Goal: Task Accomplishment & Management: Use online tool/utility

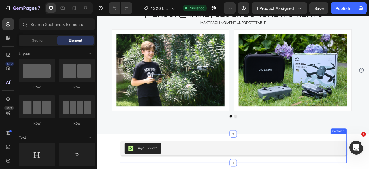
scroll to position [2011, 0]
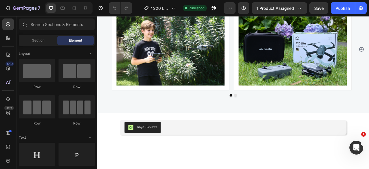
click at [135, 141] on div "Rivyo - Reviews Rivyo Section 9" at bounding box center [270, 157] width 288 height 37
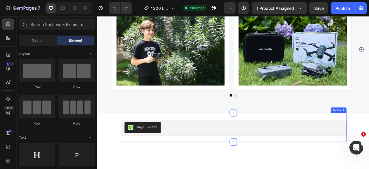
click at [131, 144] on div "Rivyo - Reviews Rivyo Section 9" at bounding box center [270, 157] width 288 height 37
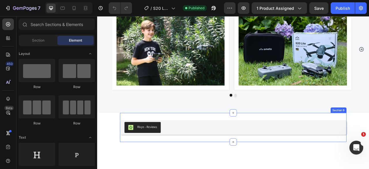
click at [150, 144] on div "Rivyo - Reviews Rivyo Section 9" at bounding box center [270, 157] width 288 height 37
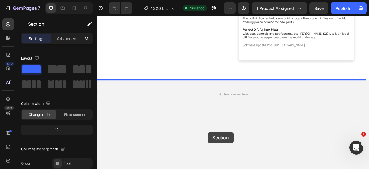
scroll to position [252, 0]
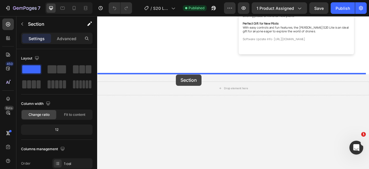
drag, startPoint x: 298, startPoint y: 133, endPoint x: 197, endPoint y: 90, distance: 109.9
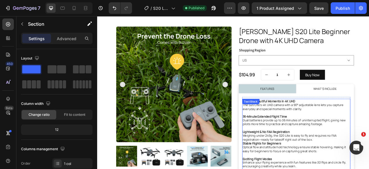
scroll to position [21, 0]
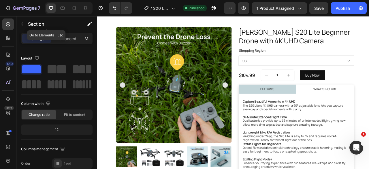
drag, startPoint x: 23, startPoint y: 24, endPoint x: 20, endPoint y: 24, distance: 3.8
click at [23, 24] on icon "button" at bounding box center [22, 24] width 5 height 5
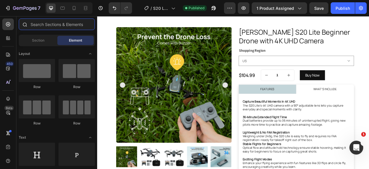
click at [36, 21] on input "text" at bounding box center [57, 24] width 76 height 12
drag, startPoint x: 6, startPoint y: 37, endPoint x: 60, endPoint y: 43, distance: 53.9
click at [6, 37] on icon at bounding box center [8, 38] width 6 height 6
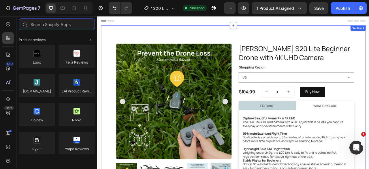
scroll to position [0, 0]
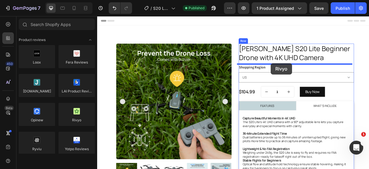
drag, startPoint x: 173, startPoint y: 131, endPoint x: 318, endPoint y: 76, distance: 155.2
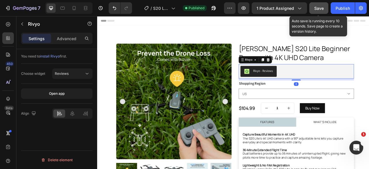
click at [320, 9] on span "Save" at bounding box center [319, 8] width 10 height 5
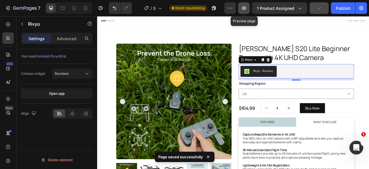
click at [243, 12] on button "button" at bounding box center [244, 8] width 12 height 12
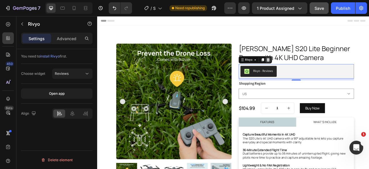
click at [311, 74] on div at bounding box center [314, 71] width 7 height 7
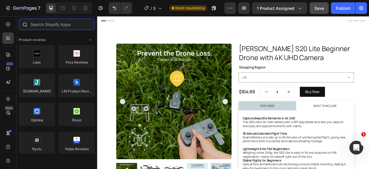
click at [58, 24] on input "text" at bounding box center [57, 24] width 76 height 12
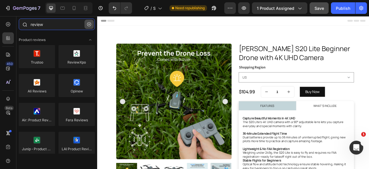
type input "review"
click at [88, 24] on icon "button" at bounding box center [89, 24] width 4 height 4
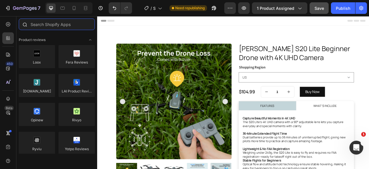
click at [43, 26] on input "text" at bounding box center [57, 24] width 76 height 12
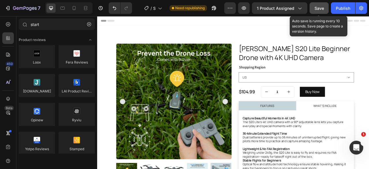
click at [314, 10] on span "Save" at bounding box center [319, 8] width 10 height 5
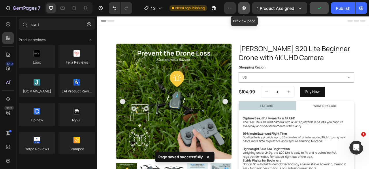
click at [248, 8] on button "button" at bounding box center [244, 8] width 12 height 12
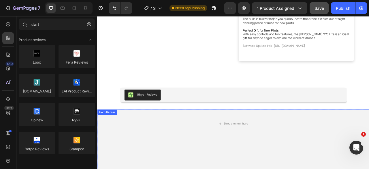
scroll to position [231, 0]
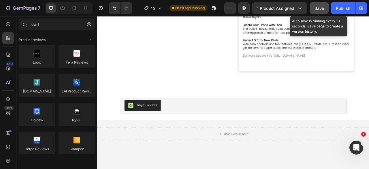
click at [317, 6] on span "Save" at bounding box center [319, 8] width 10 height 5
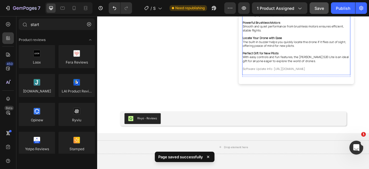
scroll to position [202, 0]
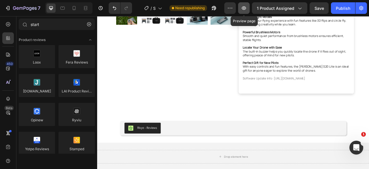
click at [246, 10] on icon "button" at bounding box center [244, 8] width 6 height 6
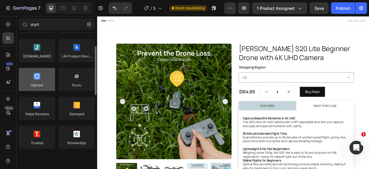
scroll to position [0, 0]
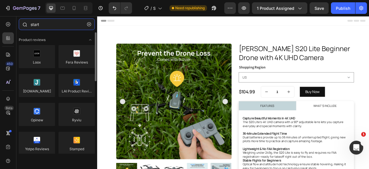
click at [47, 25] on input "start" at bounding box center [57, 24] width 76 height 12
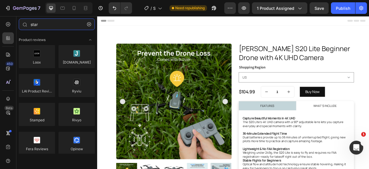
drag, startPoint x: 45, startPoint y: 25, endPoint x: 0, endPoint y: 13, distance: 46.9
click at [0, 0] on div "7 Version history / S20 Lite Need republishing Preview 1 product assigned Save …" at bounding box center [184, 0] width 369 height 0
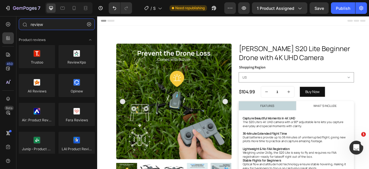
type input "review"
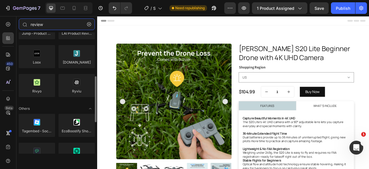
scroll to position [197, 0]
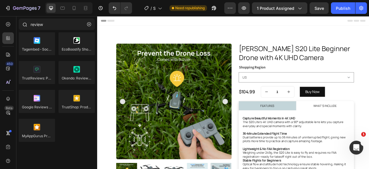
click at [95, 27] on div "review" at bounding box center [56, 25] width 81 height 14
drag, startPoint x: 88, startPoint y: 28, endPoint x: 250, endPoint y: 14, distance: 162.6
click at [88, 28] on button "button" at bounding box center [88, 24] width 9 height 9
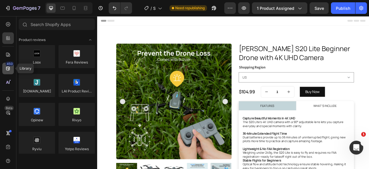
click at [7, 70] on icon at bounding box center [8, 68] width 6 height 6
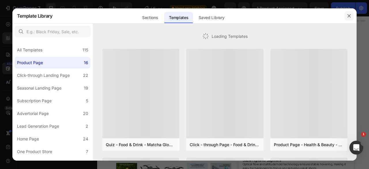
click at [347, 16] on icon "button" at bounding box center [349, 16] width 5 height 5
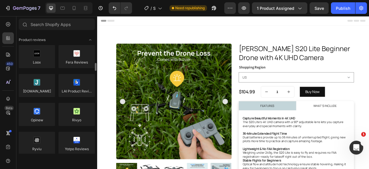
scroll to position [29, 0]
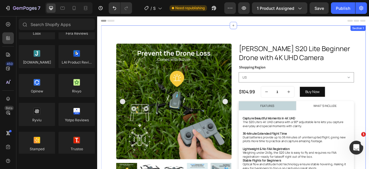
drag, startPoint x: 428, startPoint y: 120, endPoint x: 306, endPoint y: 160, distance: 128.5
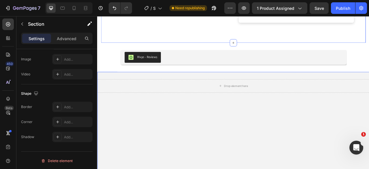
scroll to position [259, 0]
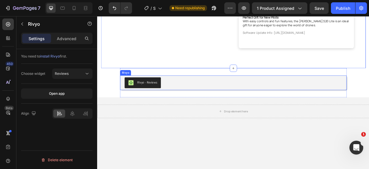
click at [182, 97] on div "Rivyo - Reviews" at bounding box center [270, 101] width 277 height 14
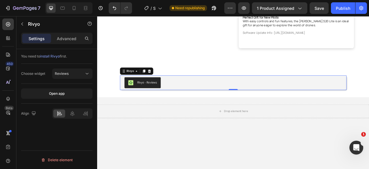
scroll to position [0, 0]
click at [72, 38] on p "Advanced" at bounding box center [67, 38] width 20 height 6
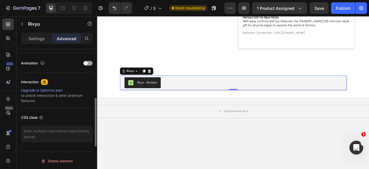
scroll to position [132, 0]
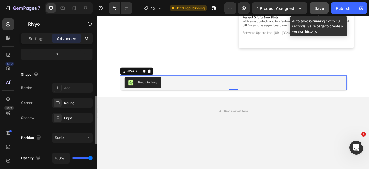
click at [326, 7] on button "Save" at bounding box center [319, 8] width 19 height 12
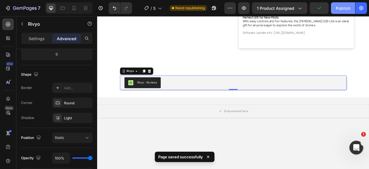
click at [338, 7] on div "Publish" at bounding box center [343, 8] width 14 height 6
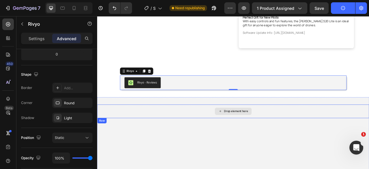
scroll to position [115, 0]
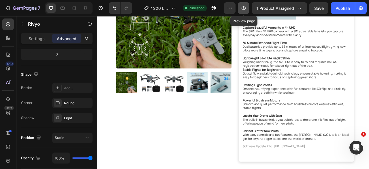
click at [244, 10] on icon "button" at bounding box center [244, 8] width 6 height 6
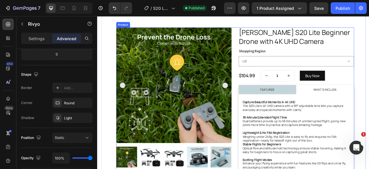
scroll to position [29, 0]
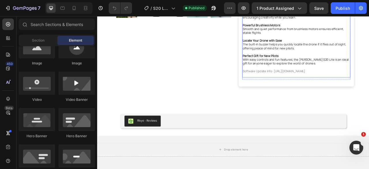
scroll to position [202, 0]
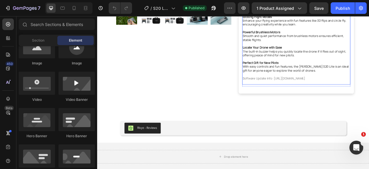
click at [322, 81] on p "Perfect Gift for New Pilots With easy controls and fun features, the AMETA S20 …" at bounding box center [350, 80] width 136 height 15
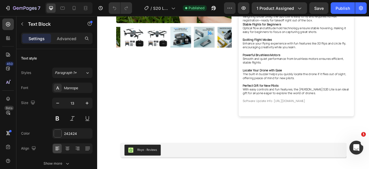
scroll to position [0, 0]
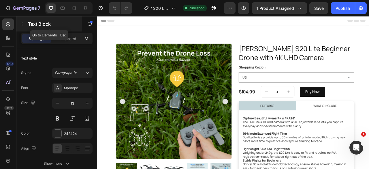
click at [22, 24] on icon "button" at bounding box center [22, 23] width 2 height 3
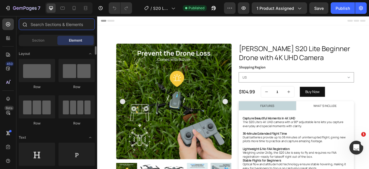
click at [49, 24] on input "text" at bounding box center [57, 24] width 76 height 12
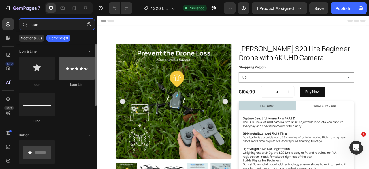
type input "icon"
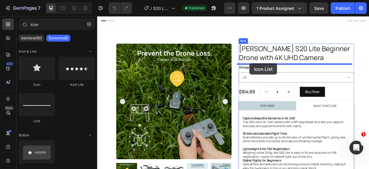
drag, startPoint x: 175, startPoint y: 90, endPoint x: 291, endPoint y: 76, distance: 116.4
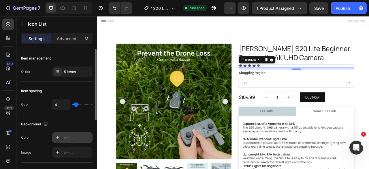
click at [59, 136] on icon at bounding box center [57, 137] width 5 height 5
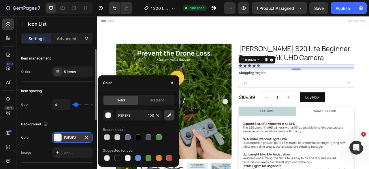
click at [170, 116] on icon "button" at bounding box center [169, 115] width 6 height 6
type input "F0C43A"
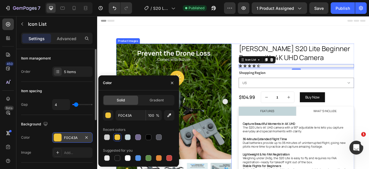
type input "F3F3F3"
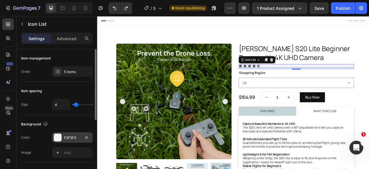
click at [56, 118] on div "Background The changes might be hidden by the video. Color F3F3F3 Image Add..." at bounding box center [56, 139] width 71 height 48
click at [61, 72] on div at bounding box center [58, 71] width 8 height 8
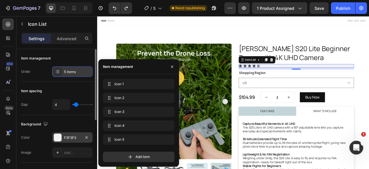
click at [61, 72] on div at bounding box center [58, 71] width 8 height 8
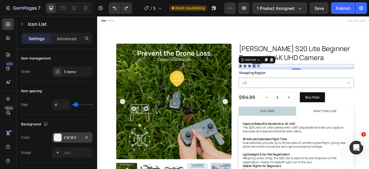
click at [294, 78] on icon at bounding box center [296, 79] width 5 height 5
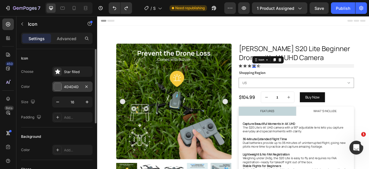
click at [58, 86] on div at bounding box center [57, 86] width 7 height 7
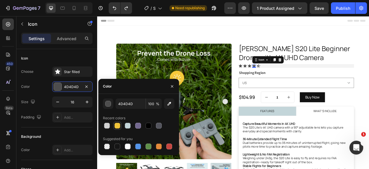
click at [118, 125] on div at bounding box center [117, 125] width 6 height 6
type input "F0C43A"
click at [301, 77] on icon at bounding box center [302, 79] width 5 height 5
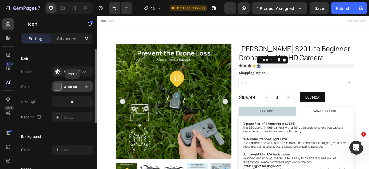
click at [57, 86] on div at bounding box center [57, 86] width 7 height 7
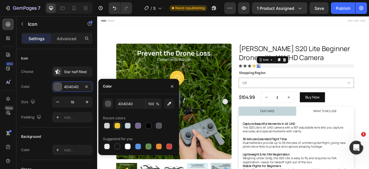
click at [118, 124] on div at bounding box center [117, 125] width 6 height 6
type input "F0C43A"
click at [278, 78] on icon at bounding box center [279, 79] width 4 height 4
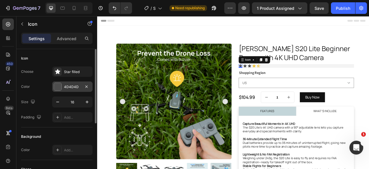
click at [55, 88] on div at bounding box center [57, 86] width 7 height 7
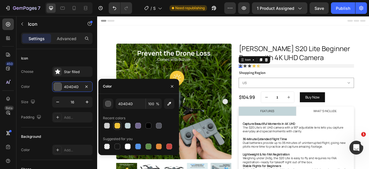
click at [119, 127] on div at bounding box center [117, 125] width 6 height 6
type input "F0C43A"
click at [283, 79] on icon at bounding box center [285, 79] width 4 height 4
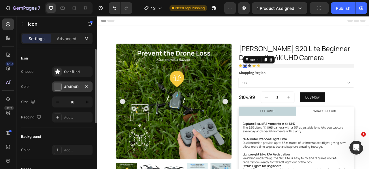
click at [56, 85] on div at bounding box center [57, 86] width 7 height 7
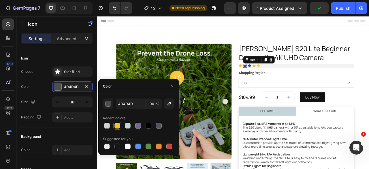
click at [118, 126] on div at bounding box center [117, 125] width 6 height 6
type input "F0C43A"
click at [289, 78] on icon at bounding box center [291, 79] width 4 height 4
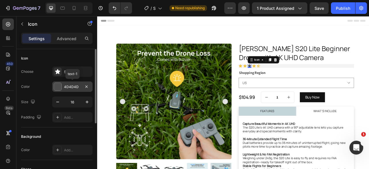
click at [55, 88] on div at bounding box center [57, 86] width 7 height 7
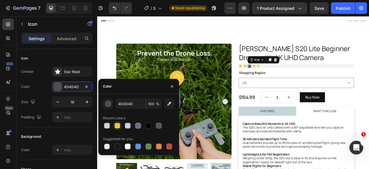
click at [119, 125] on div at bounding box center [117, 125] width 6 height 6
type input "F0C43A"
click at [335, 80] on div "Icon Icon Icon 0 Icon Icon" at bounding box center [350, 79] width 147 height 5
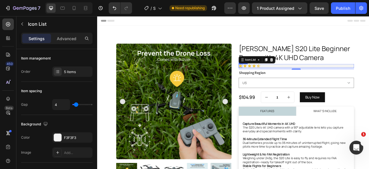
click at [278, 78] on icon at bounding box center [279, 79] width 5 height 5
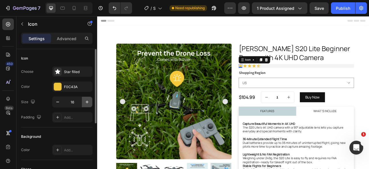
click at [86, 102] on icon "button" at bounding box center [87, 102] width 6 height 6
type input "20"
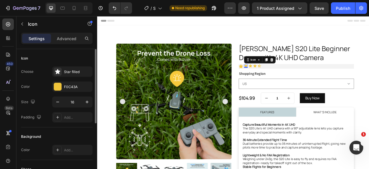
click at [285, 80] on div "Icon 0" at bounding box center [286, 79] width 5 height 5
click at [88, 102] on icon "button" at bounding box center [87, 102] width 6 height 6
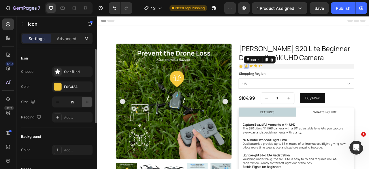
type input "20"
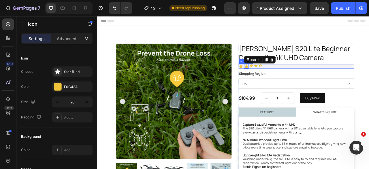
click at [293, 80] on div "Icon Icon 0 Icon Icon Icon" at bounding box center [350, 80] width 147 height 6
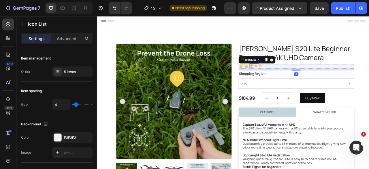
click at [291, 79] on icon at bounding box center [293, 79] width 4 height 4
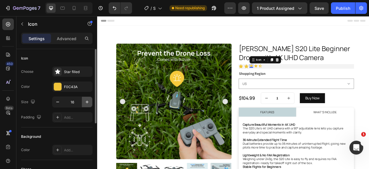
click at [85, 100] on icon "button" at bounding box center [87, 102] width 6 height 6
drag, startPoint x: 85, startPoint y: 100, endPoint x: 61, endPoint y: 84, distance: 28.4
click at [85, 100] on icon "button" at bounding box center [87, 102] width 6 height 6
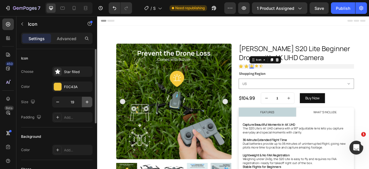
type input "20"
click at [298, 80] on div "Icon 0" at bounding box center [300, 79] width 5 height 5
click at [87, 102] on icon "button" at bounding box center [87, 102] width 6 height 6
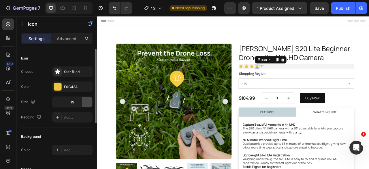
click at [87, 102] on icon "button" at bounding box center [87, 102] width 6 height 6
type input "20"
click at [305, 78] on icon at bounding box center [307, 79] width 4 height 4
click at [88, 100] on icon "button" at bounding box center [87, 102] width 6 height 6
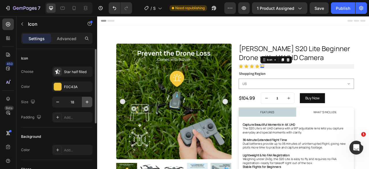
click at [88, 100] on icon "button" at bounding box center [87, 102] width 6 height 6
type input "20"
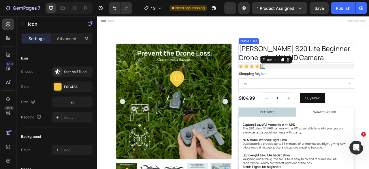
click at [350, 71] on h1 "[PERSON_NAME] S20 Lite Beginner Drone with 4K UHD Camera" at bounding box center [350, 63] width 147 height 24
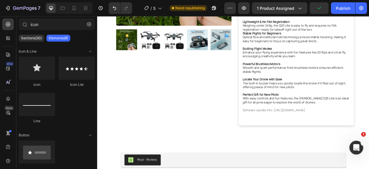
drag, startPoint x: 437, startPoint y: 85, endPoint x: 426, endPoint y: 96, distance: 16.1
click at [369, 85] on section "Product Images AMETA S20 Lite Beginner Drone with 4K UHD Camera Product Title I…" at bounding box center [270, 19] width 346 height 322
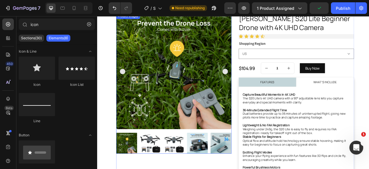
scroll to position [25, 0]
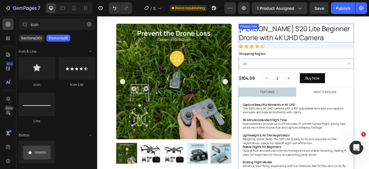
click at [313, 34] on h1 "[PERSON_NAME] S20 Lite Beginner Drone with 4K UHD Camera" at bounding box center [350, 38] width 147 height 24
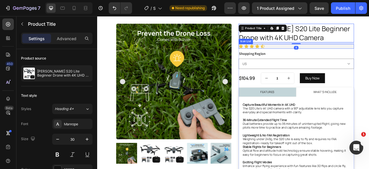
click at [369, 56] on div "Icon Icon Icon Icon Icon" at bounding box center [350, 55] width 147 height 6
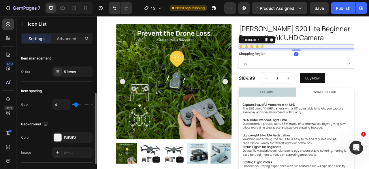
scroll to position [29, 0]
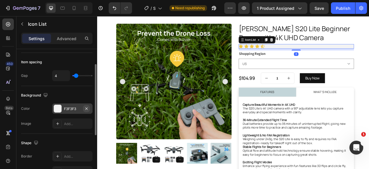
click at [87, 107] on icon "button" at bounding box center [86, 108] width 5 height 5
click at [369, 128] on div "Product Images AMETA S20 Lite Beginner Drone with 4K UHD Camera Product Title I…" at bounding box center [272, 168] width 332 height 285
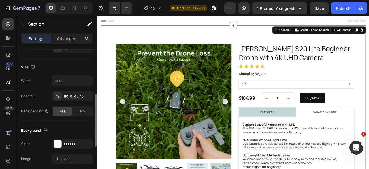
scroll to position [0, 0]
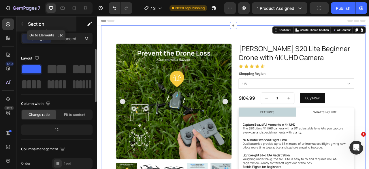
click at [23, 24] on icon "button" at bounding box center [22, 24] width 5 height 5
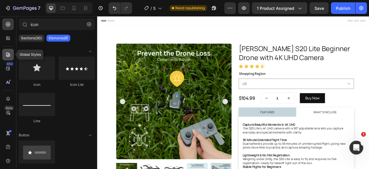
click at [7, 53] on icon at bounding box center [8, 55] width 6 height 6
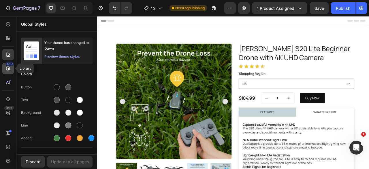
click at [9, 67] on icon at bounding box center [8, 69] width 4 height 4
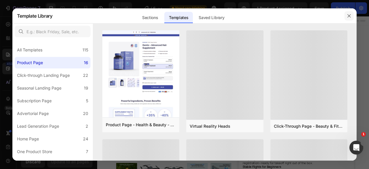
click at [348, 14] on icon "button" at bounding box center [349, 15] width 3 height 3
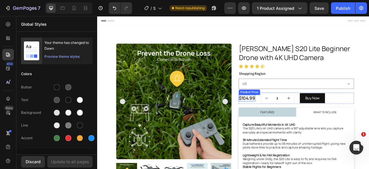
click at [286, 121] on div "$104.99" at bounding box center [287, 120] width 21 height 8
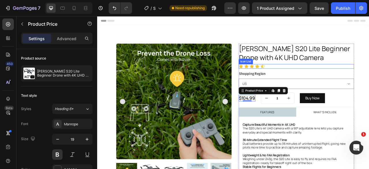
click at [316, 81] on div "Icon Icon Icon Icon Icon" at bounding box center [350, 80] width 147 height 6
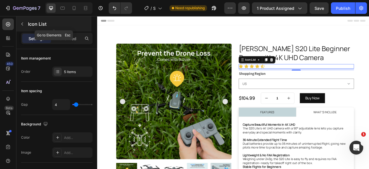
click at [21, 26] on icon "button" at bounding box center [22, 24] width 5 height 5
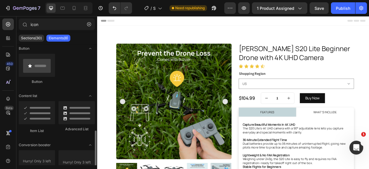
scroll to position [114, 0]
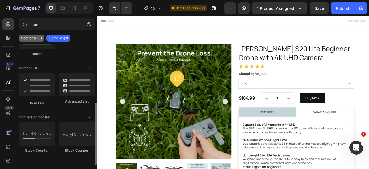
click at [37, 37] on p "Sections(30)" at bounding box center [31, 38] width 21 height 5
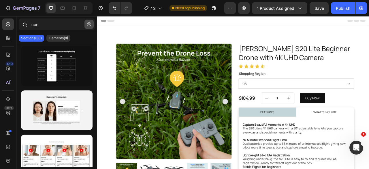
click at [87, 25] on icon "button" at bounding box center [89, 24] width 4 height 4
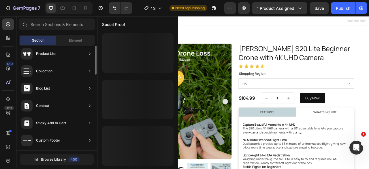
scroll to position [172, 0]
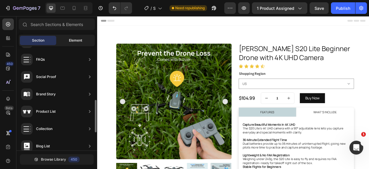
click at [73, 44] on div "Element" at bounding box center [75, 40] width 36 height 9
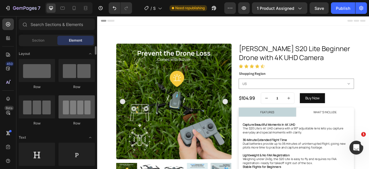
scroll to position [29, 0]
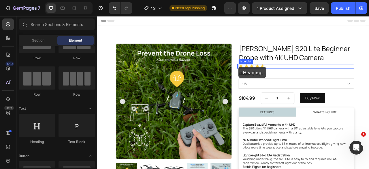
drag, startPoint x: 137, startPoint y: 144, endPoint x: 277, endPoint y: 80, distance: 153.2
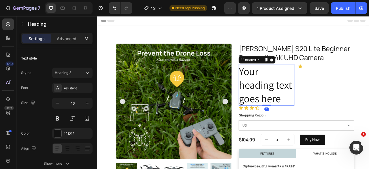
click at [326, 108] on h2 "Your heading text goes here" at bounding box center [312, 103] width 71 height 53
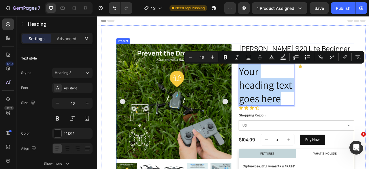
drag, startPoint x: 333, startPoint y: 120, endPoint x: 265, endPoint y: 87, distance: 75.1
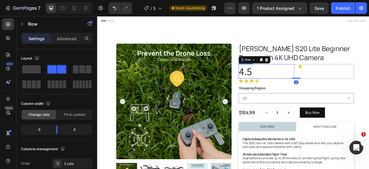
click at [320, 93] on p "4.5" at bounding box center [313, 86] width 70 height 17
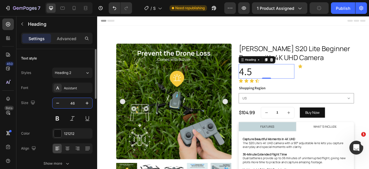
click at [75, 103] on input "46" at bounding box center [72, 103] width 19 height 10
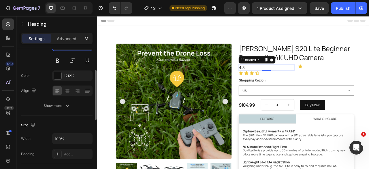
scroll to position [0, 0]
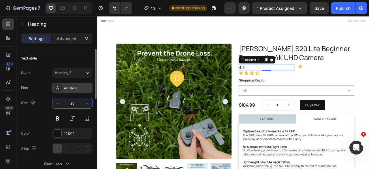
type input "20"
click at [72, 88] on div "Assistant" at bounding box center [77, 87] width 27 height 5
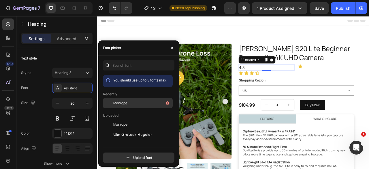
click at [117, 104] on span "Manrope" at bounding box center [120, 102] width 14 height 5
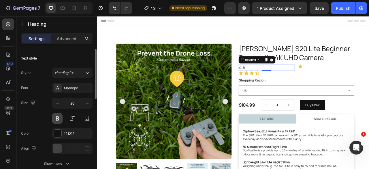
click at [56, 117] on button at bounding box center [57, 118] width 10 height 10
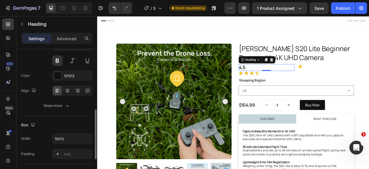
scroll to position [86, 0]
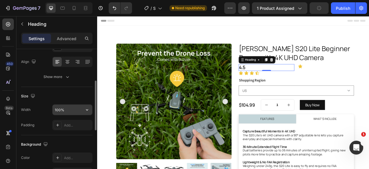
click at [69, 106] on input "100%" at bounding box center [72, 109] width 40 height 10
click at [86, 110] on icon "button" at bounding box center [87, 110] width 6 height 6
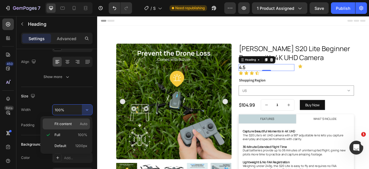
click at [68, 122] on span "Fit content" at bounding box center [62, 123] width 17 height 5
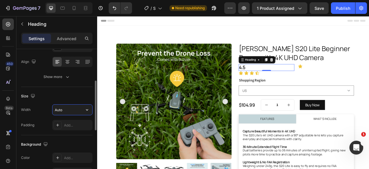
click at [64, 108] on input "Auto" at bounding box center [72, 109] width 40 height 10
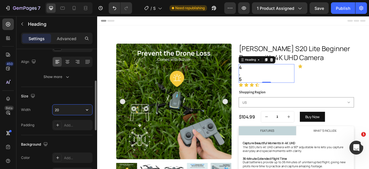
type input "2"
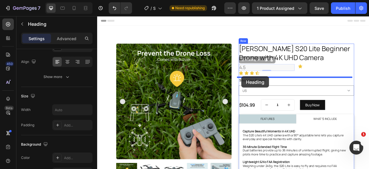
drag, startPoint x: 287, startPoint y: 73, endPoint x: 280, endPoint y: 93, distance: 20.3
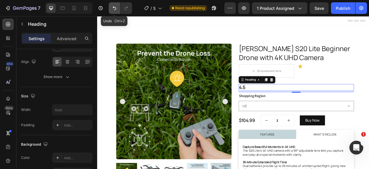
click at [112, 9] on icon "Undo/Redo" at bounding box center [115, 8] width 6 height 6
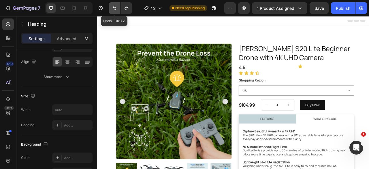
click at [112, 9] on icon "Undo/Redo" at bounding box center [115, 8] width 6 height 6
click at [114, 7] on icon "Undo/Redo" at bounding box center [115, 8] width 6 height 6
type input "100%"
click at [114, 7] on icon "Undo/Redo" at bounding box center [115, 8] width 6 height 6
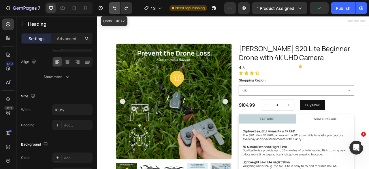
click at [114, 7] on icon "Undo/Redo" at bounding box center [115, 8] width 6 height 6
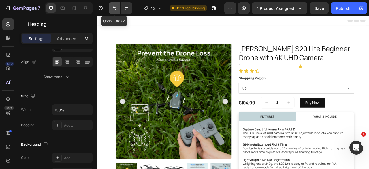
click at [114, 7] on icon "Undo/Redo" at bounding box center [115, 8] width 6 height 6
type input "46"
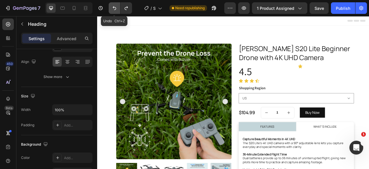
click at [114, 7] on icon "Undo/Redo" at bounding box center [115, 8] width 6 height 6
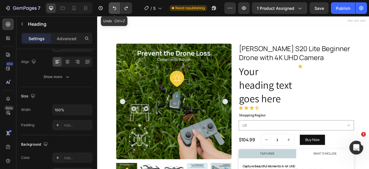
click at [114, 7] on icon "Undo/Redo" at bounding box center [115, 8] width 6 height 6
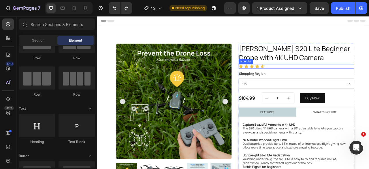
click at [344, 78] on div "Icon Icon Icon Icon Icon" at bounding box center [350, 80] width 147 height 6
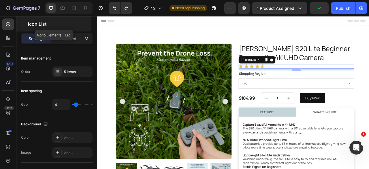
click at [22, 25] on icon "button" at bounding box center [22, 24] width 5 height 5
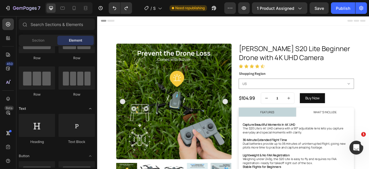
scroll to position [0, 0]
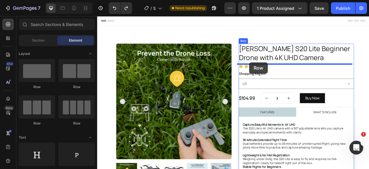
drag, startPoint x: 176, startPoint y: 87, endPoint x: 290, endPoint y: 75, distance: 115.4
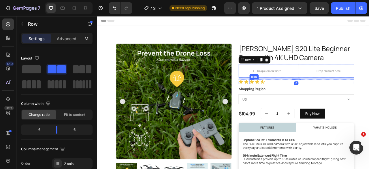
click at [292, 99] on icon at bounding box center [293, 99] width 5 height 5
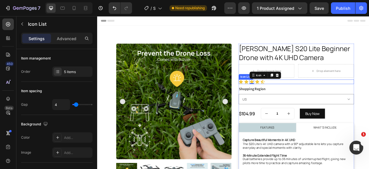
click at [316, 100] on div "Icon Icon Icon 0 Icon Icon" at bounding box center [350, 100] width 147 height 6
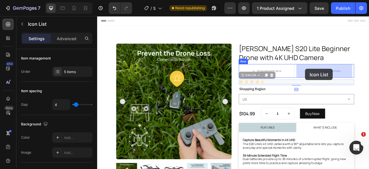
drag, startPoint x: 283, startPoint y: 91, endPoint x: 362, endPoint y: 83, distance: 78.8
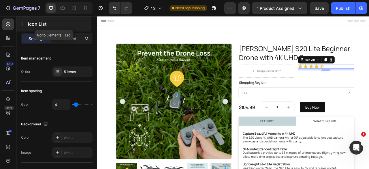
click at [22, 24] on icon "button" at bounding box center [22, 23] width 2 height 3
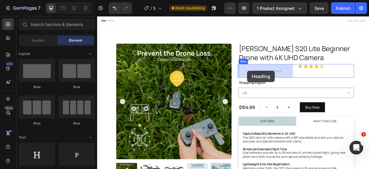
drag, startPoint x: 135, startPoint y: 168, endPoint x: 288, endPoint y: 85, distance: 173.7
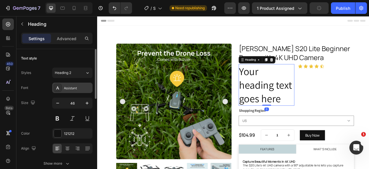
click at [81, 91] on div "Assistant" at bounding box center [72, 87] width 40 height 10
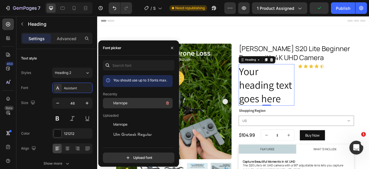
drag, startPoint x: 122, startPoint y: 104, endPoint x: 122, endPoint y: 101, distance: 3.5
click at [122, 104] on span "Manrope" at bounding box center [120, 102] width 14 height 5
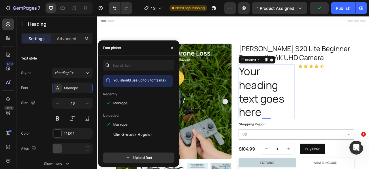
click at [301, 113] on h2 "Your heading text goes here" at bounding box center [312, 112] width 71 height 70
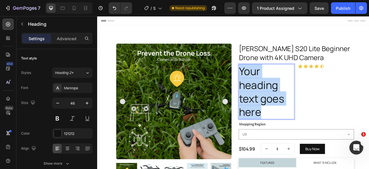
drag, startPoint x: 308, startPoint y: 135, endPoint x: 277, endPoint y: 88, distance: 55.9
click at [278, 88] on p "Your heading text goes here" at bounding box center [313, 112] width 70 height 69
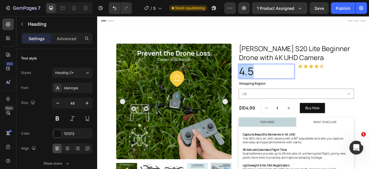
drag, startPoint x: 300, startPoint y: 88, endPoint x: 273, endPoint y: 85, distance: 27.2
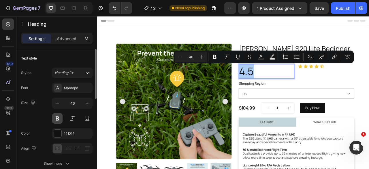
click at [59, 119] on button at bounding box center [57, 118] width 10 height 10
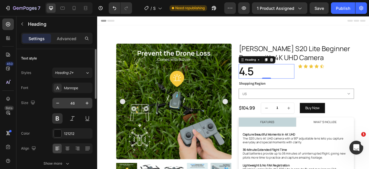
click at [74, 103] on input "46" at bounding box center [72, 103] width 19 height 10
type input "20"
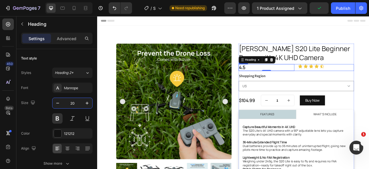
click at [348, 81] on div "4.5 Heading 0 Icon Icon Icon Icon Icon Icon List Row" at bounding box center [350, 81] width 147 height 9
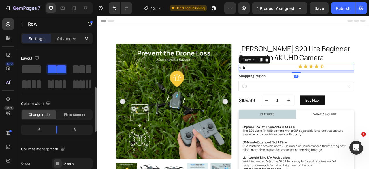
scroll to position [29, 0]
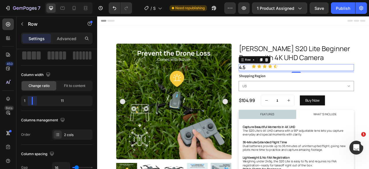
drag, startPoint x: 57, startPoint y: 102, endPoint x: 29, endPoint y: 103, distance: 27.4
click at [29, 0] on body "7 Version history / S20 Lite Need republishing Preview 1 product assigned Save …" at bounding box center [184, 0] width 369 height 0
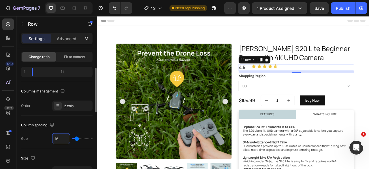
type input "0"
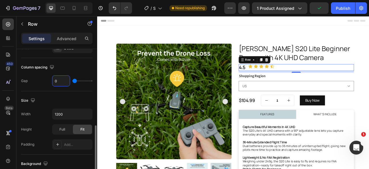
scroll to position [173, 0]
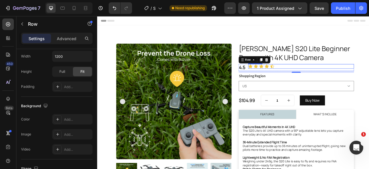
click at [328, 80] on div "Icon Icon Icon Icon Icon" at bounding box center [356, 80] width 135 height 6
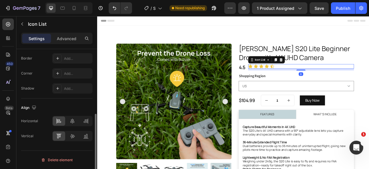
scroll to position [0, 0]
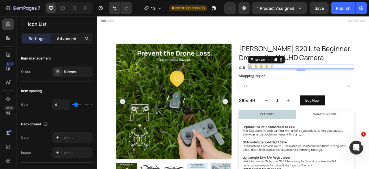
click at [71, 39] on p "Advanced" at bounding box center [67, 38] width 20 height 6
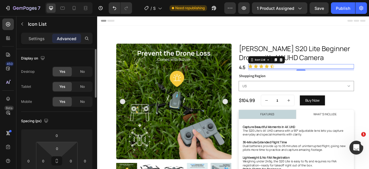
scroll to position [58, 0]
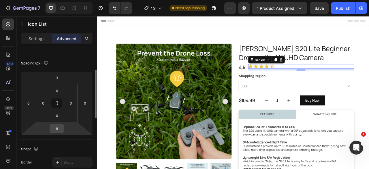
click at [57, 129] on input "8" at bounding box center [57, 128] width 12 height 9
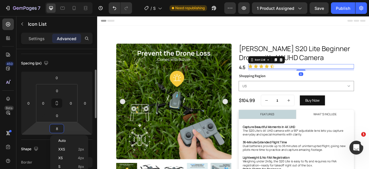
type input "0"
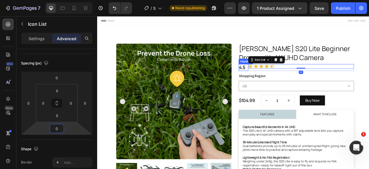
click at [282, 80] on p "4.5" at bounding box center [283, 81] width 11 height 7
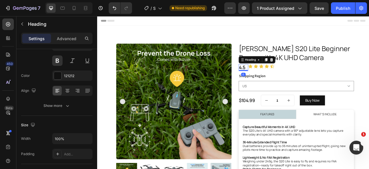
scroll to position [0, 0]
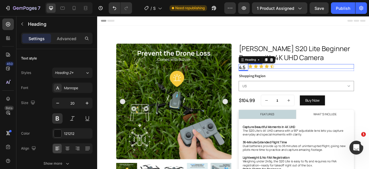
click at [328, 81] on div "Icon Icon Icon Icon Icon" at bounding box center [356, 80] width 135 height 6
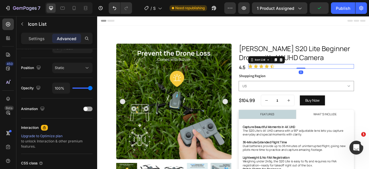
scroll to position [247, 0]
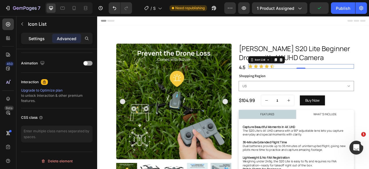
click at [35, 39] on p "Settings" at bounding box center [37, 38] width 16 height 6
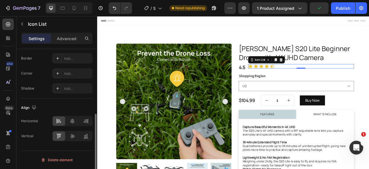
scroll to position [126, 0]
click at [73, 121] on icon at bounding box center [72, 122] width 6 height 6
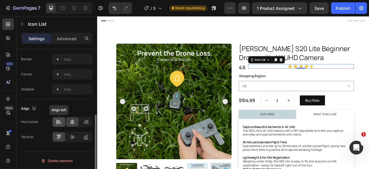
click at [63, 121] on div at bounding box center [59, 121] width 12 height 9
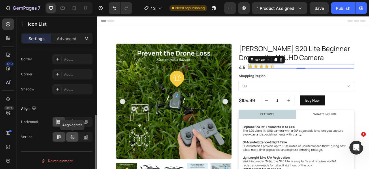
click at [73, 136] on icon at bounding box center [72, 137] width 6 height 6
click at [73, 139] on div at bounding box center [72, 136] width 12 height 9
click at [57, 122] on icon at bounding box center [59, 122] width 4 height 1
click at [72, 137] on icon at bounding box center [72, 137] width 6 height 6
click at [60, 138] on icon at bounding box center [59, 137] width 6 height 6
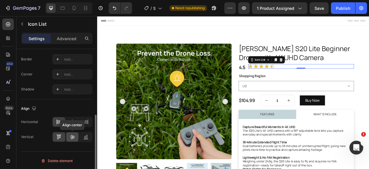
click at [73, 136] on icon at bounding box center [72, 137] width 5 height 4
click at [57, 135] on icon at bounding box center [59, 137] width 6 height 6
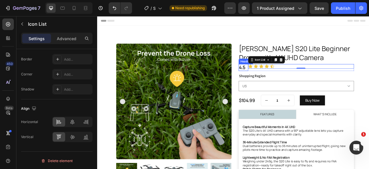
click at [283, 78] on p "4.5" at bounding box center [283, 81] width 11 height 7
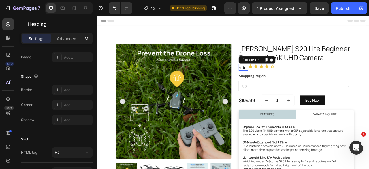
scroll to position [237, 0]
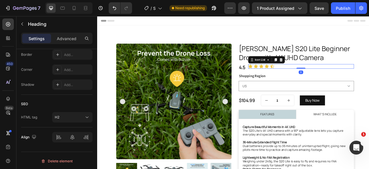
click at [328, 78] on div "Icon Icon Icon Icon Icon" at bounding box center [356, 80] width 135 height 6
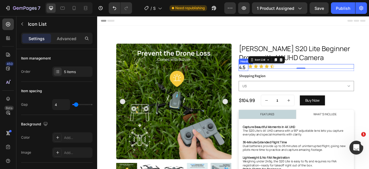
click at [282, 82] on p "4.5" at bounding box center [283, 81] width 11 height 7
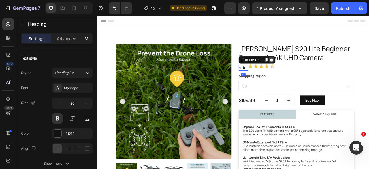
click at [317, 70] on icon at bounding box center [319, 71] width 4 height 4
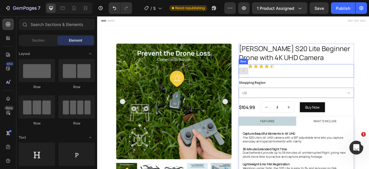
click at [285, 88] on div at bounding box center [283, 85] width 12 height 9
click at [305, 80] on icon at bounding box center [306, 80] width 6 height 6
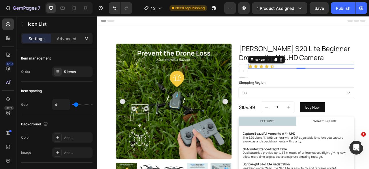
click at [330, 80] on div "Icon Icon Icon Icon Icon" at bounding box center [356, 80] width 135 height 6
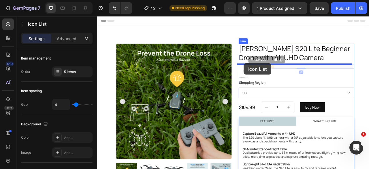
drag, startPoint x: 298, startPoint y: 72, endPoint x: 283, endPoint y: 76, distance: 14.9
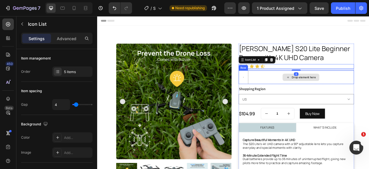
click at [309, 94] on div "Drop element here" at bounding box center [356, 93] width 135 height 17
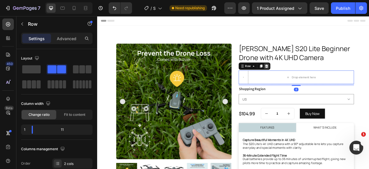
click at [312, 81] on div at bounding box center [312, 79] width 7 height 7
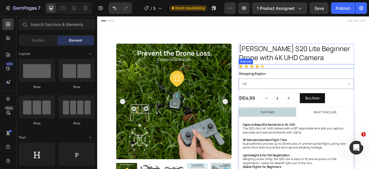
click at [333, 78] on div "Icon Icon Icon Icon Icon" at bounding box center [350, 80] width 147 height 6
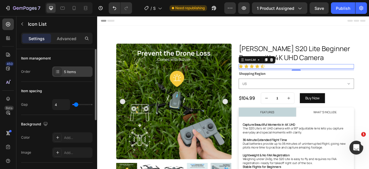
click at [68, 72] on div "5 items" at bounding box center [77, 71] width 27 height 5
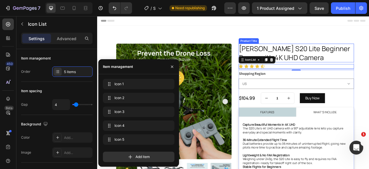
click at [347, 71] on h1 "[PERSON_NAME] S20 Lite Beginner Drone with 4K UHD Camera" at bounding box center [350, 63] width 147 height 24
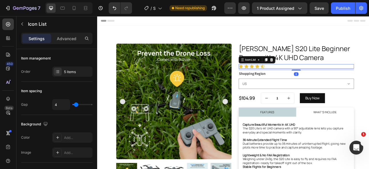
click at [325, 82] on div "Icon Icon Icon Icon Icon" at bounding box center [350, 80] width 147 height 6
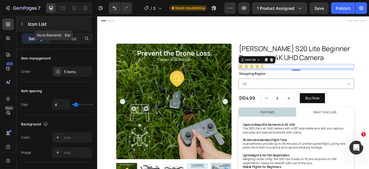
click at [21, 26] on button "button" at bounding box center [22, 23] width 9 height 9
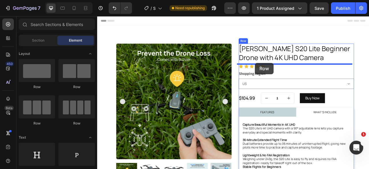
drag, startPoint x: 178, startPoint y: 93, endPoint x: 298, endPoint y: 76, distance: 120.9
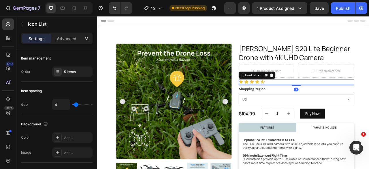
click at [335, 101] on div "Icon Icon Icon Icon Icon" at bounding box center [350, 100] width 147 height 6
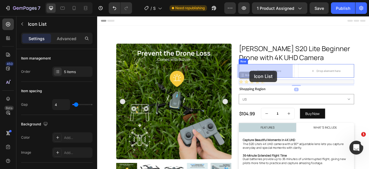
drag, startPoint x: 282, startPoint y: 92, endPoint x: 291, endPoint y: 85, distance: 10.8
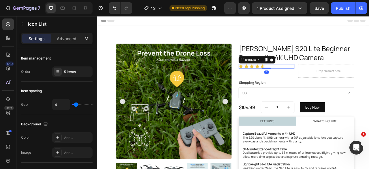
drag, startPoint x: 311, startPoint y: 83, endPoint x: 311, endPoint y: 80, distance: 3.5
click at [311, 80] on div "Icon Icon Icon Icon Icon Icon List 0" at bounding box center [312, 80] width 71 height 6
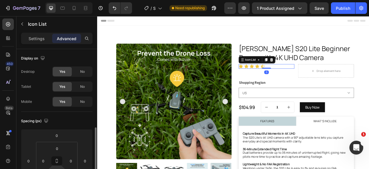
scroll to position [86, 0]
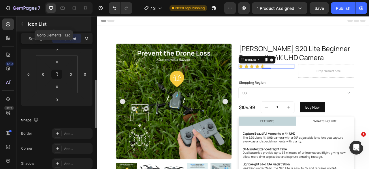
click at [22, 23] on icon "button" at bounding box center [22, 24] width 5 height 5
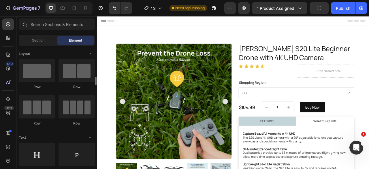
scroll to position [29, 0]
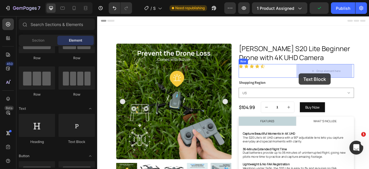
drag, startPoint x: 171, startPoint y: 148, endPoint x: 354, endPoint y: 89, distance: 191.5
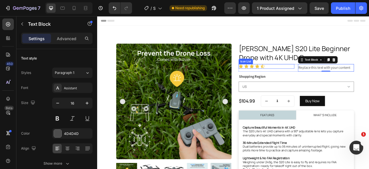
click at [318, 78] on div "Icon Icon Icon Icon Icon" at bounding box center [312, 80] width 71 height 6
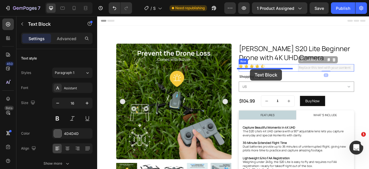
drag, startPoint x: 357, startPoint y: 71, endPoint x: 292, endPoint y: 84, distance: 66.8
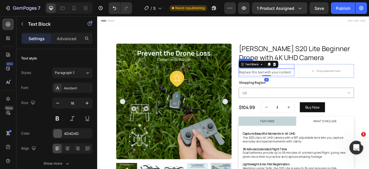
click at [335, 80] on div "Icon Icon Icon Icon Icon" at bounding box center [312, 80] width 71 height 6
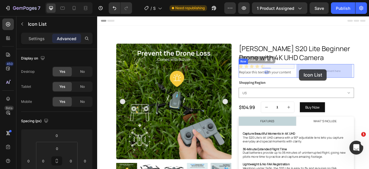
drag, startPoint x: 285, startPoint y: 71, endPoint x: 350, endPoint y: 83, distance: 65.9
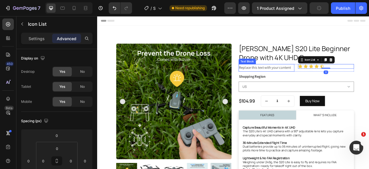
click at [339, 80] on div "Replace this text with your content" at bounding box center [312, 82] width 71 height 10
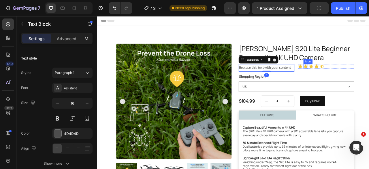
click at [359, 81] on div "Icon" at bounding box center [362, 80] width 6 height 6
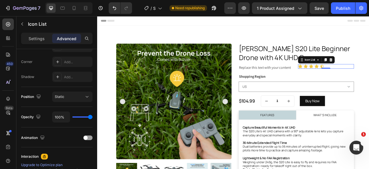
scroll to position [247, 0]
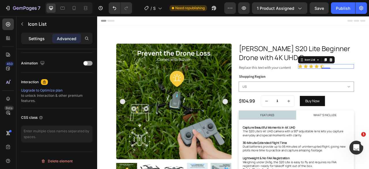
click at [36, 39] on p "Settings" at bounding box center [37, 38] width 16 height 6
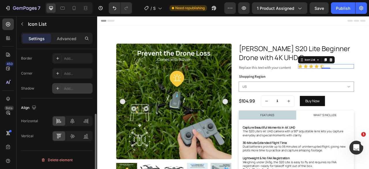
scroll to position [126, 0]
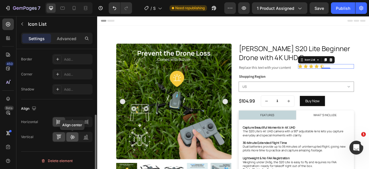
click at [71, 137] on icon at bounding box center [72, 137] width 6 height 6
click at [85, 136] on icon at bounding box center [84, 137] width 1 height 3
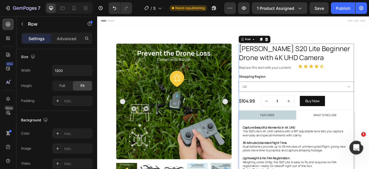
scroll to position [0, 0]
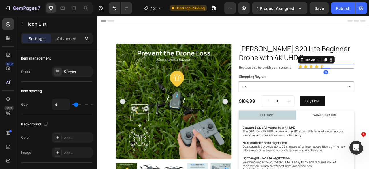
click at [348, 84] on div "Replace this text with your content Text Block Icon Icon Icon Icon Icon Icon Li…" at bounding box center [350, 82] width 147 height 10
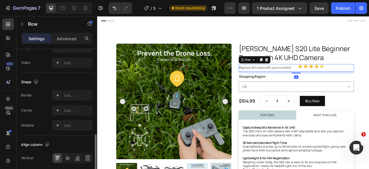
scroll to position [280, 0]
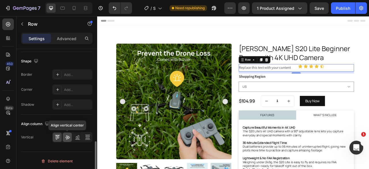
click at [66, 136] on icon at bounding box center [67, 137] width 5 height 4
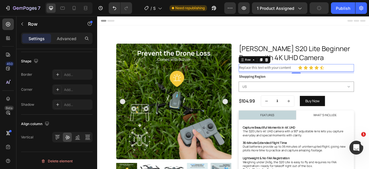
click at [348, 82] on div "Replace this text with your content Text Block Icon Icon Icon Icon Icon Icon Li…" at bounding box center [350, 82] width 147 height 10
click at [339, 81] on div "Replace this text with your content" at bounding box center [312, 82] width 71 height 10
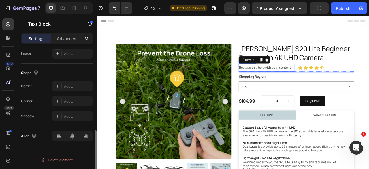
scroll to position [0, 0]
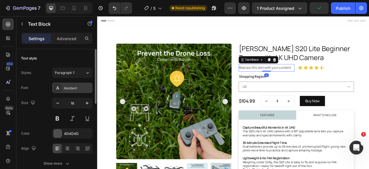
click at [82, 88] on div "Assistant" at bounding box center [77, 87] width 27 height 5
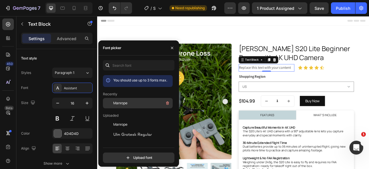
click at [123, 105] on span "Manrope" at bounding box center [120, 102] width 14 height 5
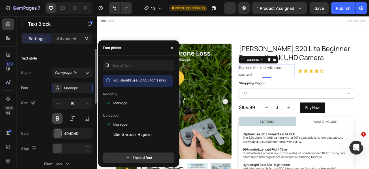
click at [59, 117] on button at bounding box center [57, 118] width 10 height 10
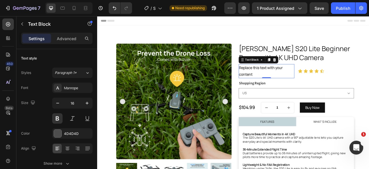
click at [298, 86] on div "Replace this text with your content" at bounding box center [312, 86] width 71 height 18
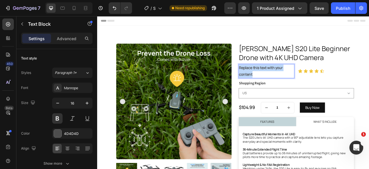
drag, startPoint x: 297, startPoint y: 89, endPoint x: 276, endPoint y: 82, distance: 22.9
click at [278, 82] on p "Replace this text with your content" at bounding box center [313, 86] width 70 height 17
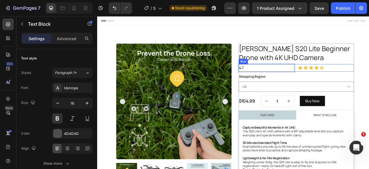
click at [369, 78] on div "Icon" at bounding box center [372, 75] width 12 height 7
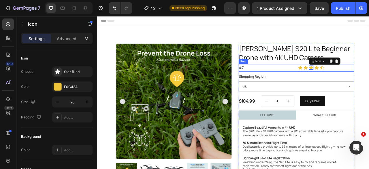
click at [348, 78] on div "4.7 Text Block Icon Icon Icon 0 Icon Icon Icon List Row" at bounding box center [350, 82] width 147 height 10
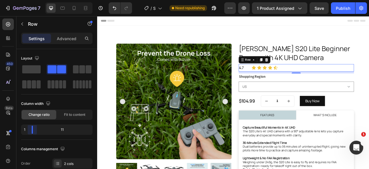
drag, startPoint x: 57, startPoint y: 129, endPoint x: 28, endPoint y: 131, distance: 29.2
click at [28, 0] on body "7 Version history / S20 Lite Need republishing Preview 1 product assigned Save …" at bounding box center [184, 0] width 369 height 0
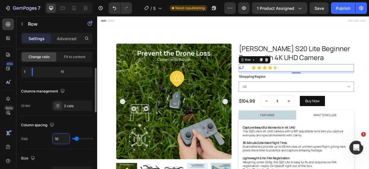
type input "0"
click at [282, 80] on p "4.7" at bounding box center [283, 82] width 11 height 8
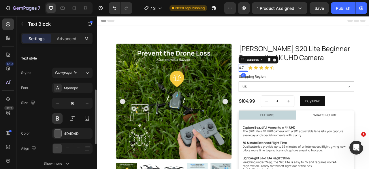
scroll to position [29, 0]
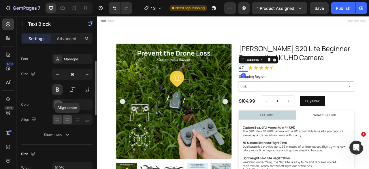
click at [67, 120] on icon at bounding box center [68, 119] width 6 height 6
click at [57, 102] on div at bounding box center [57, 104] width 7 height 7
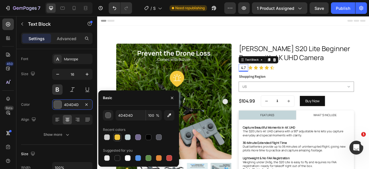
click at [117, 137] on div at bounding box center [117, 137] width 6 height 6
type input "F0C43A"
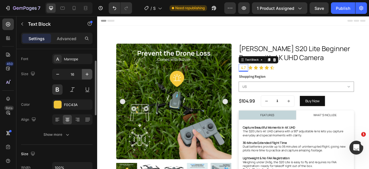
click at [88, 73] on icon "button" at bounding box center [87, 74] width 6 height 6
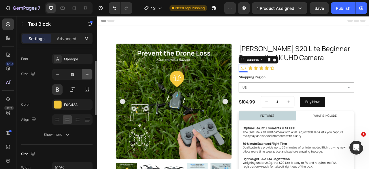
click at [88, 73] on icon "button" at bounding box center [87, 74] width 6 height 6
type input "19"
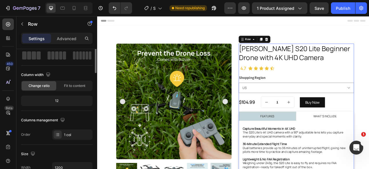
scroll to position [0, 0]
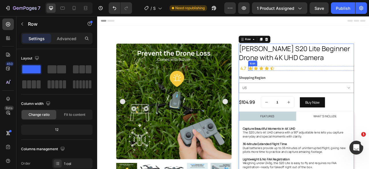
click at [289, 80] on icon at bounding box center [292, 83] width 6 height 6
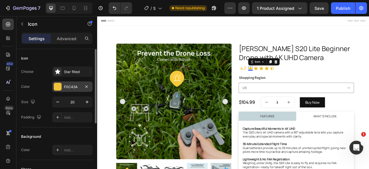
click at [58, 87] on div at bounding box center [57, 86] width 7 height 7
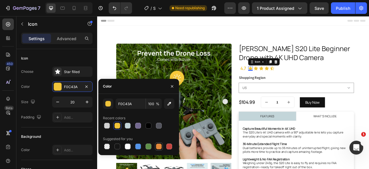
click at [158, 144] on div at bounding box center [159, 146] width 6 height 6
click at [116, 125] on div at bounding box center [117, 125] width 6 height 6
type input "F0C43A"
click at [369, 74] on h1 "[PERSON_NAME] S20 Lite Beginner Drone with 4K UHD Camera" at bounding box center [350, 63] width 147 height 24
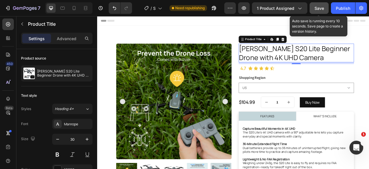
click at [317, 10] on span "Save" at bounding box center [319, 8] width 10 height 5
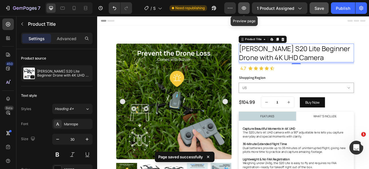
click at [246, 5] on button "button" at bounding box center [244, 8] width 12 height 12
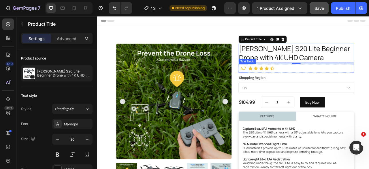
click at [278, 83] on p "4.7" at bounding box center [283, 83] width 11 height 10
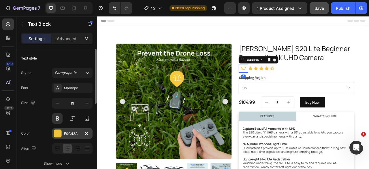
scroll to position [29, 0]
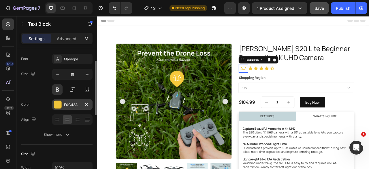
click at [58, 105] on div at bounding box center [57, 104] width 7 height 7
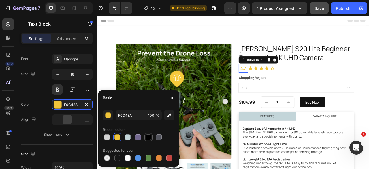
click at [150, 137] on div at bounding box center [149, 137] width 6 height 6
type input "000000"
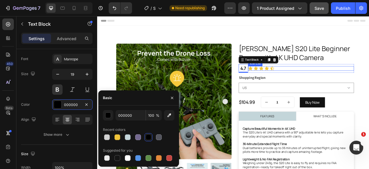
click at [345, 84] on div "Icon Icon Icon Icon Icon" at bounding box center [356, 83] width 135 height 6
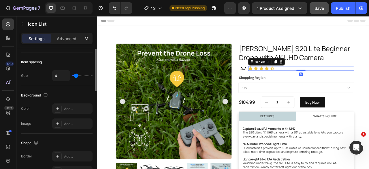
scroll to position [0, 0]
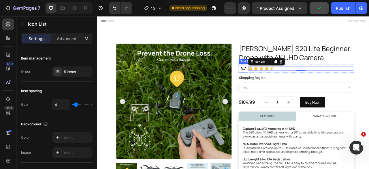
click at [282, 81] on p "4.7" at bounding box center [283, 83] width 11 height 10
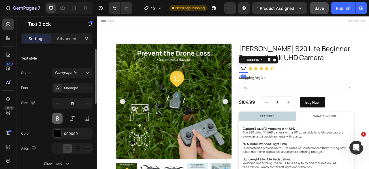
click at [58, 118] on button at bounding box center [57, 118] width 10 height 10
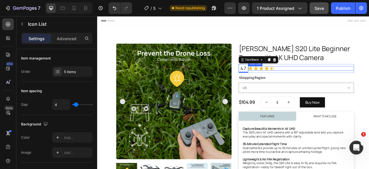
click at [336, 82] on div "Icon Icon Icon Icon Icon" at bounding box center [356, 83] width 135 height 6
click at [286, 86] on div "4.7" at bounding box center [283, 82] width 12 height 11
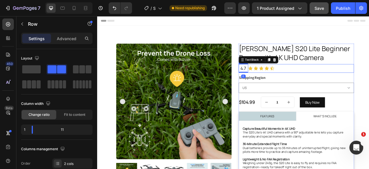
click at [292, 87] on div "Icon Icon Icon Icon Icon Icon List" at bounding box center [356, 82] width 135 height 11
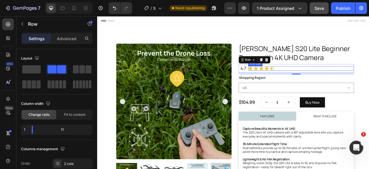
click at [328, 82] on div "Icon Icon Icon Icon Icon" at bounding box center [356, 83] width 135 height 6
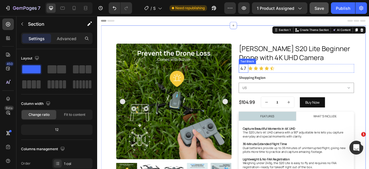
click at [286, 86] on p "4.7" at bounding box center [283, 83] width 11 height 10
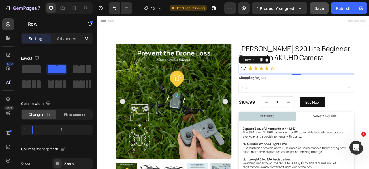
click at [290, 87] on div "Icon Icon Icon Icon Icon Icon List" at bounding box center [356, 82] width 135 height 11
click at [80, 71] on span at bounding box center [82, 69] width 6 height 8
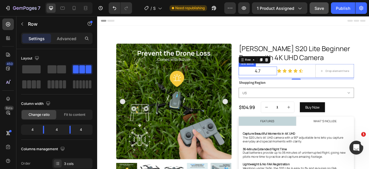
click at [317, 83] on p "4.7" at bounding box center [302, 86] width 48 height 10
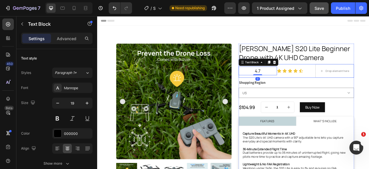
click at [359, 92] on div "Icon Icon Icon Icon Icon Icon List" at bounding box center [350, 85] width 49 height 17
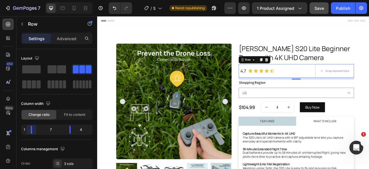
drag, startPoint x: 45, startPoint y: 129, endPoint x: 26, endPoint y: 129, distance: 18.7
click at [26, 0] on body "7 Version history / S20 Lite Need republishing Preview 1 product assigned Save …" at bounding box center [184, 0] width 369 height 0
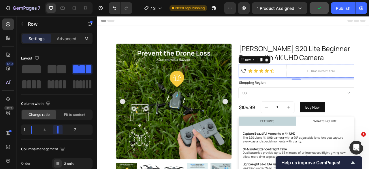
drag, startPoint x: 70, startPoint y: 130, endPoint x: 54, endPoint y: 130, distance: 16.7
click at [54, 0] on body "7 Version history / S20 Lite Need republishing Preview 1 product assigned Publi…" at bounding box center [184, 0] width 369 height 0
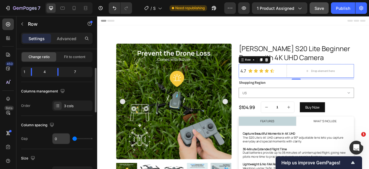
scroll to position [86, 0]
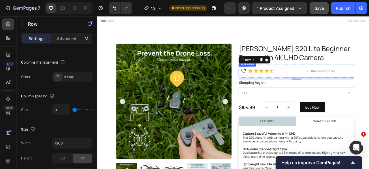
click at [283, 86] on p "4.7" at bounding box center [283, 86] width 11 height 10
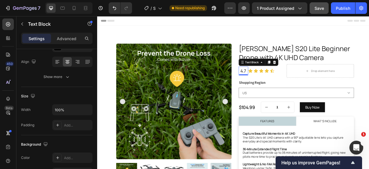
scroll to position [0, 0]
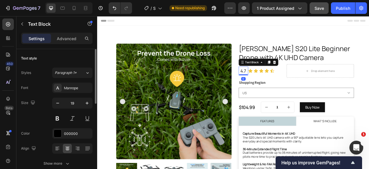
click at [314, 75] on icon at bounding box center [315, 75] width 3 height 4
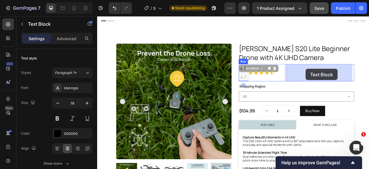
drag, startPoint x: 282, startPoint y: 83, endPoint x: 363, endPoint y: 83, distance: 80.7
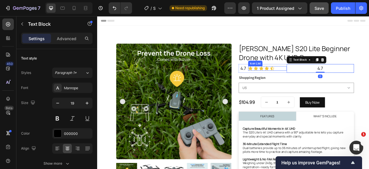
click at [331, 83] on div "Icon Icon Icon Icon Icon" at bounding box center [313, 83] width 49 height 6
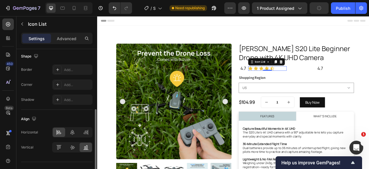
scroll to position [126, 0]
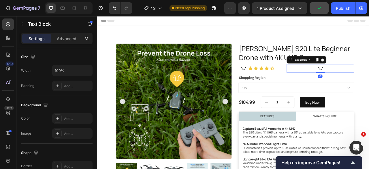
scroll to position [0, 0]
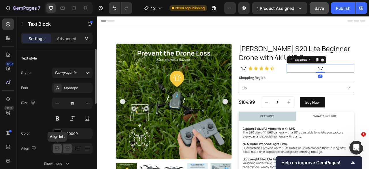
click at [55, 148] on icon at bounding box center [57, 148] width 6 height 6
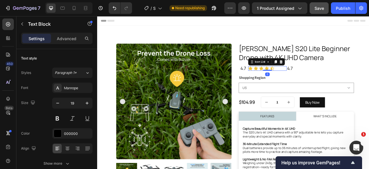
click at [330, 83] on div "Icon Icon Icon Icon Icon" at bounding box center [313, 83] width 49 height 6
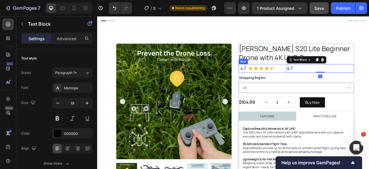
click at [328, 86] on div "Icon Icon Icon Icon Icon Icon List" at bounding box center [313, 82] width 49 height 11
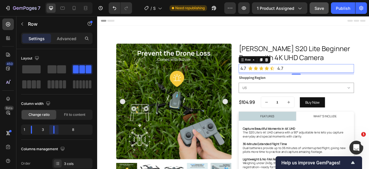
drag, startPoint x: 57, startPoint y: 130, endPoint x: 46, endPoint y: 130, distance: 11.2
click at [46, 0] on body "7 Version history / S20 Lite Need republishing Preview 1 product assigned Save …" at bounding box center [184, 0] width 369 height 0
click at [86, 10] on icon at bounding box center [86, 8] width 6 height 6
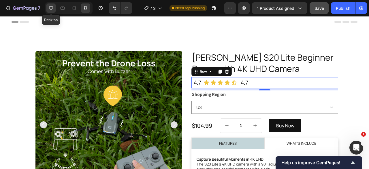
click at [53, 9] on icon at bounding box center [51, 8] width 6 height 6
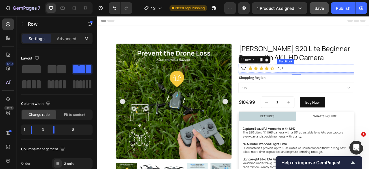
click at [330, 81] on p "4.7" at bounding box center [374, 83] width 97 height 10
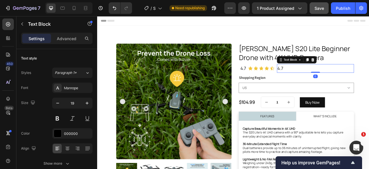
click at [331, 82] on p "4.7" at bounding box center [374, 83] width 97 height 10
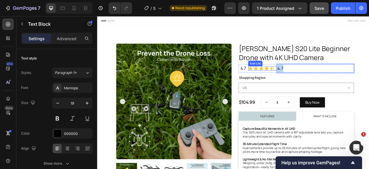
drag, startPoint x: 334, startPoint y: 83, endPoint x: 323, endPoint y: 83, distance: 11.2
click at [323, 83] on div "4.7 Text Block Icon Icon Icon Icon Icon Icon List 4.7 Text Block 0 Row" at bounding box center [350, 82] width 147 height 11
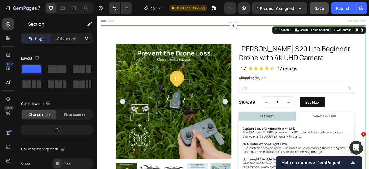
click at [319, 8] on span "Save" at bounding box center [319, 8] width 10 height 5
click at [246, 9] on icon "button" at bounding box center [244, 7] width 4 height 3
click at [347, 82] on p "47 ratings" at bounding box center [374, 83] width 97 height 10
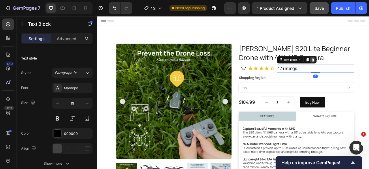
click at [369, 70] on icon at bounding box center [371, 71] width 5 height 5
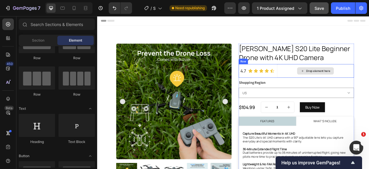
click at [330, 89] on div "Drop element here" at bounding box center [375, 85] width 98 height 17
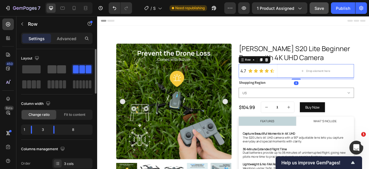
click at [60, 69] on span at bounding box center [61, 69] width 9 height 8
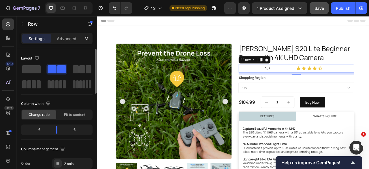
scroll to position [58, 0]
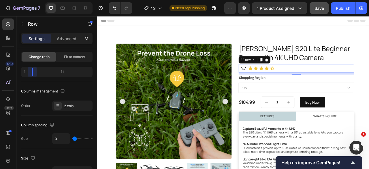
drag, startPoint x: 57, startPoint y: 71, endPoint x: 20, endPoint y: 67, distance: 37.4
click at [26, 0] on body "7 Version history / S20 Lite Need republishing Preview 1 product assigned Save …" at bounding box center [184, 0] width 369 height 0
click at [278, 82] on p "4.7" at bounding box center [283, 83] width 11 height 10
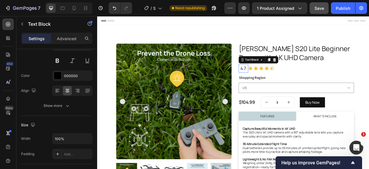
scroll to position [0, 0]
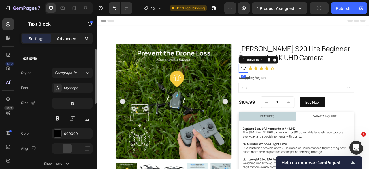
click at [67, 38] on p "Advanced" at bounding box center [67, 38] width 20 height 6
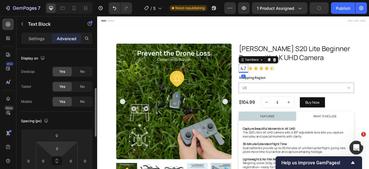
scroll to position [29, 0]
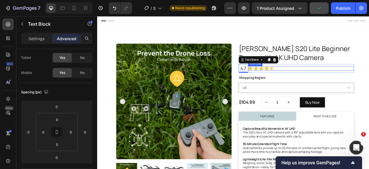
click at [348, 82] on div "Icon Icon Icon Icon Icon" at bounding box center [356, 83] width 135 height 6
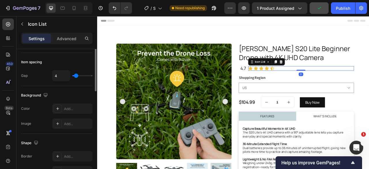
scroll to position [0, 0]
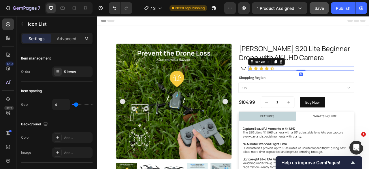
click at [317, 10] on span "Save" at bounding box center [319, 8] width 10 height 5
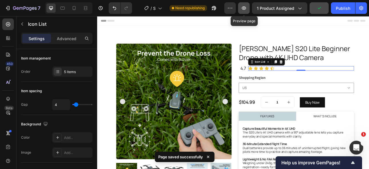
click at [243, 10] on icon "button" at bounding box center [244, 8] width 6 height 6
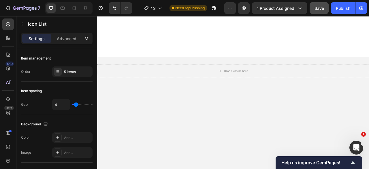
scroll to position [259, 0]
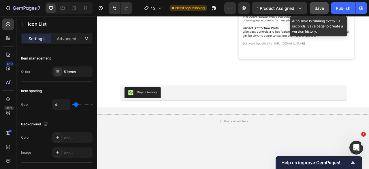
click at [316, 6] on span "Save" at bounding box center [319, 8] width 10 height 5
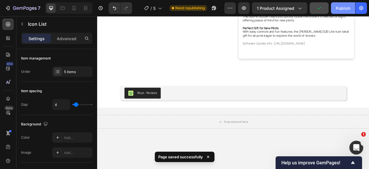
click at [348, 8] on div "Publish" at bounding box center [343, 8] width 14 height 6
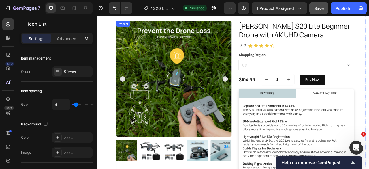
scroll to position [0, 0]
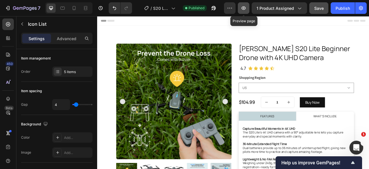
click at [244, 8] on icon "button" at bounding box center [244, 8] width 6 height 6
click at [281, 82] on p "4.7" at bounding box center [283, 83] width 11 height 10
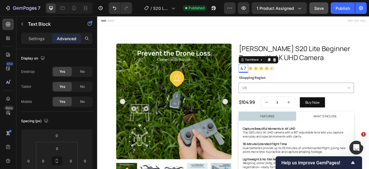
click at [278, 81] on p "4.7" at bounding box center [283, 83] width 11 height 10
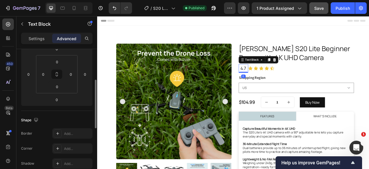
click at [39, 44] on div "Settings Advanced" at bounding box center [56, 39] width 71 height 12
click at [37, 36] on p "Settings" at bounding box center [37, 38] width 16 height 6
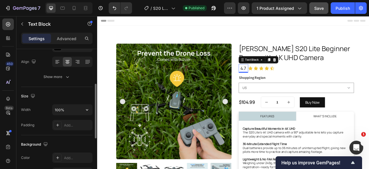
scroll to position [0, 0]
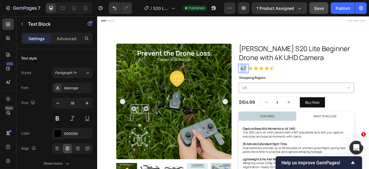
drag, startPoint x: 278, startPoint y: 81, endPoint x: 286, endPoint y: 81, distance: 8.1
click at [286, 81] on div "4.7" at bounding box center [283, 82] width 12 height 11
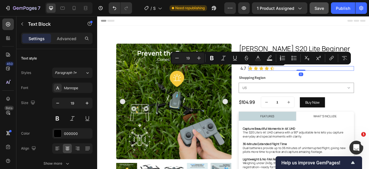
click at [331, 84] on div "Icon Icon Icon Icon Icon" at bounding box center [356, 83] width 135 height 6
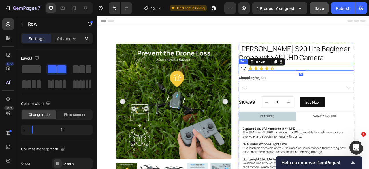
click at [304, 86] on div "Icon Icon Icon Icon Icon Icon List 0" at bounding box center [356, 82] width 135 height 11
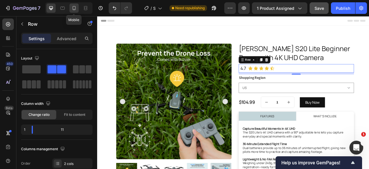
click at [75, 10] on icon at bounding box center [74, 8] width 3 height 4
type input "16"
type input "100%"
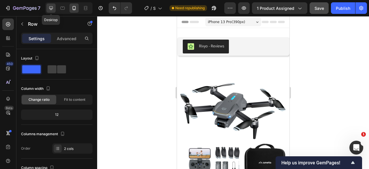
click at [52, 8] on icon at bounding box center [51, 8] width 4 height 4
type input "0"
type input "1200"
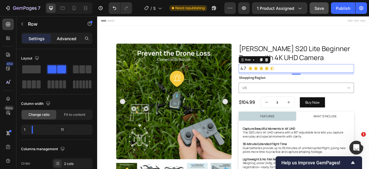
click at [68, 38] on p "Advanced" at bounding box center [67, 38] width 20 height 6
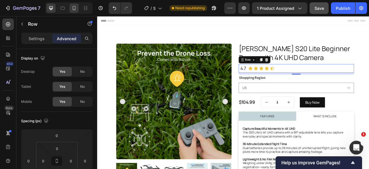
click at [76, 10] on icon at bounding box center [74, 8] width 6 height 6
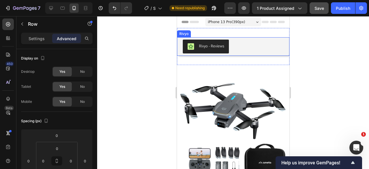
click at [239, 44] on div "Rivyo - Reviews" at bounding box center [232, 46] width 101 height 14
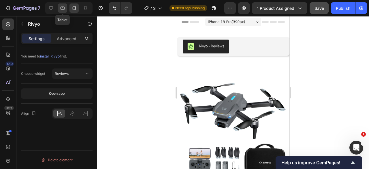
click at [63, 8] on icon at bounding box center [63, 8] width 6 height 6
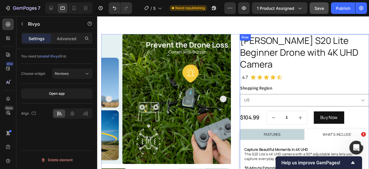
scroll to position [29, 0]
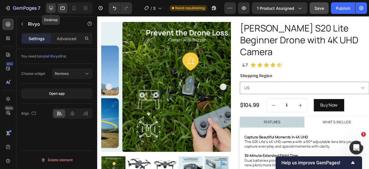
click at [53, 11] on icon at bounding box center [51, 8] width 6 height 6
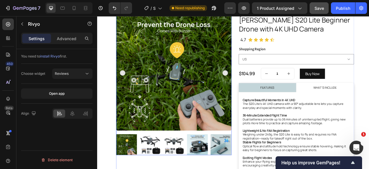
scroll to position [86, 0]
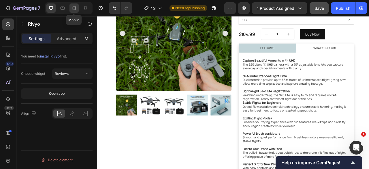
click at [74, 6] on icon at bounding box center [74, 8] width 3 height 4
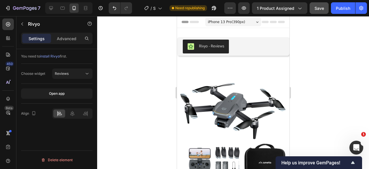
click at [233, 48] on div "Rivyo - Reviews" at bounding box center [232, 46] width 101 height 14
click at [178, 48] on div "Rivyo - Reviews Rivyo" at bounding box center [233, 46] width 112 height 18
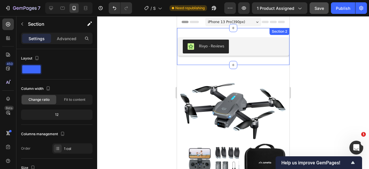
click at [246, 32] on div "Rivyo - Reviews Rivyo Section 2" at bounding box center [233, 46] width 112 height 37
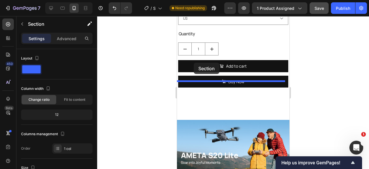
scroll to position [288, 0]
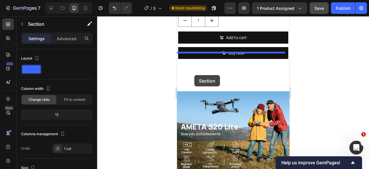
drag, startPoint x: 186, startPoint y: 33, endPoint x: 194, endPoint y: 75, distance: 42.2
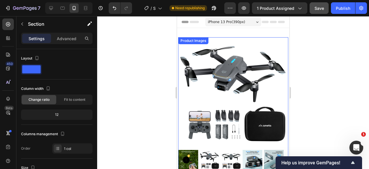
scroll to position [0, 0]
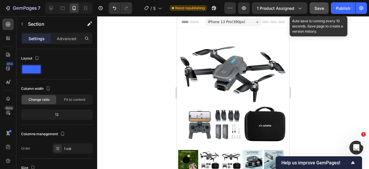
click at [319, 12] on button "Save" at bounding box center [319, 8] width 19 height 12
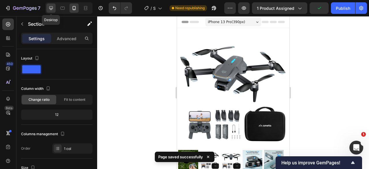
click at [52, 8] on icon at bounding box center [51, 8] width 4 height 4
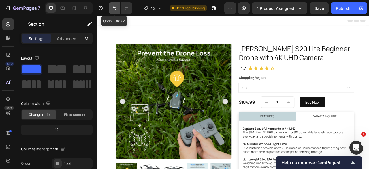
click at [115, 7] on icon "Undo/Redo" at bounding box center [115, 8] width 6 height 6
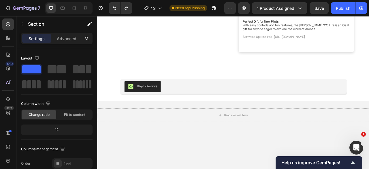
scroll to position [231, 0]
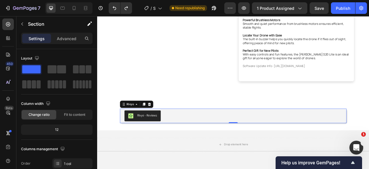
click at [205, 140] on div "Rivyo - Reviews" at bounding box center [270, 143] width 277 height 14
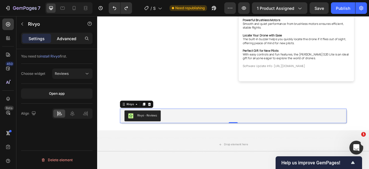
click at [62, 40] on p "Advanced" at bounding box center [67, 38] width 20 height 6
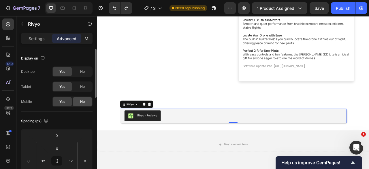
click at [83, 103] on span "No" at bounding box center [82, 101] width 5 height 5
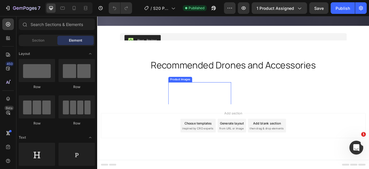
scroll to position [1336, 0]
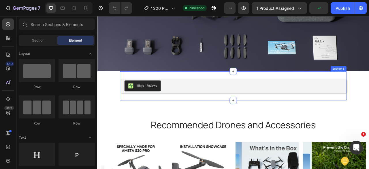
click at [167, 90] on div "Rivyo - Reviews Rivyo Section 8" at bounding box center [270, 104] width 288 height 37
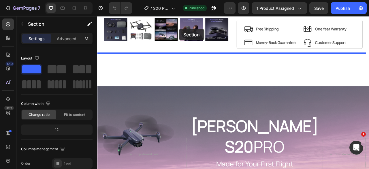
scroll to position [177, 0]
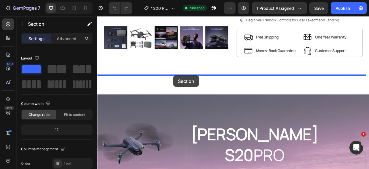
drag, startPoint x: 301, startPoint y: 78, endPoint x: 194, endPoint y: 91, distance: 107.7
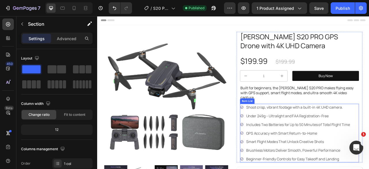
scroll to position [0, 0]
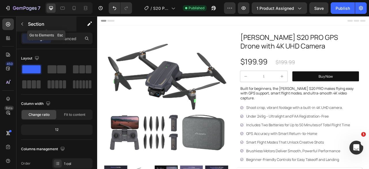
click at [21, 23] on icon "button" at bounding box center [22, 24] width 5 height 5
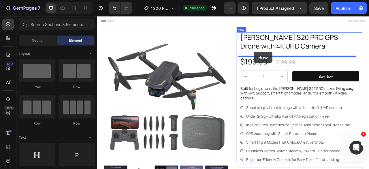
drag, startPoint x: 144, startPoint y: 84, endPoint x: 296, endPoint y: 61, distance: 154.3
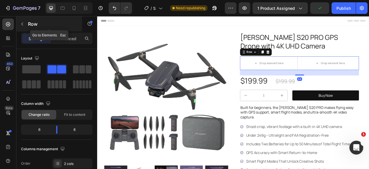
click at [22, 26] on icon "button" at bounding box center [22, 24] width 5 height 5
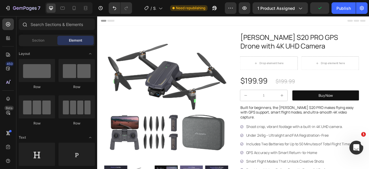
click at [26, 23] on icon at bounding box center [24, 24] width 5 height 5
click at [53, 26] on input "text" at bounding box center [57, 24] width 76 height 12
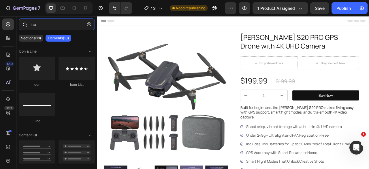
type input "icon"
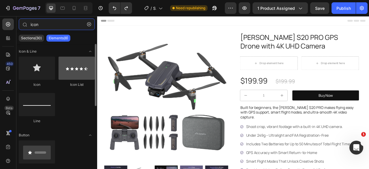
type input "icon"
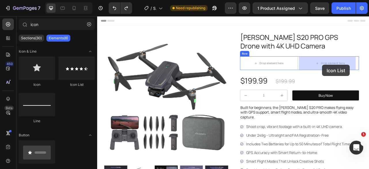
drag, startPoint x: 167, startPoint y: 87, endPoint x: 383, endPoint y: 78, distance: 216.4
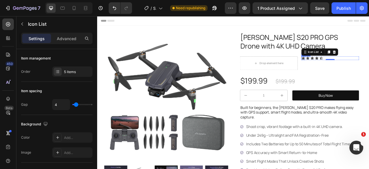
click at [357, 70] on icon at bounding box center [359, 69] width 4 height 4
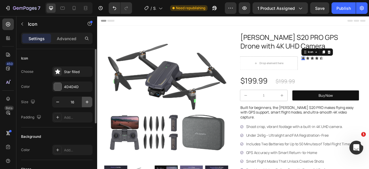
click at [86, 102] on icon "button" at bounding box center [87, 102] width 6 height 6
type input "20"
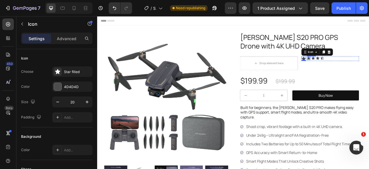
click at [364, 70] on div "Icon" at bounding box center [366, 69] width 5 height 5
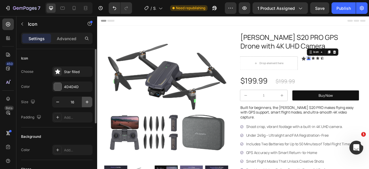
click at [88, 100] on icon "button" at bounding box center [87, 102] width 6 height 6
type input "20"
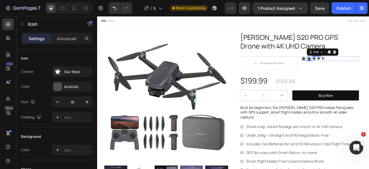
click at [369, 70] on div "Icon" at bounding box center [373, 69] width 5 height 5
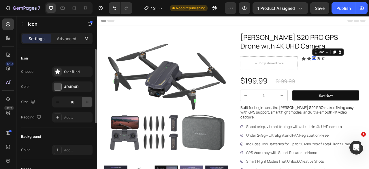
click at [89, 99] on icon "button" at bounding box center [87, 102] width 6 height 6
type input "20"
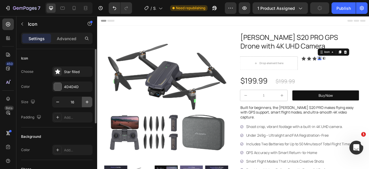
click at [84, 98] on button "button" at bounding box center [87, 102] width 10 height 10
type input "20"
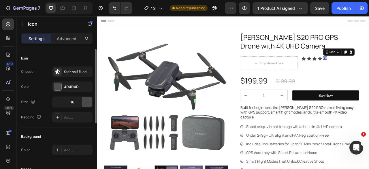
click at [86, 99] on icon "button" at bounding box center [87, 102] width 6 height 6
type input "20"
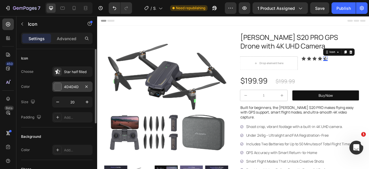
click at [60, 88] on div at bounding box center [57, 86] width 7 height 7
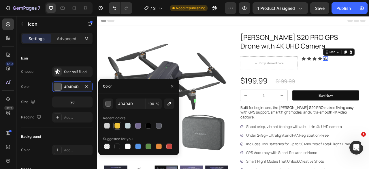
click at [119, 127] on div at bounding box center [117, 125] width 6 height 6
type input "F0C43A"
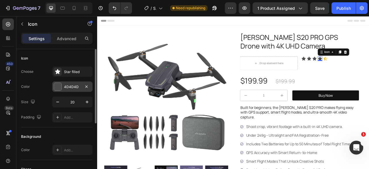
click at [58, 89] on div at bounding box center [57, 86] width 7 height 7
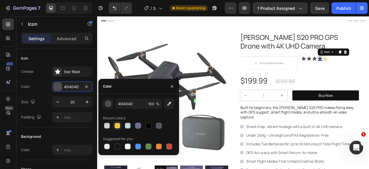
click at [118, 127] on div at bounding box center [117, 125] width 6 height 6
type input "F0C43A"
click at [369, 69] on icon at bounding box center [373, 69] width 5 height 5
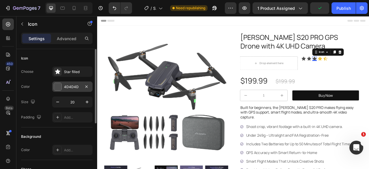
click at [59, 86] on div at bounding box center [57, 86] width 7 height 7
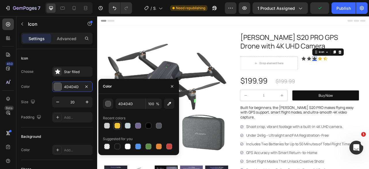
drag, startPoint x: 119, startPoint y: 124, endPoint x: 116, endPoint y: 84, distance: 39.3
click at [119, 124] on div at bounding box center [117, 125] width 6 height 6
type input "F0C43A"
click at [364, 70] on icon at bounding box center [366, 69] width 5 height 5
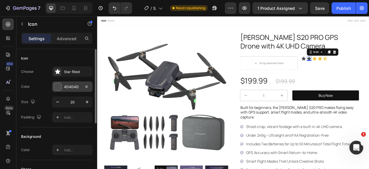
click at [56, 88] on div at bounding box center [57, 86] width 7 height 7
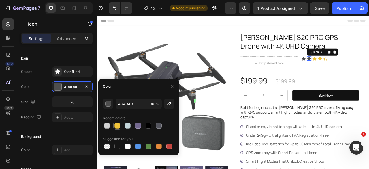
click at [118, 124] on div at bounding box center [117, 125] width 6 height 6
type input "F0C43A"
click at [357, 69] on icon at bounding box center [359, 69] width 5 height 5
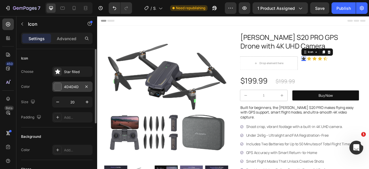
click at [61, 84] on div at bounding box center [57, 86] width 7 height 7
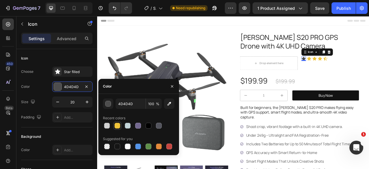
drag, startPoint x: 116, startPoint y: 124, endPoint x: 128, endPoint y: 116, distance: 15.3
click at [116, 124] on div at bounding box center [117, 125] width 6 height 6
type input "F0C43A"
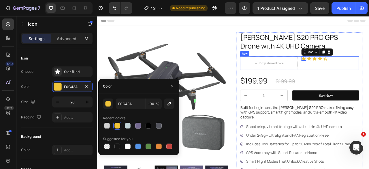
click at [352, 82] on div "Drop element here Icon 0 Icon Icon Icon Icon Icon List Row" at bounding box center [354, 75] width 151 height 17
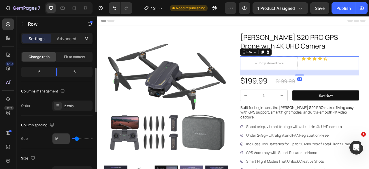
scroll to position [115, 0]
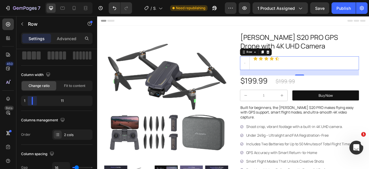
drag, startPoint x: 56, startPoint y: 99, endPoint x: 28, endPoint y: 102, distance: 28.4
click at [28, 0] on body "7 Version history / S20 PRO Need republishing Preview 1 product assigned Save P…" at bounding box center [184, 0] width 369 height 0
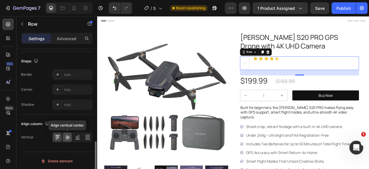
scroll to position [280, 0]
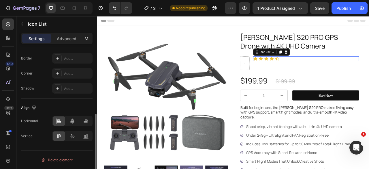
click at [334, 70] on div "Icon Icon Icon Icon Icon" at bounding box center [362, 70] width 135 height 6
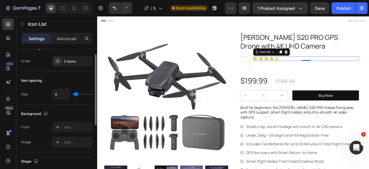
scroll to position [0, 0]
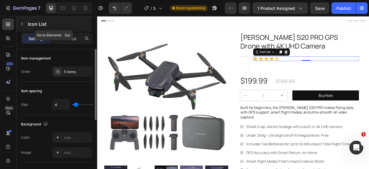
click at [22, 23] on icon "button" at bounding box center [22, 23] width 2 height 3
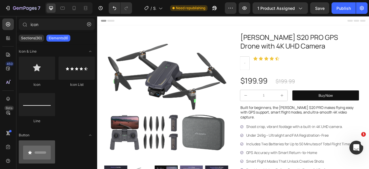
scroll to position [86, 0]
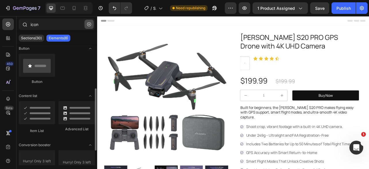
click at [92, 26] on button "button" at bounding box center [88, 24] width 9 height 9
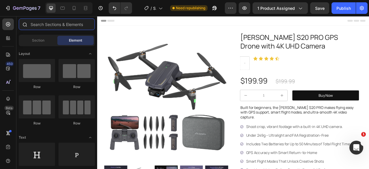
click at [47, 24] on input "text" at bounding box center [57, 24] width 76 height 12
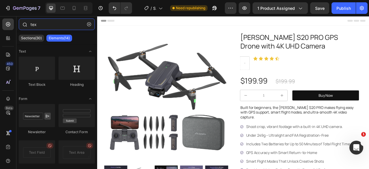
type input "text"
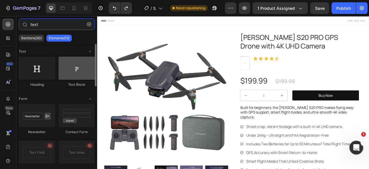
type input "text"
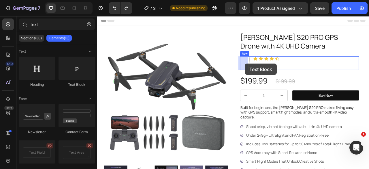
drag, startPoint x: 172, startPoint y: 87, endPoint x: 285, endPoint y: 76, distance: 112.9
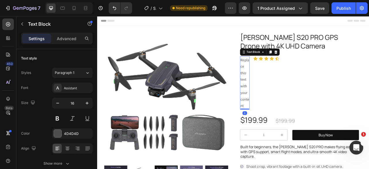
click at [285, 75] on div "Replace this text with your content" at bounding box center [285, 100] width 12 height 67
click at [285, 75] on p "Replace this text with your content" at bounding box center [284, 101] width 11 height 66
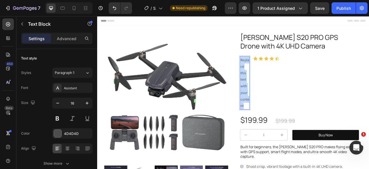
drag, startPoint x: 281, startPoint y: 129, endPoint x: 277, endPoint y: 72, distance: 57.5
click at [279, 72] on p "Replace this text with your content" at bounding box center [284, 101] width 11 height 66
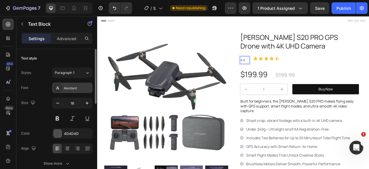
click at [60, 90] on div at bounding box center [58, 88] width 8 height 8
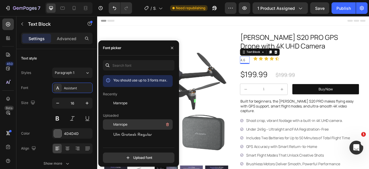
click at [116, 124] on span "Manrope" at bounding box center [120, 124] width 14 height 5
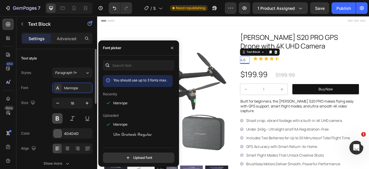
click at [58, 119] on button at bounding box center [57, 118] width 10 height 10
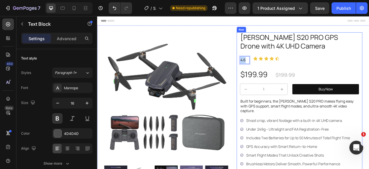
drag, startPoint x: 284, startPoint y: 71, endPoint x: 263, endPoint y: 74, distance: 20.9
click at [275, 71] on div "AMETA S20 PRO GPS Drone with 4K UHD Camera Product Title 4.6 Text Block 0 Icon …" at bounding box center [354, 128] width 160 height 182
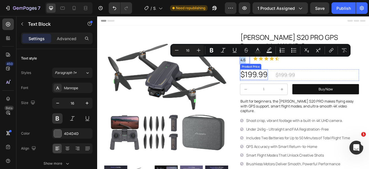
click at [292, 78] on div "Product Price" at bounding box center [292, 80] width 25 height 5
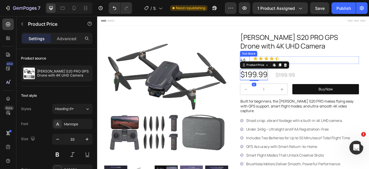
click at [283, 71] on p "4.6" at bounding box center [284, 72] width 11 height 8
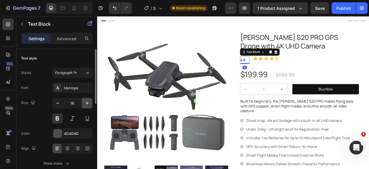
click at [86, 102] on icon "button" at bounding box center [87, 102] width 3 height 3
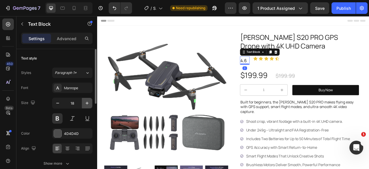
click at [86, 102] on icon "button" at bounding box center [87, 102] width 3 height 3
type input "19"
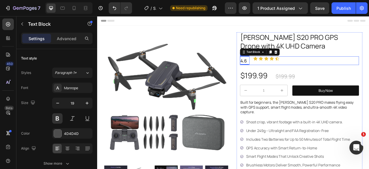
click at [325, 76] on div "Icon Icon Icon Icon Icon Icon List" at bounding box center [362, 72] width 135 height 11
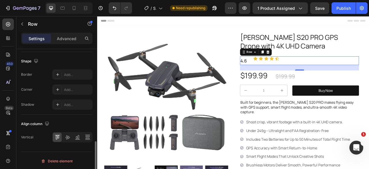
scroll to position [280, 0]
click at [67, 136] on icon at bounding box center [67, 137] width 5 height 4
click at [290, 71] on div "4.6 Text Block Icon Icon Icon Icon Icon Icon List Row 24" at bounding box center [354, 72] width 151 height 11
click at [286, 72] on p "4.6" at bounding box center [284, 73] width 11 height 10
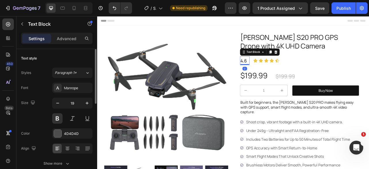
scroll to position [58, 0]
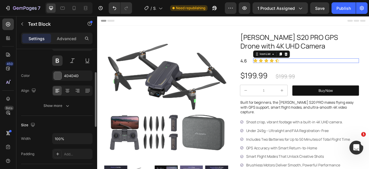
click at [335, 72] on div "Icon Icon Icon Icon Icon" at bounding box center [362, 73] width 135 height 6
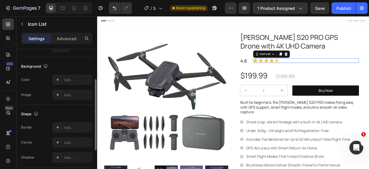
scroll to position [0, 0]
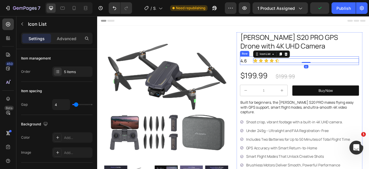
click at [291, 74] on div "4.6 Text Block Icon Icon Icon Icon Icon Icon List 0 Row" at bounding box center [354, 72] width 151 height 11
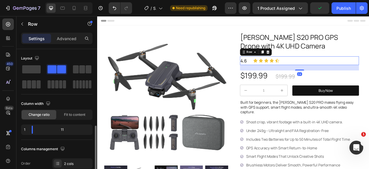
scroll to position [58, 0]
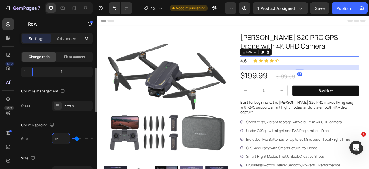
type input "0"
click at [285, 71] on p "4.6" at bounding box center [285, 73] width 12 height 10
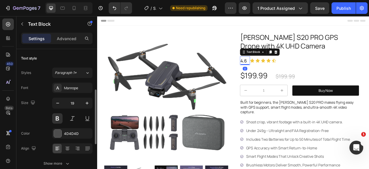
scroll to position [29, 0]
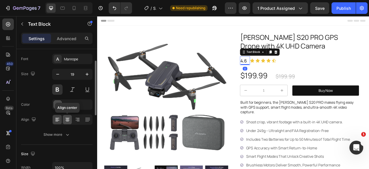
click at [67, 120] on icon at bounding box center [67, 120] width 4 height 1
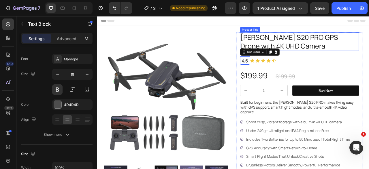
click at [369, 59] on h1 "AMETA S20 PRO GPS Drone with 4K UHD Camera" at bounding box center [354, 49] width 151 height 24
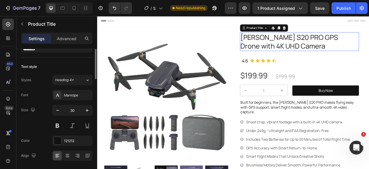
scroll to position [0, 0]
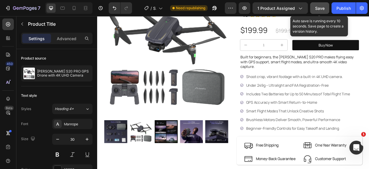
click at [323, 7] on span "Save" at bounding box center [320, 8] width 10 height 5
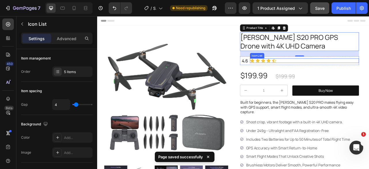
click at [332, 73] on div "Icon Icon Icon Icon Icon" at bounding box center [360, 73] width 139 height 6
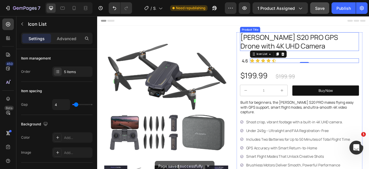
click at [313, 51] on h1 "AMETA S20 PRO GPS Drone with 4K UHD Camera" at bounding box center [354, 49] width 151 height 24
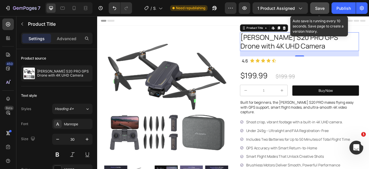
click at [317, 10] on span "Save" at bounding box center [320, 8] width 10 height 5
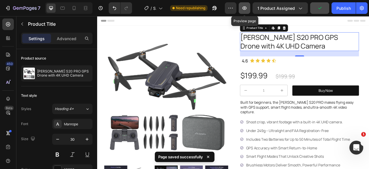
click at [245, 8] on icon "button" at bounding box center [245, 8] width 6 height 6
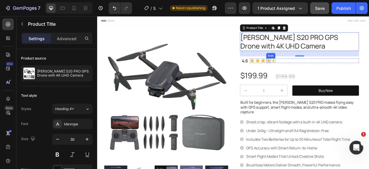
click at [315, 73] on icon at bounding box center [315, 73] width 6 height 6
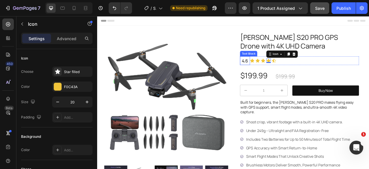
click at [286, 72] on p "4.6" at bounding box center [285, 73] width 12 height 10
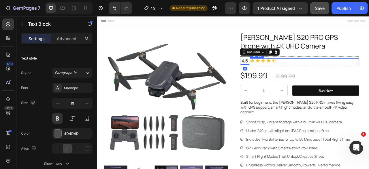
click at [340, 72] on div "Icon Icon Icon Icon Icon" at bounding box center [360, 73] width 139 height 6
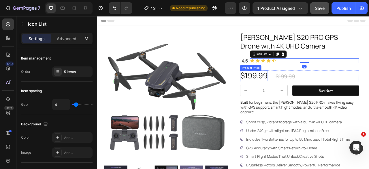
click at [295, 80] on div "Product Price" at bounding box center [292, 81] width 25 height 5
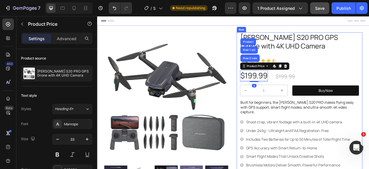
click at [366, 84] on div "AMETA S20 PRO GPS Drone with 4K UHD Camera Product Title 4.6 Text Block Icon Ic…" at bounding box center [354, 129] width 151 height 184
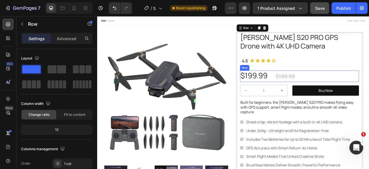
click at [363, 91] on div "$199.99 Product Price Product Price $199.99 Product Price Product Price Row" at bounding box center [354, 92] width 151 height 15
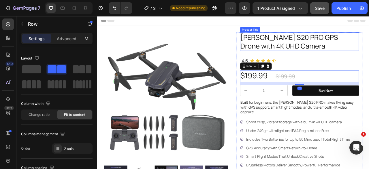
click at [335, 55] on h1 "AMETA S20 PRO GPS Drone with 4K UHD Camera" at bounding box center [354, 49] width 151 height 24
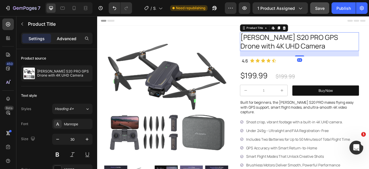
click at [66, 37] on p "Advanced" at bounding box center [67, 38] width 20 height 6
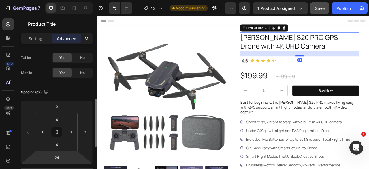
scroll to position [58, 0]
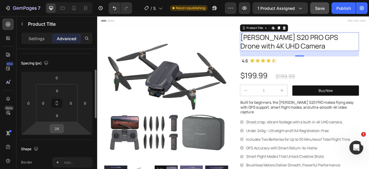
click at [58, 127] on input "24" at bounding box center [57, 128] width 12 height 9
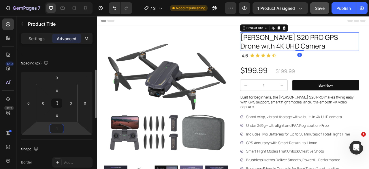
type input "12"
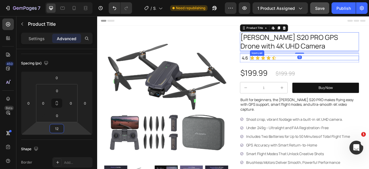
click at [335, 69] on div "Icon Icon Icon Icon Icon" at bounding box center [360, 69] width 139 height 6
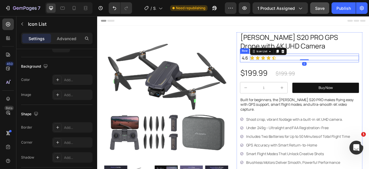
scroll to position [0, 0]
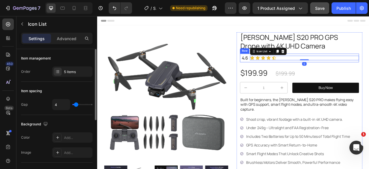
click at [327, 73] on div "Icon Icon Icon Icon Icon Icon List 0" at bounding box center [360, 69] width 139 height 11
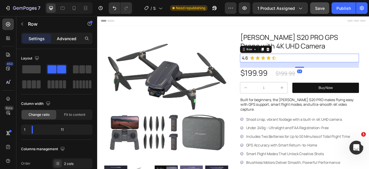
click at [69, 37] on p "Advanced" at bounding box center [67, 38] width 20 height 6
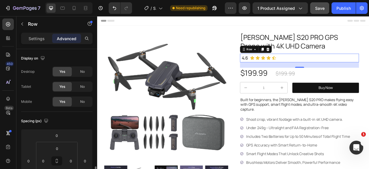
scroll to position [58, 0]
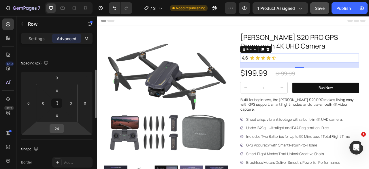
click at [59, 128] on input "24" at bounding box center [57, 128] width 12 height 9
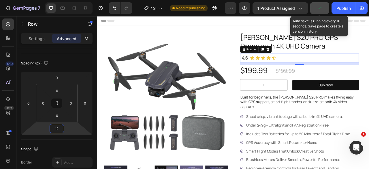
type input "12"
click at [318, 9] on icon "button" at bounding box center [320, 8] width 6 height 6
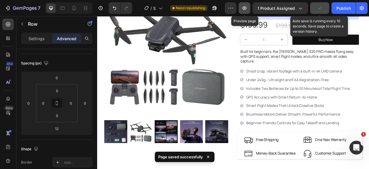
click at [245, 8] on icon "button" at bounding box center [245, 8] width 2 height 2
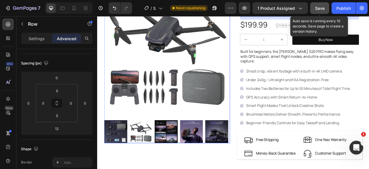
scroll to position [0, 0]
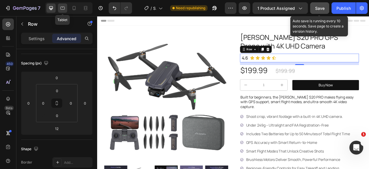
click at [59, 7] on div at bounding box center [62, 7] width 9 height 9
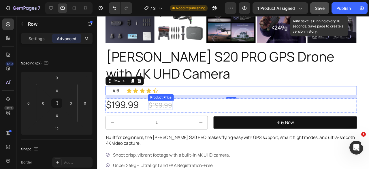
scroll to position [313, 0]
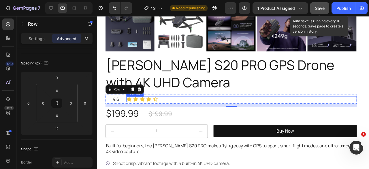
click at [174, 101] on div "Icon Icon Icon Icon Icon" at bounding box center [249, 104] width 242 height 6
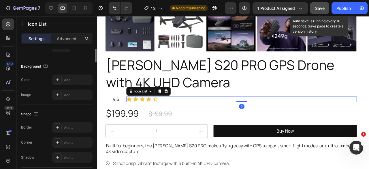
scroll to position [0, 0]
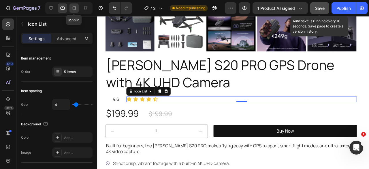
click at [74, 9] on icon at bounding box center [73, 9] width 1 height 1
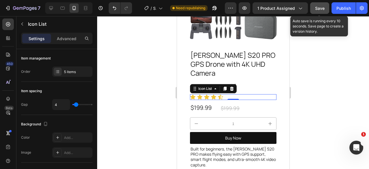
scroll to position [82, 0]
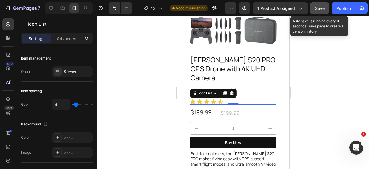
click at [314, 90] on div at bounding box center [233, 92] width 272 height 152
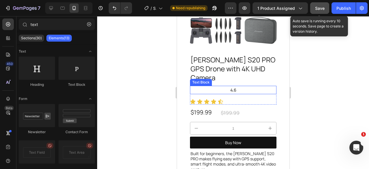
click at [212, 86] on p "4.6" at bounding box center [232, 89] width 85 height 7
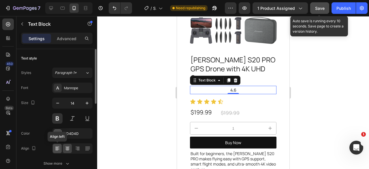
click at [58, 148] on icon at bounding box center [57, 148] width 6 height 6
click at [65, 148] on icon at bounding box center [68, 148] width 6 height 6
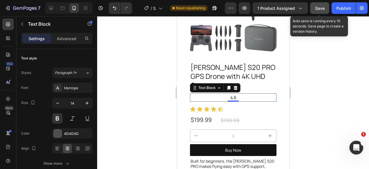
scroll to position [53, 0]
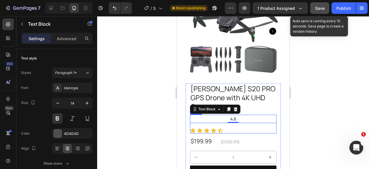
click at [263, 121] on div "4.6 Text Block 0 Icon Icon Icon Icon Icon Icon List Row" at bounding box center [233, 123] width 86 height 19
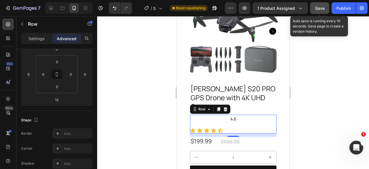
scroll to position [0, 0]
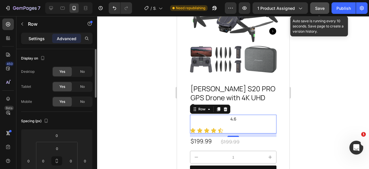
click at [38, 38] on p "Settings" at bounding box center [37, 38] width 16 height 6
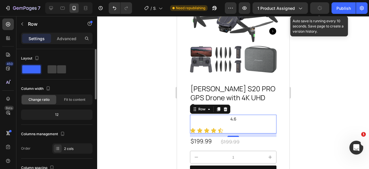
click at [34, 69] on span at bounding box center [31, 69] width 18 height 8
click at [57, 70] on span at bounding box center [61, 69] width 9 height 8
type input "0"
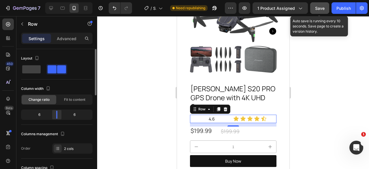
scroll to position [29, 0]
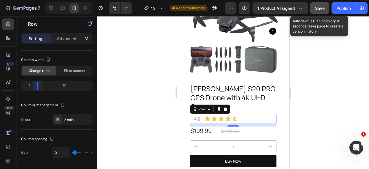
drag, startPoint x: 56, startPoint y: 84, endPoint x: 31, endPoint y: 87, distance: 24.7
click at [31, 0] on body "7 Version history / S20 PRO Need republishing Preview 1 product assigned Save A…" at bounding box center [184, 0] width 369 height 0
click at [313, 90] on div at bounding box center [233, 92] width 272 height 152
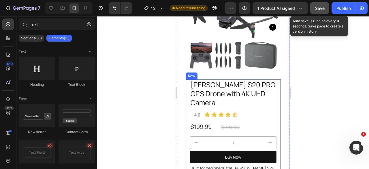
scroll to position [82, 0]
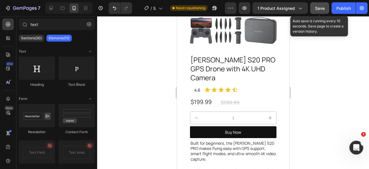
click at [320, 11] on div "Save" at bounding box center [320, 8] width 10 height 6
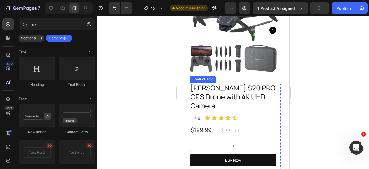
scroll to position [0, 0]
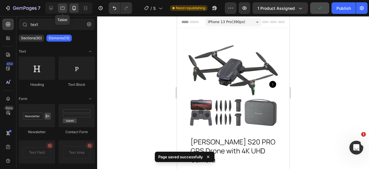
click at [64, 9] on icon at bounding box center [63, 8] width 4 height 3
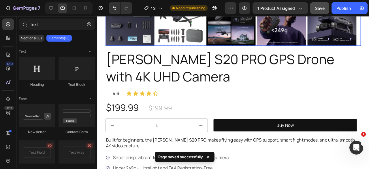
scroll to position [317, 0]
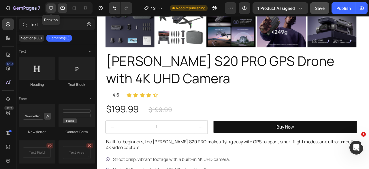
click at [54, 10] on div at bounding box center [50, 7] width 9 height 9
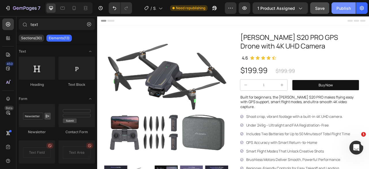
click at [344, 7] on div "Publish" at bounding box center [343, 8] width 14 height 6
click at [283, 68] on p "4.6" at bounding box center [285, 69] width 12 height 10
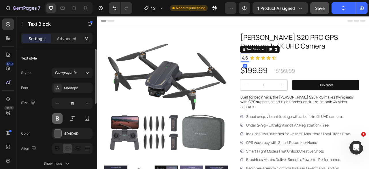
click at [56, 119] on button at bounding box center [57, 118] width 10 height 10
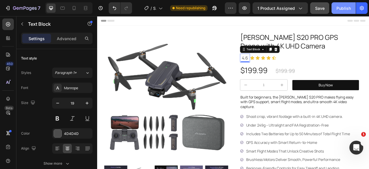
click at [337, 7] on div "Publish" at bounding box center [343, 8] width 14 height 6
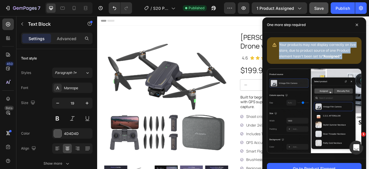
drag, startPoint x: 346, startPoint y: 56, endPoint x: 271, endPoint y: 41, distance: 76.1
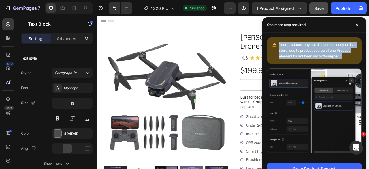
click at [271, 41] on div "Your products may not display correctly on live store, due to product source of…" at bounding box center [314, 50] width 95 height 27
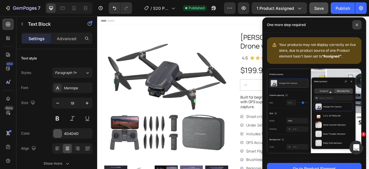
click at [358, 24] on icon at bounding box center [356, 24] width 3 height 3
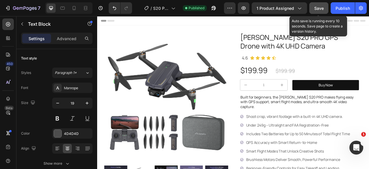
click at [316, 7] on span "Save" at bounding box center [319, 8] width 10 height 5
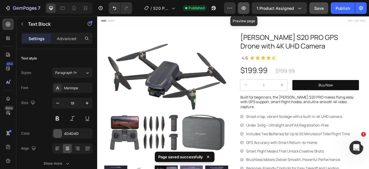
click at [244, 7] on icon "button" at bounding box center [244, 7] width 4 height 3
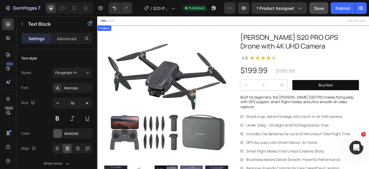
click at [269, 61] on div "Product Images Row AMETA S20 PRO GPS Drone with 4K UHD Camera Product Title 4.6…" at bounding box center [270, 146] width 346 height 236
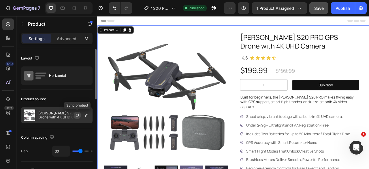
click at [80, 113] on button "button" at bounding box center [77, 115] width 7 height 7
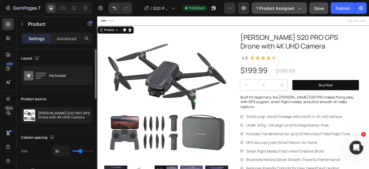
click at [279, 8] on span "1 product assigned" at bounding box center [274, 8] width 37 height 6
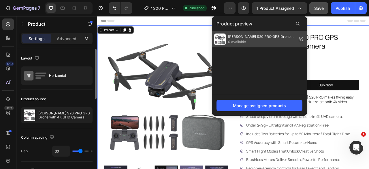
click at [278, 39] on span "0 available" at bounding box center [261, 41] width 66 height 5
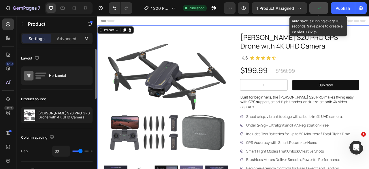
click at [323, 9] on button "button" at bounding box center [318, 8] width 19 height 12
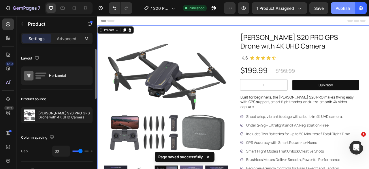
drag, startPoint x: 339, startPoint y: 8, endPoint x: 299, endPoint y: 7, distance: 40.4
click at [339, 8] on div "Publish" at bounding box center [342, 8] width 14 height 6
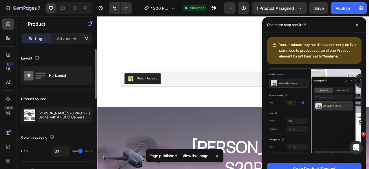
scroll to position [259, 0]
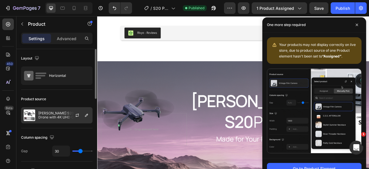
click at [50, 116] on p "[PERSON_NAME] S20 PRO GPS Drone with 4K UHD Camera" at bounding box center [64, 115] width 52 height 8
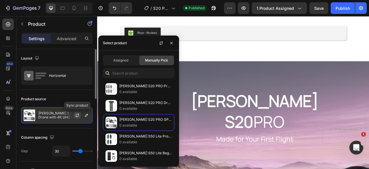
click at [77, 114] on icon "button" at bounding box center [77, 114] width 3 height 2
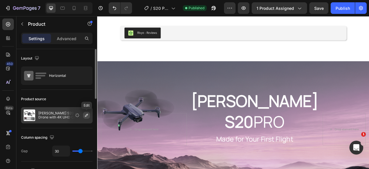
click at [85, 114] on icon "button" at bounding box center [86, 115] width 5 height 5
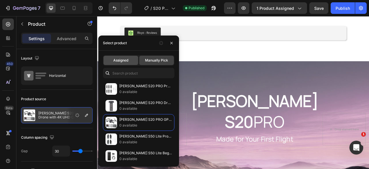
click at [123, 59] on span "Assigned" at bounding box center [120, 60] width 15 height 5
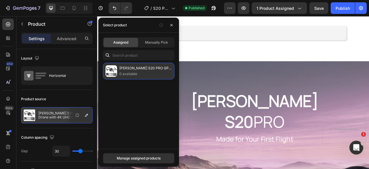
click at [133, 72] on p "0 available" at bounding box center [145, 74] width 52 height 6
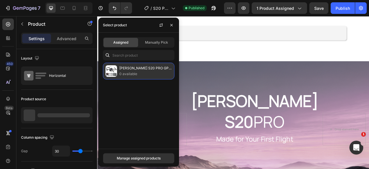
click at [138, 67] on p "[PERSON_NAME] S20 PRO GPS Drone with 4K UHD Camera" at bounding box center [145, 68] width 52 height 6
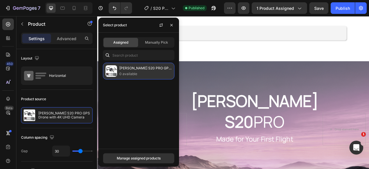
click at [159, 75] on p "0 available" at bounding box center [145, 74] width 52 height 6
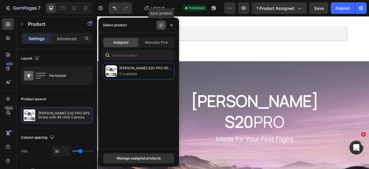
click at [161, 24] on icon "button" at bounding box center [161, 24] width 3 height 2
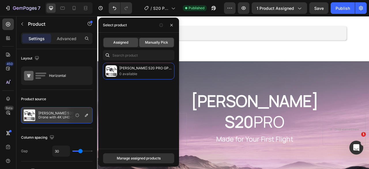
click at [157, 42] on span "Manually Pick" at bounding box center [156, 42] width 23 height 5
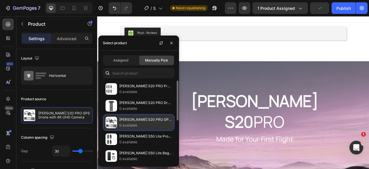
click at [138, 120] on p "[PERSON_NAME] S20 PRO GPS Drone with 4K UHD Camera" at bounding box center [145, 119] width 52 height 6
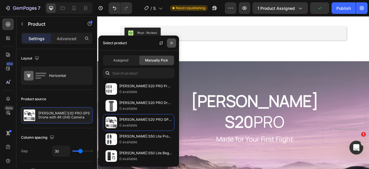
drag, startPoint x: 173, startPoint y: 40, endPoint x: 229, endPoint y: 1, distance: 68.4
click at [173, 41] on icon "button" at bounding box center [171, 43] width 5 height 5
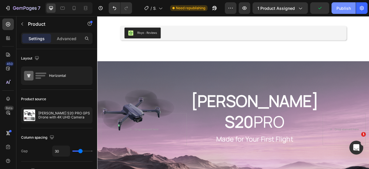
click at [341, 6] on div "Publish" at bounding box center [343, 8] width 14 height 6
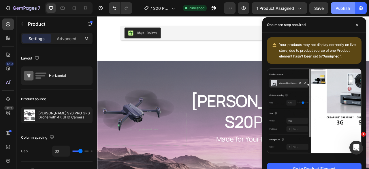
click at [339, 7] on div "Publish" at bounding box center [342, 8] width 14 height 6
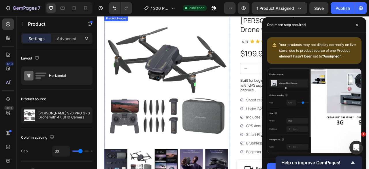
scroll to position [0, 0]
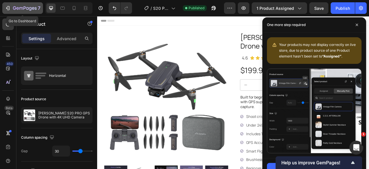
click at [15, 9] on icon "button" at bounding box center [25, 8] width 24 height 5
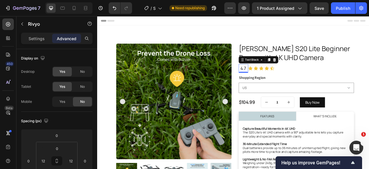
click at [285, 86] on p "4.7" at bounding box center [283, 83] width 11 height 10
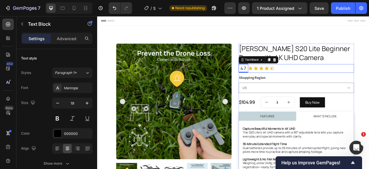
click at [289, 86] on div "Icon Icon Icon Icon Icon Icon List" at bounding box center [356, 82] width 135 height 11
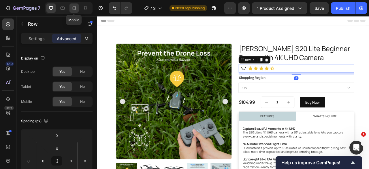
click at [77, 10] on icon at bounding box center [74, 8] width 6 height 6
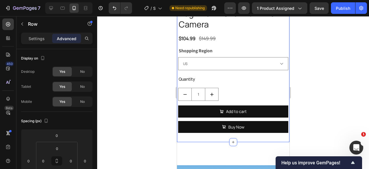
scroll to position [202, 0]
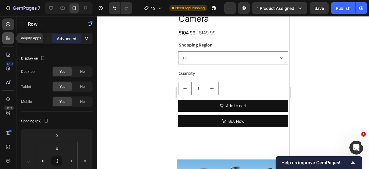
click at [5, 37] on icon at bounding box center [8, 38] width 6 height 6
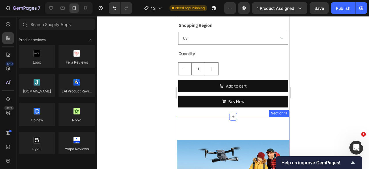
scroll to position [231, 0]
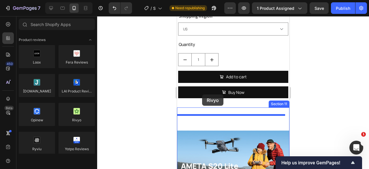
drag, startPoint x: 255, startPoint y: 101, endPoint x: 202, endPoint y: 94, distance: 53.8
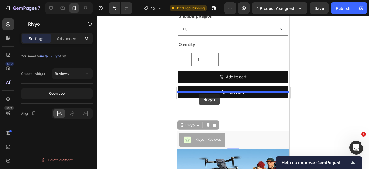
drag, startPoint x: 188, startPoint y: 106, endPoint x: 198, endPoint y: 93, distance: 15.8
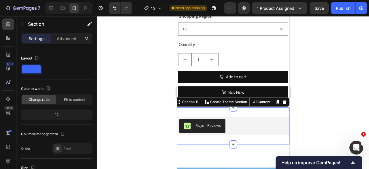
click at [214, 107] on div "Rivyo - Reviews Rivyo Section 11 You can create reusable sections Create Theme …" at bounding box center [233, 125] width 112 height 37
click at [61, 38] on p "Advanced" at bounding box center [67, 38] width 20 height 6
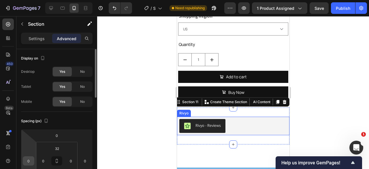
click at [29, 160] on input "0" at bounding box center [28, 160] width 9 height 9
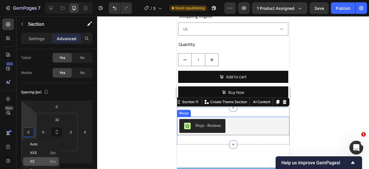
click at [47, 160] on p "XS 4px" at bounding box center [43, 161] width 26 height 4
type input "4"
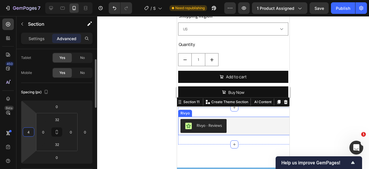
click at [29, 129] on input "4" at bounding box center [28, 131] width 9 height 9
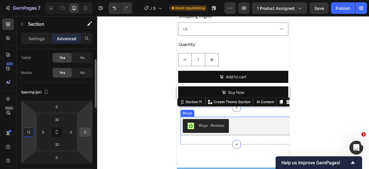
type input "12"
click at [85, 131] on input "0" at bounding box center [85, 131] width 9 height 9
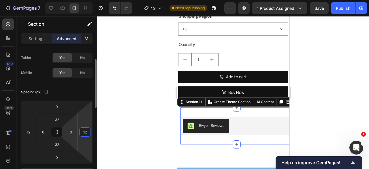
drag, startPoint x: 88, startPoint y: 129, endPoint x: 77, endPoint y: 130, distance: 11.5
click at [77, 130] on div "0 12 0 12 32 0 32 0" at bounding box center [56, 131] width 71 height 63
type input "0"
click at [71, 130] on input "0" at bounding box center [71, 131] width 9 height 9
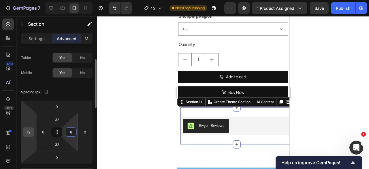
type input "8"
click at [31, 132] on input "12" at bounding box center [28, 131] width 9 height 9
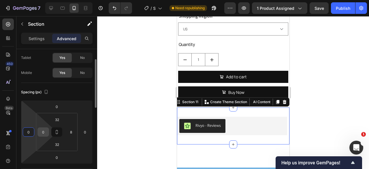
type input "0"
click at [45, 129] on input "0" at bounding box center [43, 131] width 9 height 9
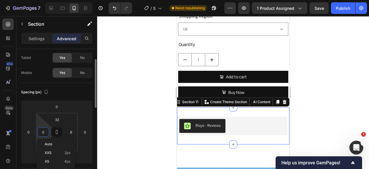
type input "8"
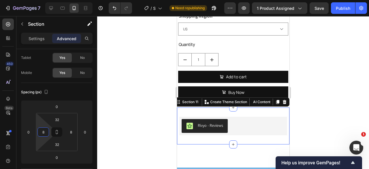
click at [296, 106] on div at bounding box center [233, 92] width 272 height 152
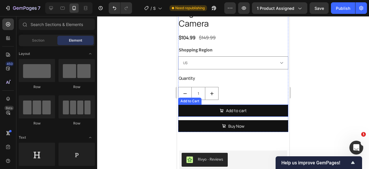
scroll to position [231, 0]
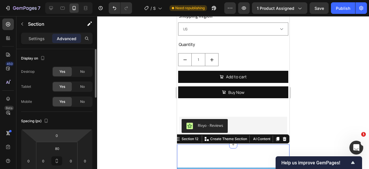
scroll to position [58, 0]
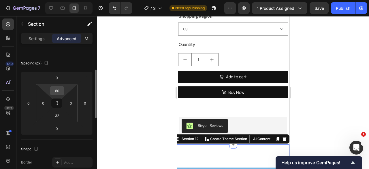
click at [61, 90] on input "80" at bounding box center [57, 90] width 12 height 9
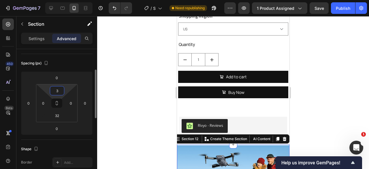
type input "32"
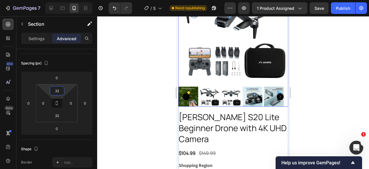
scroll to position [115, 0]
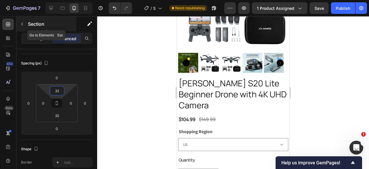
click at [22, 25] on icon "button" at bounding box center [22, 24] width 5 height 5
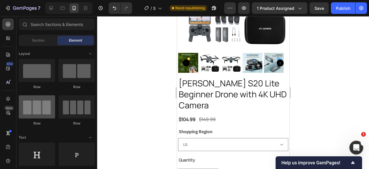
scroll to position [0, 0]
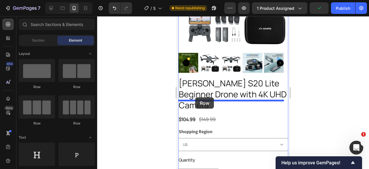
drag, startPoint x: 252, startPoint y: 89, endPoint x: 195, endPoint y: 97, distance: 58.2
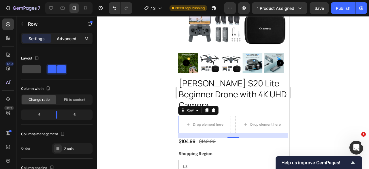
click at [68, 41] on p "Advanced" at bounding box center [67, 38] width 20 height 6
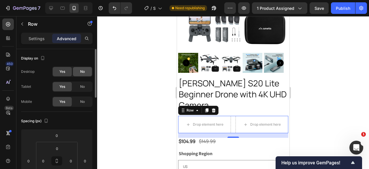
click at [84, 86] on span "No" at bounding box center [82, 86] width 5 height 5
click at [84, 72] on span "No" at bounding box center [82, 71] width 5 height 5
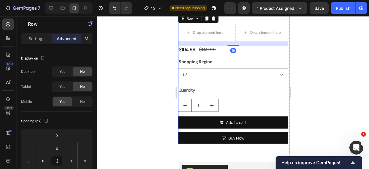
scroll to position [259, 0]
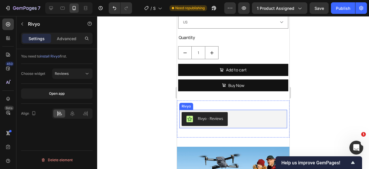
click at [230, 112] on div "Rivyo - Reviews" at bounding box center [232, 119] width 103 height 14
click at [217, 116] on div "Rivyo - Reviews Rivyo 0 Section 11" at bounding box center [233, 118] width 112 height 37
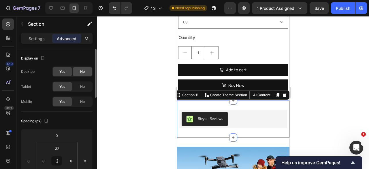
drag, startPoint x: 80, startPoint y: 69, endPoint x: 81, endPoint y: 74, distance: 4.3
click at [81, 69] on span "No" at bounding box center [82, 71] width 5 height 5
click at [81, 82] on div "No" at bounding box center [82, 86] width 19 height 9
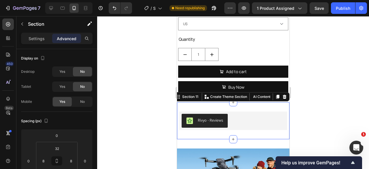
scroll to position [202, 0]
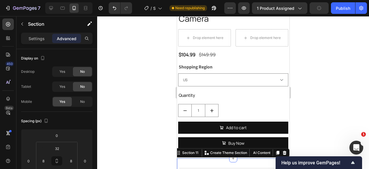
click at [319, 106] on div at bounding box center [233, 92] width 272 height 152
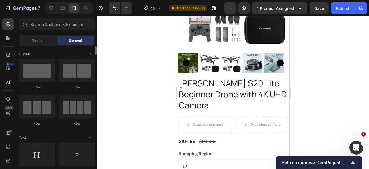
scroll to position [58, 0]
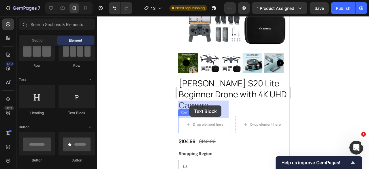
drag, startPoint x: 254, startPoint y: 119, endPoint x: 312, endPoint y: 131, distance: 58.9
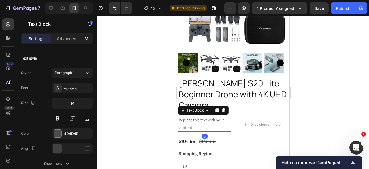
click at [199, 116] on div "Replace this text with your content" at bounding box center [204, 124] width 53 height 16
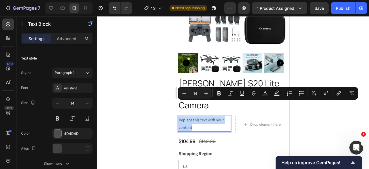
drag, startPoint x: 199, startPoint y: 112, endPoint x: 178, endPoint y: 105, distance: 22.8
click at [178, 116] on div "Replace this text with your content" at bounding box center [204, 124] width 53 height 16
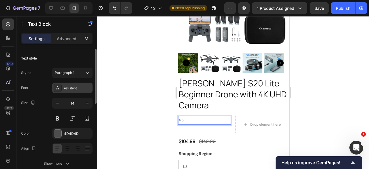
click at [69, 87] on div "Assistant" at bounding box center [77, 87] width 27 height 5
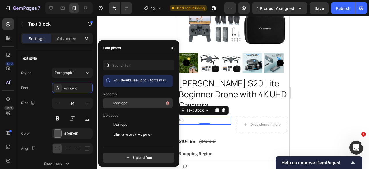
click at [122, 103] on span "Manrope" at bounding box center [120, 102] width 14 height 5
click at [317, 90] on div at bounding box center [233, 92] width 272 height 152
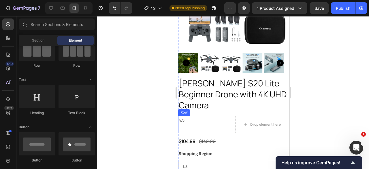
click at [188, 116] on p "4.5" at bounding box center [204, 119] width 52 height 7
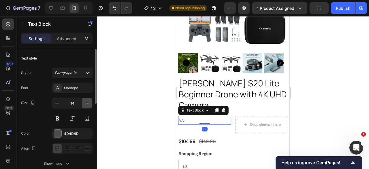
click at [86, 102] on icon "button" at bounding box center [87, 103] width 6 height 6
type input "15"
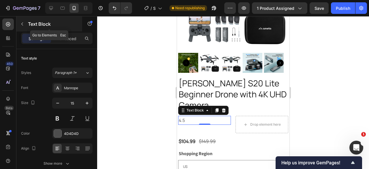
click at [25, 22] on button "button" at bounding box center [22, 23] width 9 height 9
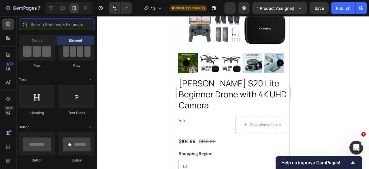
click at [48, 25] on input "text" at bounding box center [57, 24] width 76 height 12
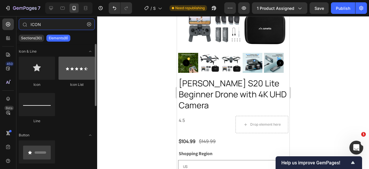
type input "ICON"
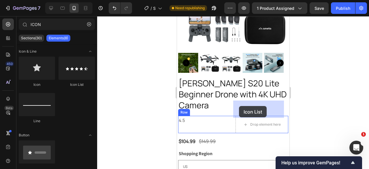
drag, startPoint x: 258, startPoint y: 84, endPoint x: 239, endPoint y: 106, distance: 29.2
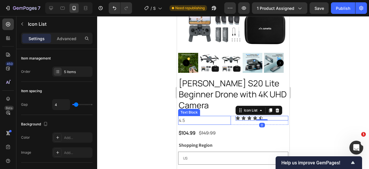
click at [226, 116] on p "4.5" at bounding box center [204, 120] width 52 height 8
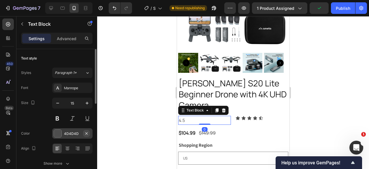
scroll to position [29, 0]
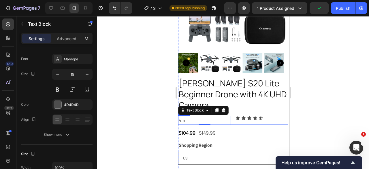
click at [229, 116] on div "4.5 Text Block 0 Icon Icon Icon Icon Icon Icon List Row" at bounding box center [233, 120] width 110 height 9
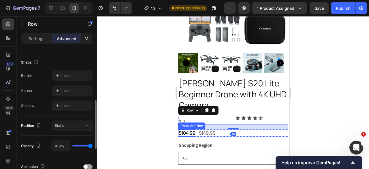
scroll to position [115, 0]
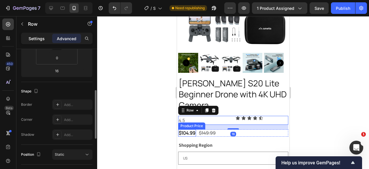
click at [36, 37] on p "Settings" at bounding box center [37, 38] width 16 height 6
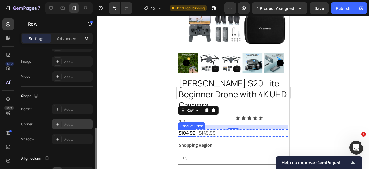
scroll to position [265, 0]
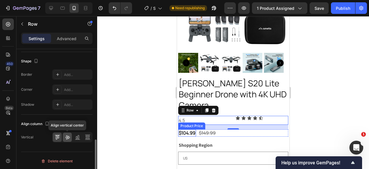
click at [67, 136] on icon at bounding box center [67, 137] width 5 height 4
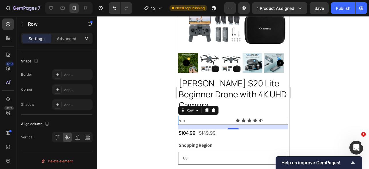
click at [229, 116] on div "4.5 Text Block Icon Icon Icon Icon Icon Icon List Row 16" at bounding box center [233, 120] width 110 height 9
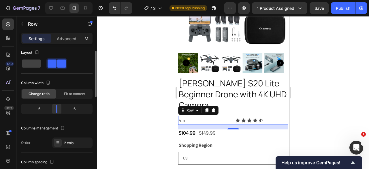
scroll to position [0, 0]
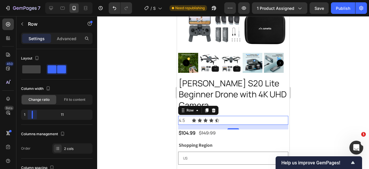
drag, startPoint x: 56, startPoint y: 113, endPoint x: 29, endPoint y: 116, distance: 27.6
click at [29, 0] on body "7 Version history / S20 Lite Need republishing Preview 1 product assigned Save …" at bounding box center [184, 0] width 369 height 0
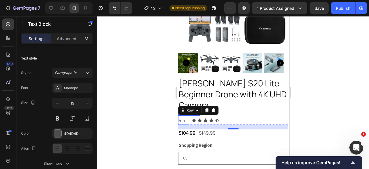
click at [184, 116] on p "4.5" at bounding box center [182, 120] width 8 height 8
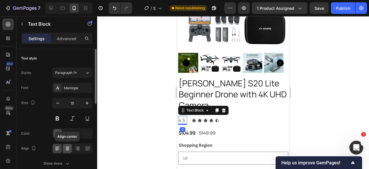
click at [68, 150] on icon at bounding box center [67, 150] width 3 height 1
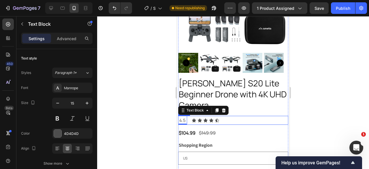
click at [225, 118] on div "Icon Icon Icon Icon Icon" at bounding box center [239, 120] width 97 height 5
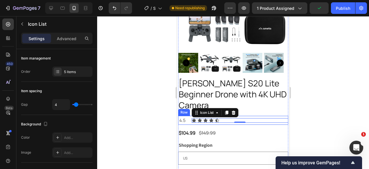
click at [189, 116] on div "4.5 Text Block Icon Icon Icon Icon Icon Icon List 0 Row" at bounding box center [233, 120] width 110 height 9
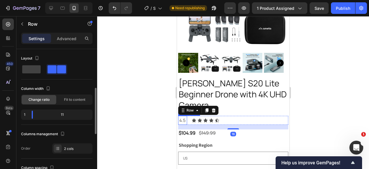
scroll to position [29, 0]
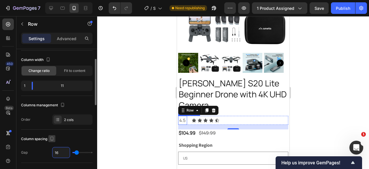
type input "0"
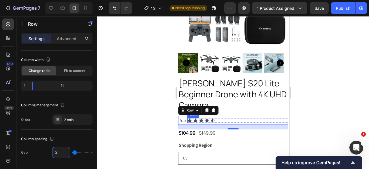
click at [190, 118] on icon at bounding box center [189, 120] width 5 height 5
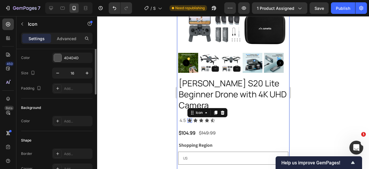
scroll to position [0, 0]
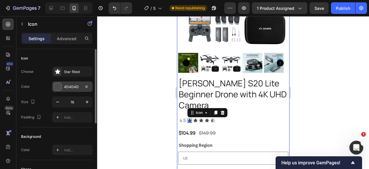
click at [60, 83] on div at bounding box center [57, 86] width 7 height 7
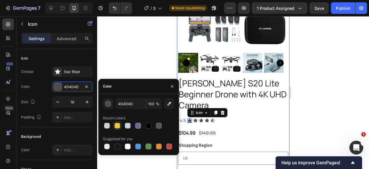
click at [119, 124] on div at bounding box center [117, 125] width 6 height 6
type input "F0C43A"
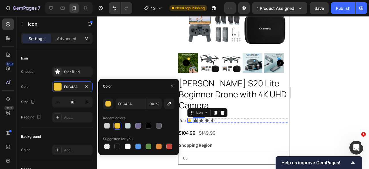
click at [194, 118] on icon at bounding box center [195, 120] width 4 height 4
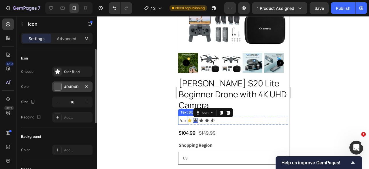
click at [58, 85] on div at bounding box center [57, 86] width 7 height 7
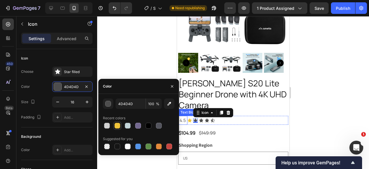
click at [115, 125] on div at bounding box center [117, 125] width 6 height 6
type input "F0C43A"
click at [201, 116] on div "Icon Icon 0 Icon Icon Icon Icon List" at bounding box center [237, 120] width 101 height 9
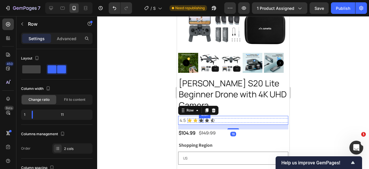
click at [200, 118] on icon at bounding box center [201, 120] width 4 height 4
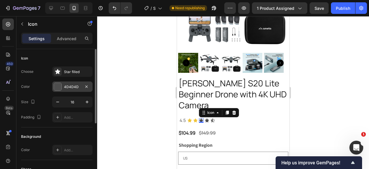
click at [58, 87] on div at bounding box center [57, 86] width 7 height 7
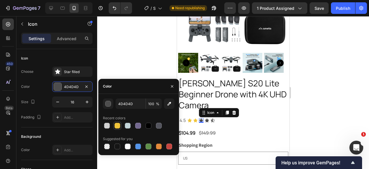
click at [117, 124] on div at bounding box center [117, 125] width 6 height 6
type input "F0C43A"
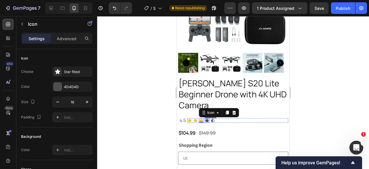
click at [206, 118] on div "Icon" at bounding box center [206, 120] width 5 height 5
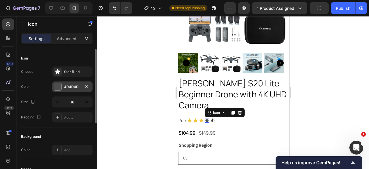
click at [56, 88] on div at bounding box center [57, 86] width 7 height 7
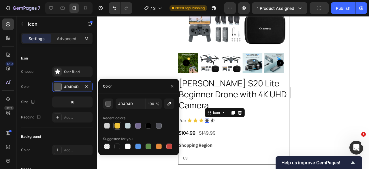
click at [116, 124] on div at bounding box center [117, 125] width 6 height 6
type input "F0C43A"
click at [213, 118] on div "Icon" at bounding box center [212, 120] width 5 height 5
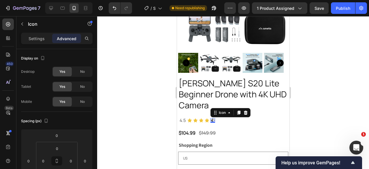
click at [211, 118] on icon at bounding box center [212, 120] width 4 height 4
click at [36, 37] on p "Settings" at bounding box center [37, 38] width 16 height 6
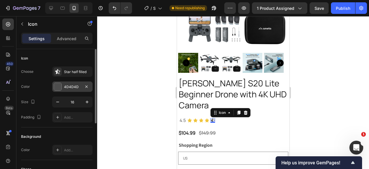
click at [59, 87] on div at bounding box center [57, 86] width 7 height 7
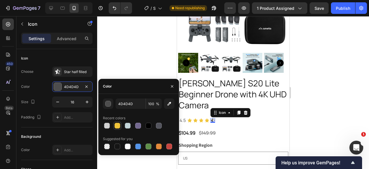
drag, startPoint x: 115, startPoint y: 124, endPoint x: 106, endPoint y: 118, distance: 10.9
click at [115, 124] on div at bounding box center [117, 125] width 6 height 6
type input "F0C43A"
click at [335, 105] on div at bounding box center [233, 92] width 272 height 152
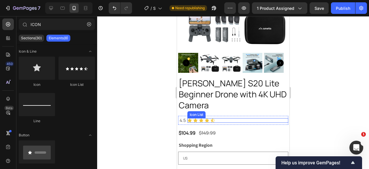
click at [230, 118] on div "Icon Icon Icon Icon Icon Icon List" at bounding box center [237, 120] width 101 height 5
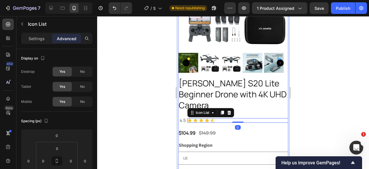
click at [205, 110] on div "AMETA S20 Lite Beginner Drone with 4K UHD Camera Product Title 4.5 Text Block I…" at bounding box center [233, 152] width 110 height 150
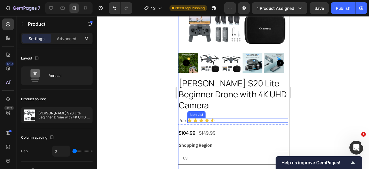
click at [235, 118] on div "Icon Icon Icon Icon Icon" at bounding box center [237, 120] width 101 height 5
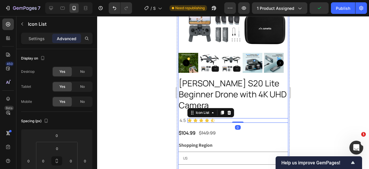
click at [246, 99] on div "AMETA S20 Lite Beginner Drone with 4K UHD Camera Product Title 4.5 Text Block I…" at bounding box center [233, 152] width 110 height 150
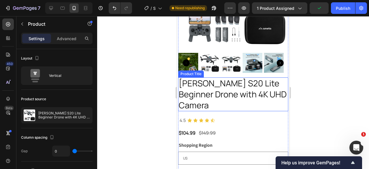
click at [246, 89] on h1 "[PERSON_NAME] S20 Lite Beginner Drone with 4K UHD Camera" at bounding box center [233, 94] width 110 height 34
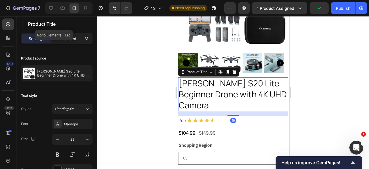
click at [66, 37] on p "Advanced" at bounding box center [67, 38] width 20 height 6
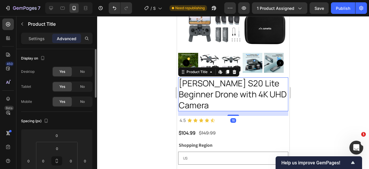
scroll to position [58, 0]
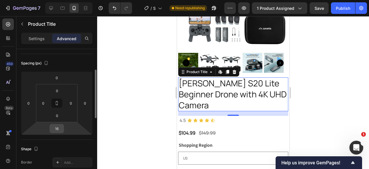
click at [59, 126] on input "16" at bounding box center [57, 128] width 12 height 9
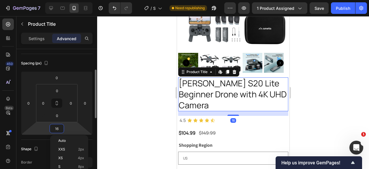
type input "8"
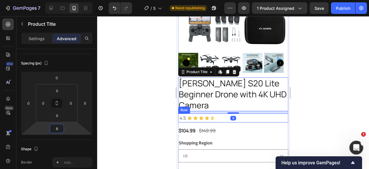
click at [222, 116] on div "Icon Icon Icon Icon Icon" at bounding box center [237, 118] width 101 height 5
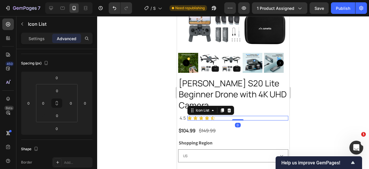
scroll to position [0, 0]
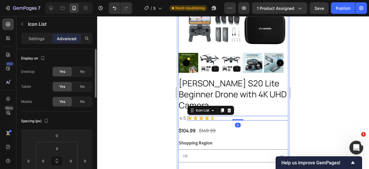
click at [219, 109] on div "AMETA S20 Lite Beginner Drone with 4K UHD Camera Product Title 4.5 Text Block I…" at bounding box center [233, 150] width 110 height 147
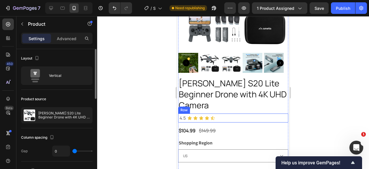
click at [216, 113] on div "Icon Icon Icon Icon Icon Icon List" at bounding box center [237, 117] width 101 height 9
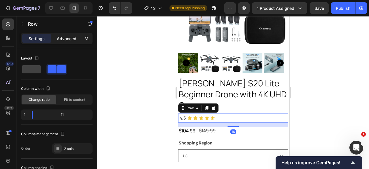
click at [61, 39] on p "Advanced" at bounding box center [67, 38] width 20 height 6
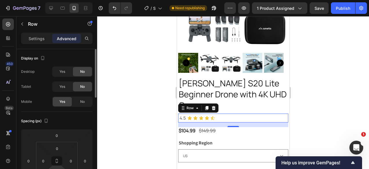
scroll to position [58, 0]
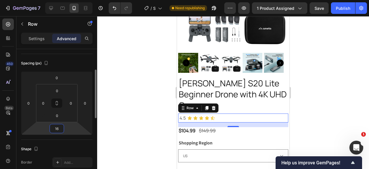
click at [58, 129] on input "16" at bounding box center [57, 128] width 12 height 9
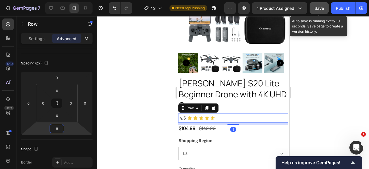
click at [315, 7] on span "Save" at bounding box center [319, 8] width 10 height 5
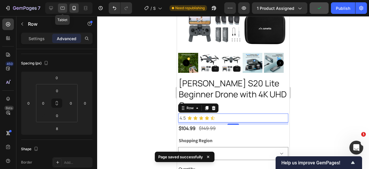
click at [61, 7] on icon at bounding box center [63, 8] width 6 height 6
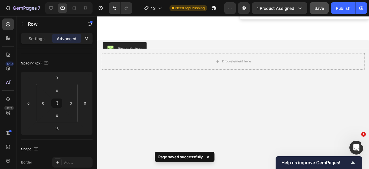
scroll to position [259, 0]
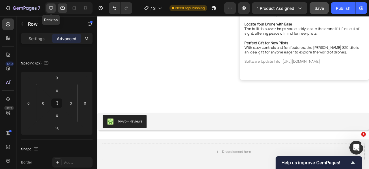
click at [51, 7] on icon at bounding box center [51, 8] width 6 height 6
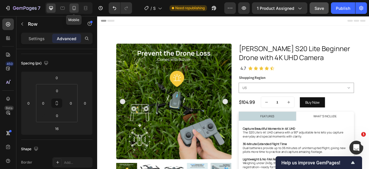
click at [73, 7] on icon at bounding box center [74, 8] width 3 height 4
type input "8"
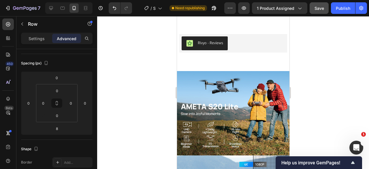
scroll to position [346, 0]
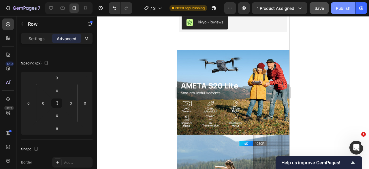
click at [341, 10] on div "Publish" at bounding box center [343, 8] width 14 height 6
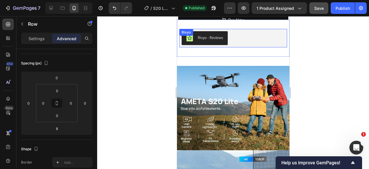
scroll to position [317, 0]
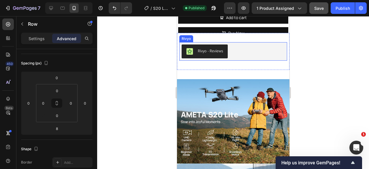
click at [237, 54] on div "Rivyo - Reviews" at bounding box center [232, 51] width 103 height 14
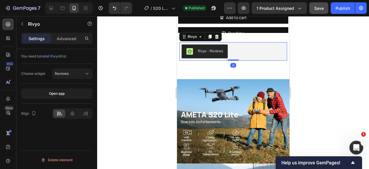
scroll to position [0, 0]
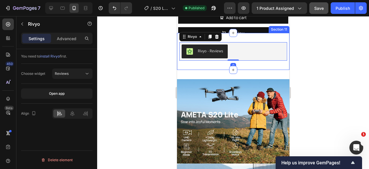
click at [216, 63] on div "Rivyo - Reviews Rivyo 0 Section 11" at bounding box center [233, 51] width 112 height 37
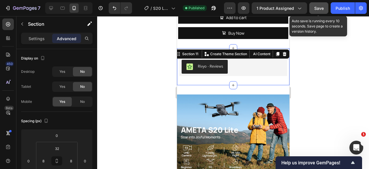
click at [315, 10] on span "Save" at bounding box center [319, 8] width 10 height 5
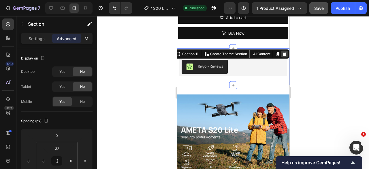
click at [282, 52] on icon at bounding box center [284, 54] width 4 height 4
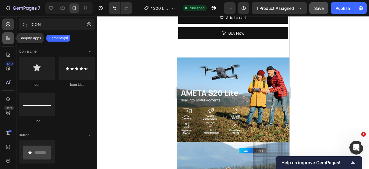
click at [10, 39] on icon at bounding box center [8, 38] width 6 height 6
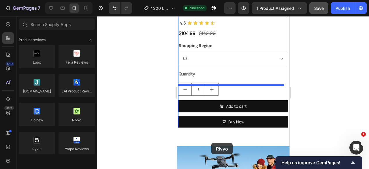
scroll to position [232, 0]
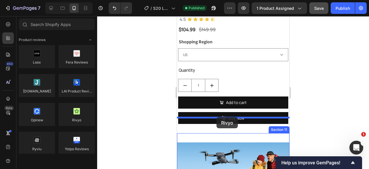
drag, startPoint x: 250, startPoint y: 128, endPoint x: 216, endPoint y: 117, distance: 36.1
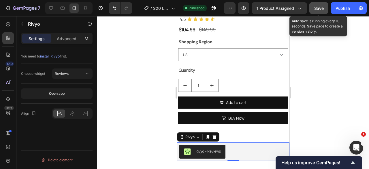
click at [315, 8] on span "Save" at bounding box center [319, 8] width 10 height 5
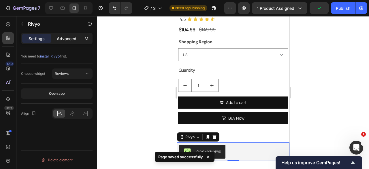
click at [61, 39] on p "Advanced" at bounding box center [67, 38] width 20 height 6
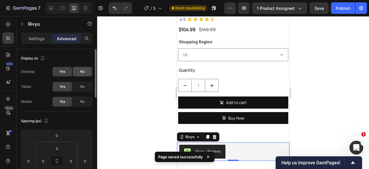
click at [81, 74] on div "No" at bounding box center [82, 71] width 19 height 9
click at [86, 90] on div "No" at bounding box center [82, 86] width 19 height 9
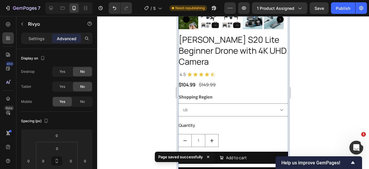
scroll to position [175, 0]
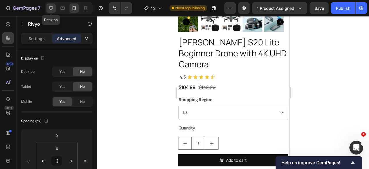
click at [52, 9] on icon at bounding box center [51, 8] width 6 height 6
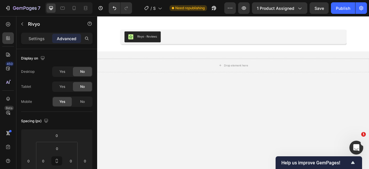
scroll to position [227, 0]
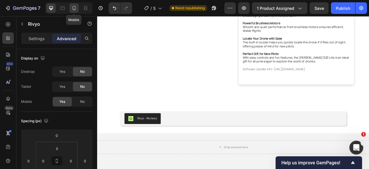
click at [76, 8] on icon at bounding box center [74, 8] width 6 height 6
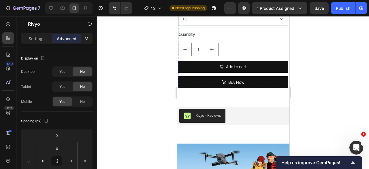
scroll to position [288, 0]
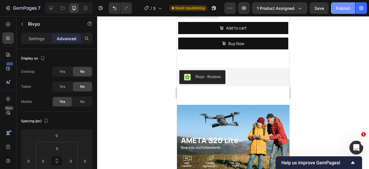
click at [337, 10] on div "Publish" at bounding box center [343, 8] width 14 height 6
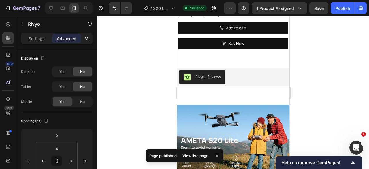
click at [186, 154] on div "View live page" at bounding box center [195, 155] width 33 height 8
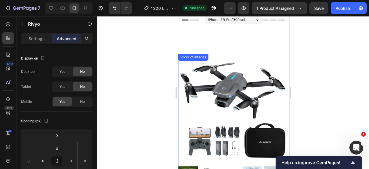
scroll to position [0, 0]
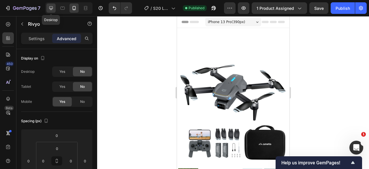
click at [52, 9] on icon at bounding box center [51, 8] width 4 height 4
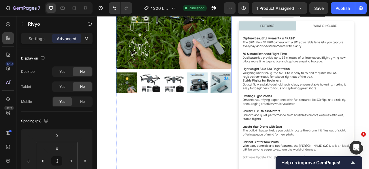
scroll to position [86, 0]
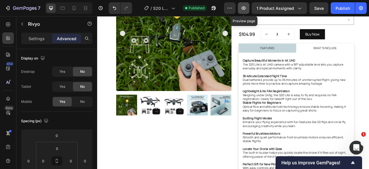
click at [244, 9] on icon "button" at bounding box center [244, 8] width 6 height 6
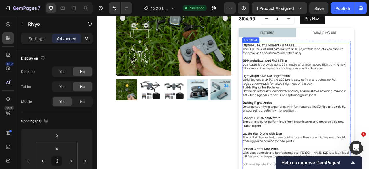
scroll to position [115, 0]
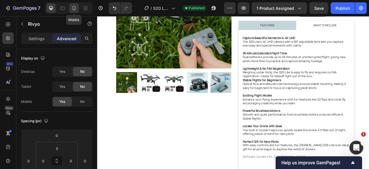
click at [76, 9] on icon at bounding box center [74, 8] width 6 height 6
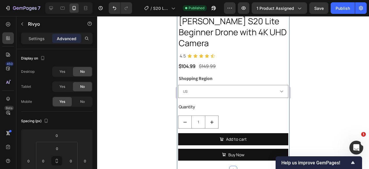
scroll to position [202, 0]
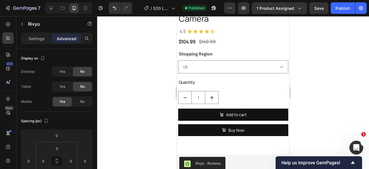
click at [236, 156] on div "Rivyo - Reviews" at bounding box center [233, 163] width 108 height 14
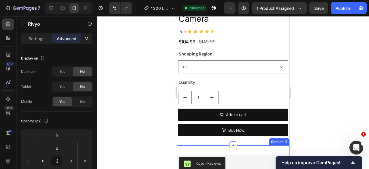
click at [234, 145] on div "Rivyo - Reviews Rivyo Section 11" at bounding box center [233, 163] width 112 height 37
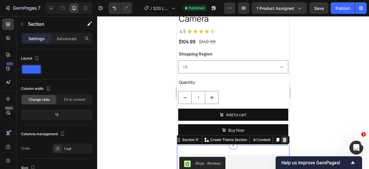
click at [282, 137] on icon at bounding box center [284, 139] width 4 height 4
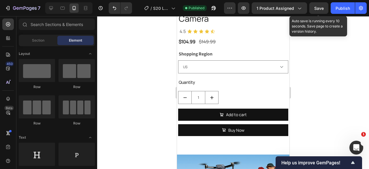
click at [315, 9] on span "Save" at bounding box center [319, 8] width 10 height 5
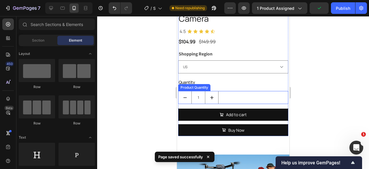
scroll to position [86, 0]
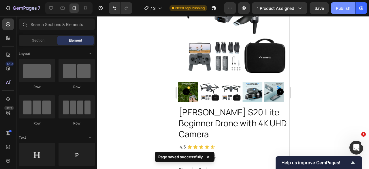
click at [338, 8] on div "Publish" at bounding box center [343, 8] width 14 height 6
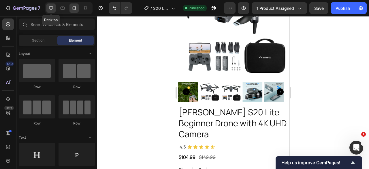
click at [54, 6] on icon at bounding box center [51, 8] width 6 height 6
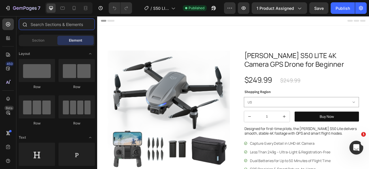
click at [43, 28] on input "text" at bounding box center [57, 24] width 76 height 12
click at [59, 22] on input "text" at bounding box center [57, 24] width 76 height 12
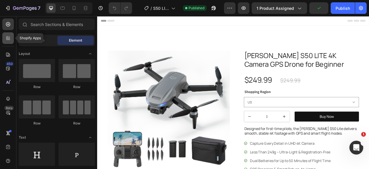
click at [7, 36] on icon at bounding box center [7, 37] width 2 height 2
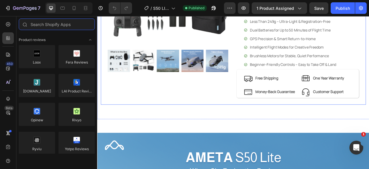
scroll to position [202, 0]
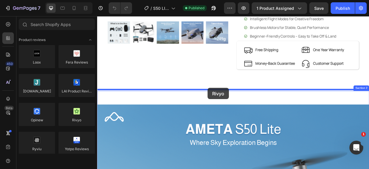
drag, startPoint x: 174, startPoint y: 131, endPoint x: 238, endPoint y: 107, distance: 67.9
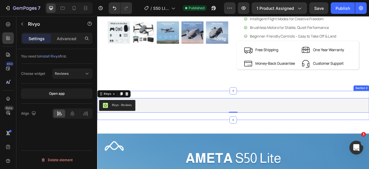
click at [175, 114] on div "Rivyo - Reviews Rivyo 0 Section 2" at bounding box center [270, 129] width 346 height 37
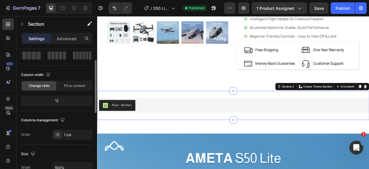
scroll to position [86, 0]
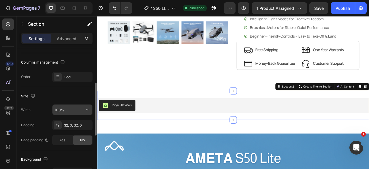
click at [63, 110] on input "100%" at bounding box center [72, 109] width 40 height 10
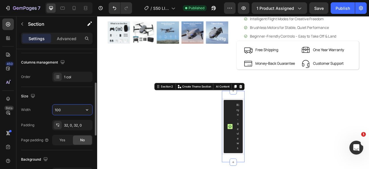
type input "1000"
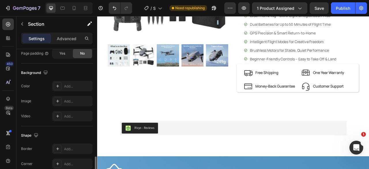
scroll to position [215, 0]
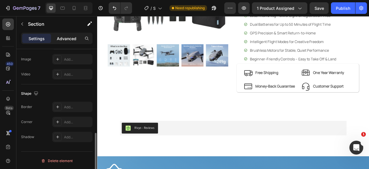
click at [68, 38] on p "Advanced" at bounding box center [67, 38] width 20 height 6
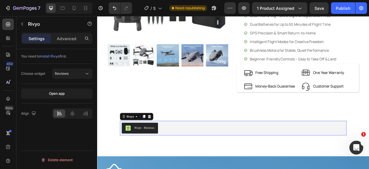
scroll to position [0, 0]
click at [202, 154] on div "Rivyo - Reviews" at bounding box center [270, 158] width 284 height 14
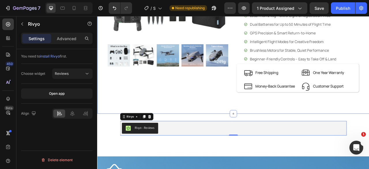
click at [182, 141] on div "Rivyo - Reviews Rivyo 0 Section 2" at bounding box center [270, 158] width 288 height 37
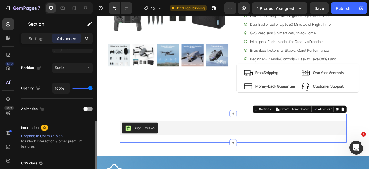
scroll to position [144, 0]
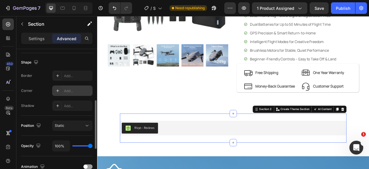
click at [70, 91] on div "Add..." at bounding box center [77, 90] width 27 height 5
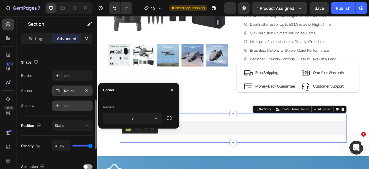
click at [76, 107] on div "Add..." at bounding box center [77, 105] width 27 height 5
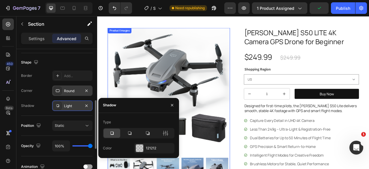
scroll to position [0, 0]
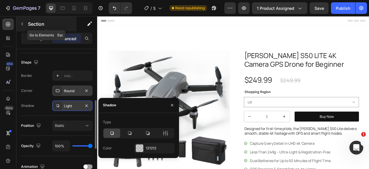
click at [21, 23] on icon "button" at bounding box center [22, 24] width 5 height 5
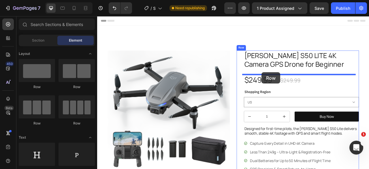
drag, startPoint x: 171, startPoint y: 93, endPoint x: 306, endPoint y: 87, distance: 134.7
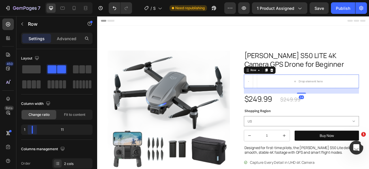
drag, startPoint x: 56, startPoint y: 130, endPoint x: 23, endPoint y: 130, distance: 33.4
click at [23, 0] on body "7 Version history / S50 LITE Need republishing Preview 1 product assigned Save …" at bounding box center [184, 0] width 369 height 0
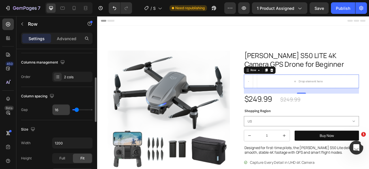
click at [60, 110] on input "16" at bounding box center [60, 109] width 17 height 10
type input "0"
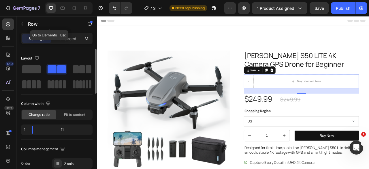
click at [20, 24] on icon "button" at bounding box center [22, 24] width 5 height 5
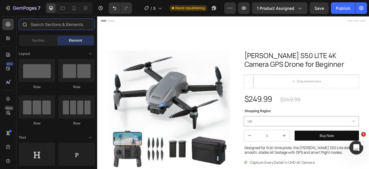
click at [47, 24] on input "text" at bounding box center [57, 24] width 76 height 12
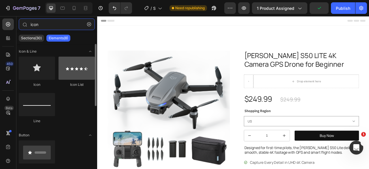
type input "icon"
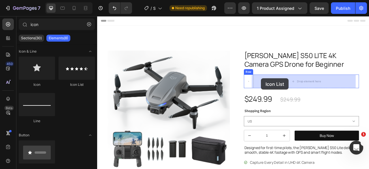
drag, startPoint x: 173, startPoint y: 90, endPoint x: 305, endPoint y: 95, distance: 132.1
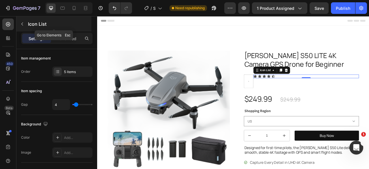
click at [21, 22] on icon "button" at bounding box center [22, 24] width 5 height 5
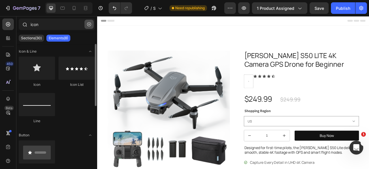
click at [88, 24] on icon "button" at bounding box center [89, 24] width 4 height 4
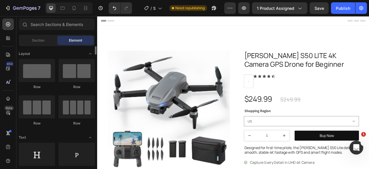
scroll to position [29, 0]
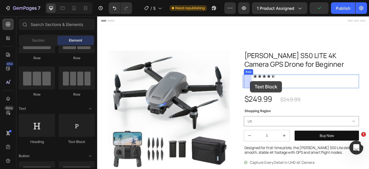
drag, startPoint x: 174, startPoint y: 150, endPoint x: 291, endPoint y: 99, distance: 127.9
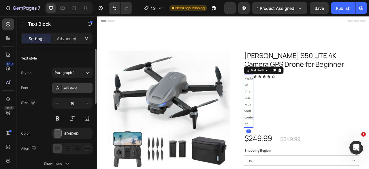
drag, startPoint x: 79, startPoint y: 86, endPoint x: 69, endPoint y: 86, distance: 9.8
click at [69, 86] on div "Assistant" at bounding box center [77, 87] width 27 height 5
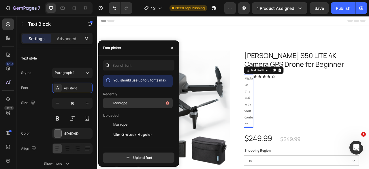
click at [124, 102] on span "Manrope" at bounding box center [120, 102] width 14 height 5
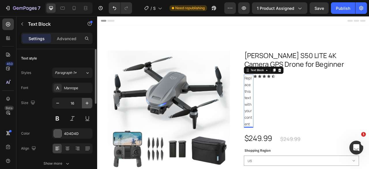
click at [88, 102] on icon "button" at bounding box center [87, 103] width 6 height 6
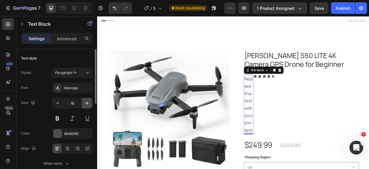
click at [88, 102] on icon "button" at bounding box center [87, 103] width 6 height 6
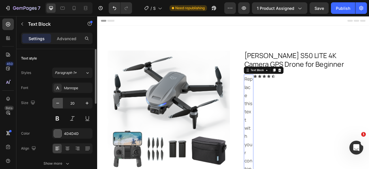
click at [55, 104] on icon "button" at bounding box center [58, 103] width 6 height 6
type input "19"
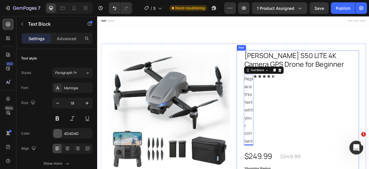
click at [285, 113] on div "Replace this text with your content" at bounding box center [290, 135] width 12 height 90
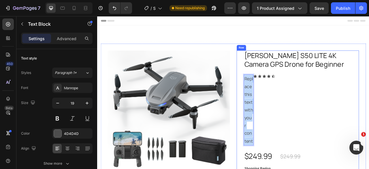
drag, startPoint x: 292, startPoint y: 185, endPoint x: 280, endPoint y: 97, distance: 89.0
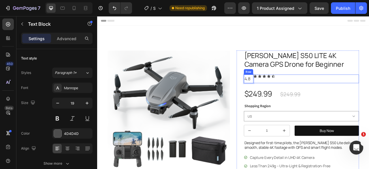
click at [308, 99] on div "Icon Icon Icon Icon Icon Icon List" at bounding box center [363, 95] width 134 height 11
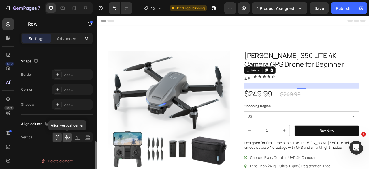
click at [67, 135] on icon at bounding box center [67, 137] width 5 height 4
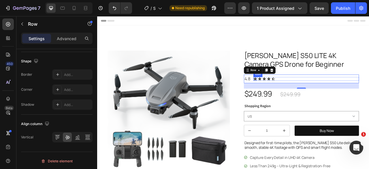
click at [296, 96] on icon at bounding box center [298, 96] width 4 height 4
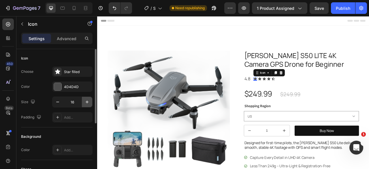
click at [85, 100] on icon "button" at bounding box center [87, 102] width 6 height 6
type input "20"
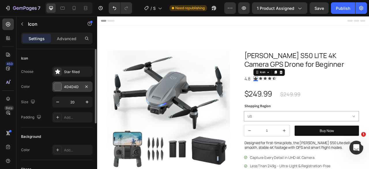
click at [61, 87] on div at bounding box center [58, 86] width 8 height 8
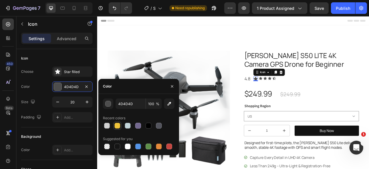
click at [117, 127] on div at bounding box center [117, 125] width 6 height 6
type input "F0C43A"
click at [303, 95] on icon at bounding box center [305, 95] width 4 height 4
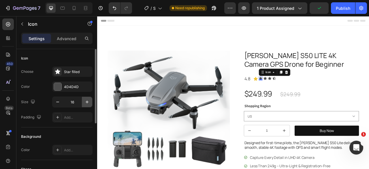
click at [90, 102] on icon "button" at bounding box center [87, 102] width 6 height 6
type input "20"
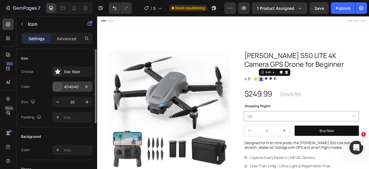
click at [57, 87] on div at bounding box center [57, 86] width 7 height 7
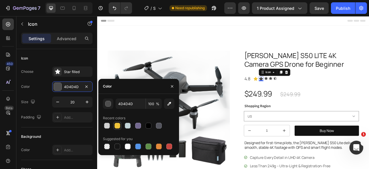
click at [117, 125] on div at bounding box center [117, 125] width 6 height 6
type input "F0C43A"
click at [310, 97] on icon at bounding box center [312, 95] width 5 height 5
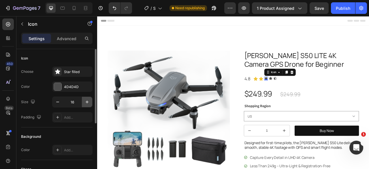
click at [84, 101] on button "button" at bounding box center [87, 102] width 10 height 10
type input "20"
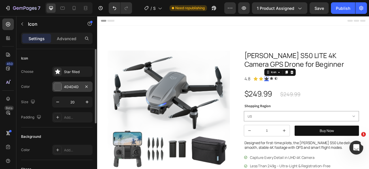
click at [56, 84] on div at bounding box center [57, 86] width 7 height 7
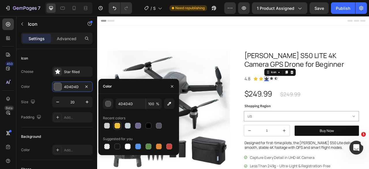
click at [118, 124] on div at bounding box center [117, 125] width 6 height 6
type input "F0C43A"
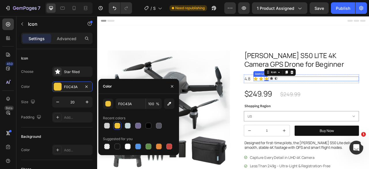
click at [318, 96] on icon at bounding box center [318, 95] width 5 height 5
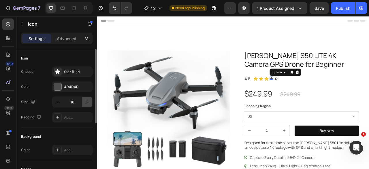
click at [86, 99] on icon "button" at bounding box center [87, 102] width 6 height 6
type input "20"
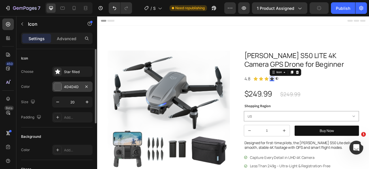
click at [58, 85] on div at bounding box center [57, 86] width 7 height 7
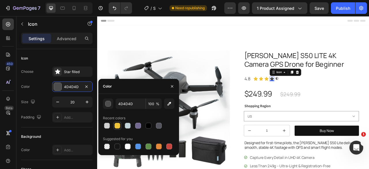
click at [116, 125] on div at bounding box center [117, 125] width 6 height 6
type input "F0C43A"
click at [325, 96] on icon at bounding box center [325, 95] width 5 height 5
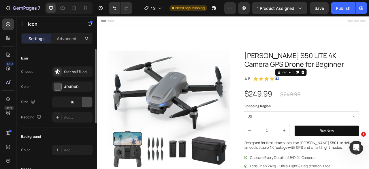
click at [84, 101] on button "button" at bounding box center [87, 102] width 10 height 10
type input "20"
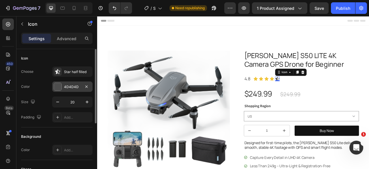
click at [59, 88] on div at bounding box center [57, 86] width 7 height 7
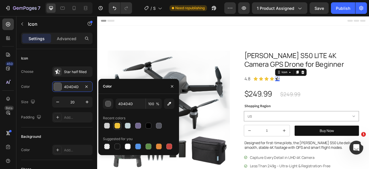
click at [117, 124] on div at bounding box center [117, 125] width 6 height 6
type input "F0C43A"
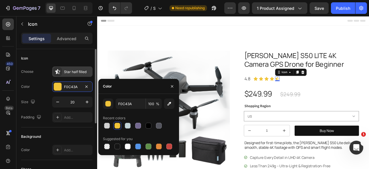
click at [78, 75] on div "Star half filled" at bounding box center [72, 71] width 40 height 10
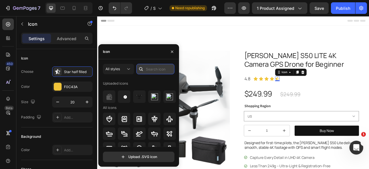
click at [159, 71] on input "text" at bounding box center [155, 69] width 38 height 10
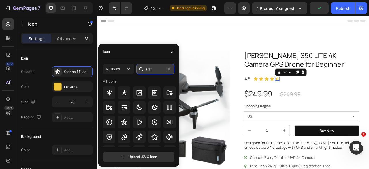
type input "star"
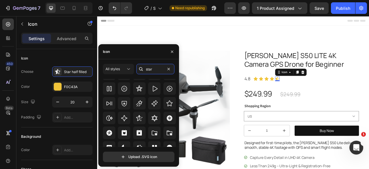
scroll to position [191, 0]
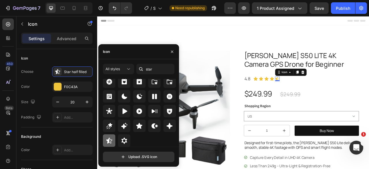
click at [110, 138] on icon at bounding box center [109, 140] width 7 height 7
click at [167, 124] on icon at bounding box center [169, 125] width 7 height 7
click at [139, 126] on icon at bounding box center [139, 125] width 6 height 6
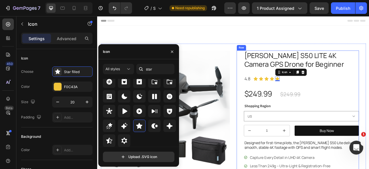
click at [361, 101] on div "AMETA S50 LITE 4K Camera GPS Drone for Beginner Product Title 4.8 Text Block Ic…" at bounding box center [357, 163] width 146 height 206
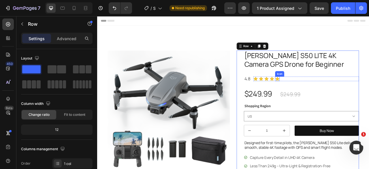
click at [326, 95] on icon at bounding box center [326, 95] width 5 height 5
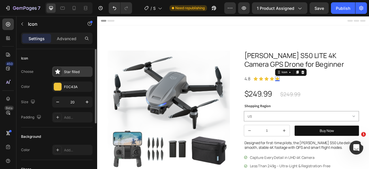
click at [65, 74] on div "Star filled" at bounding box center [72, 71] width 40 height 10
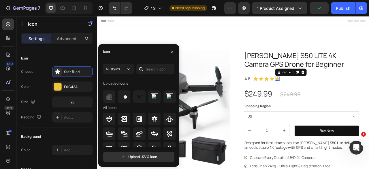
scroll to position [101, 0]
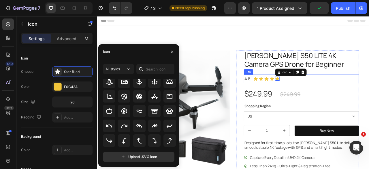
click at [369, 99] on div "Icon Icon Icon Icon Icon 0 Icon List" at bounding box center [363, 95] width 134 height 11
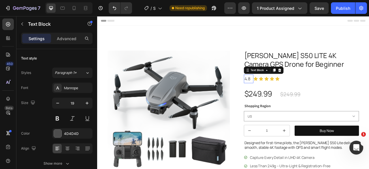
click at [289, 96] on p "4.8" at bounding box center [289, 96] width 11 height 10
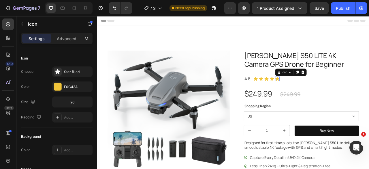
click at [324, 96] on icon at bounding box center [326, 95] width 5 height 5
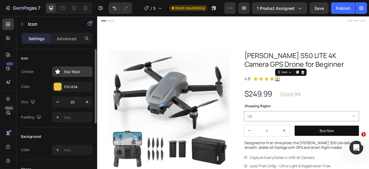
click at [65, 72] on div "Star filled" at bounding box center [77, 71] width 27 height 5
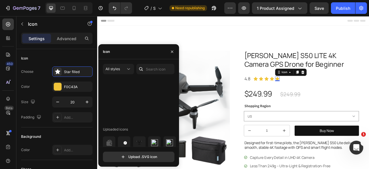
scroll to position [225, 0]
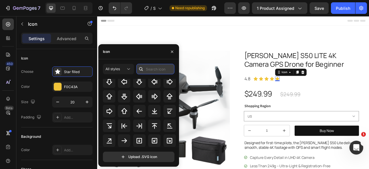
click at [153, 67] on input "text" at bounding box center [155, 69] width 38 height 10
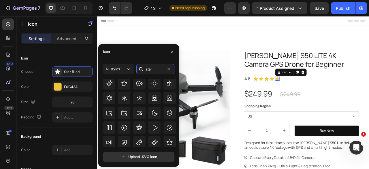
scroll to position [191, 0]
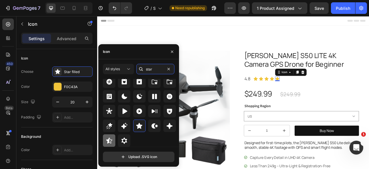
type input "star"
click at [112, 141] on div at bounding box center [109, 140] width 12 height 12
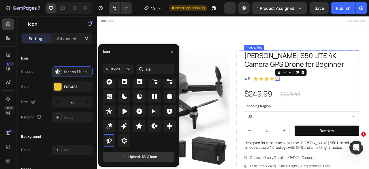
click at [312, 69] on h1 "[PERSON_NAME] S50 LITE 4K Camera GPS Drone for Beginner" at bounding box center [357, 72] width 146 height 24
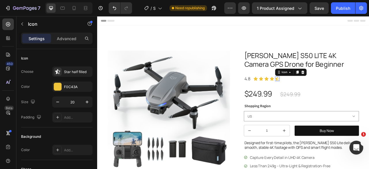
click at [324, 96] on icon at bounding box center [326, 96] width 6 height 6
click at [310, 78] on h1 "[PERSON_NAME] S50 LITE 4K Camera GPS Drone for Beginner" at bounding box center [357, 72] width 146 height 24
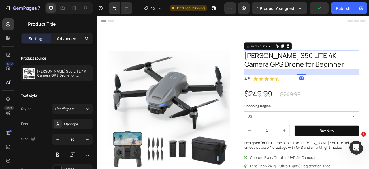
click at [70, 39] on p "Advanced" at bounding box center [67, 38] width 20 height 6
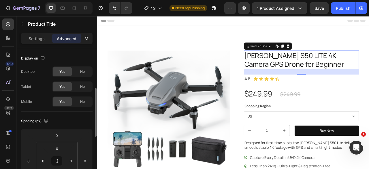
scroll to position [86, 0]
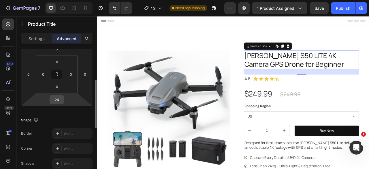
click at [59, 98] on input "24" at bounding box center [57, 99] width 12 height 9
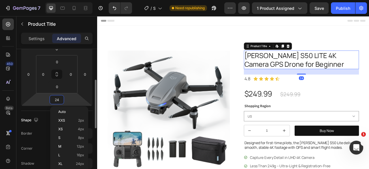
type input "8"
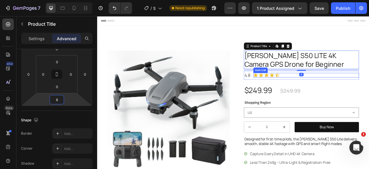
click at [337, 91] on div "Icon Icon Icon Icon Icon" at bounding box center [363, 91] width 134 height 6
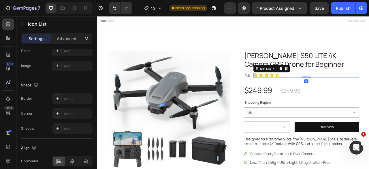
scroll to position [0, 0]
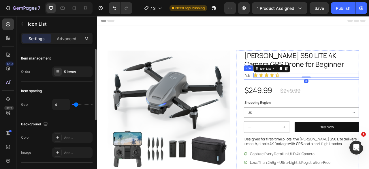
click at [301, 95] on div "Icon Icon Icon Icon Icon Icon List 0" at bounding box center [363, 91] width 134 height 11
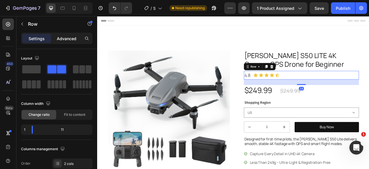
click at [70, 38] on p "Advanced" at bounding box center [67, 38] width 20 height 6
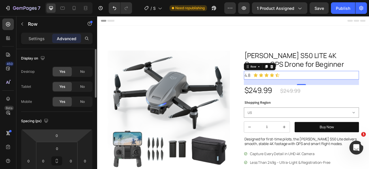
scroll to position [86, 0]
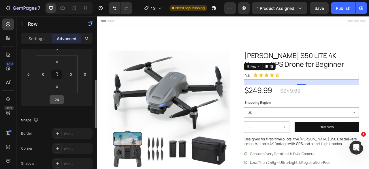
click at [58, 99] on input "24" at bounding box center [57, 99] width 12 height 9
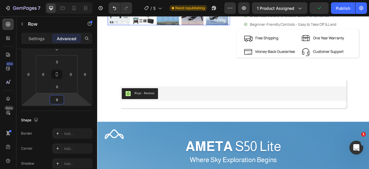
scroll to position [231, 0]
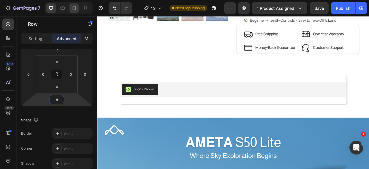
type input "8"
click at [74, 8] on icon at bounding box center [74, 8] width 6 height 6
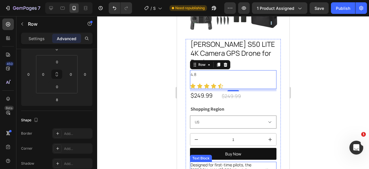
scroll to position [144, 0]
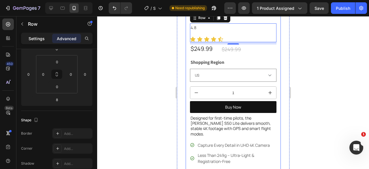
click at [35, 37] on p "Settings" at bounding box center [37, 38] width 16 height 6
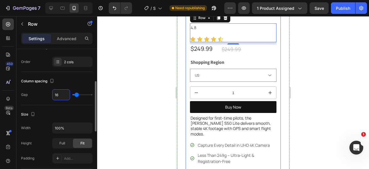
type input "0"
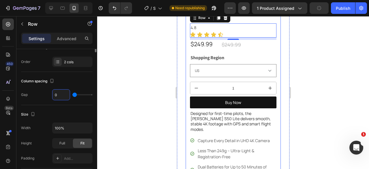
scroll to position [0, 0]
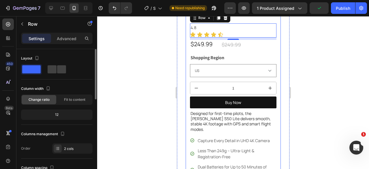
type input "0"
click at [28, 67] on span at bounding box center [31, 69] width 18 height 8
click at [69, 67] on div at bounding box center [56, 69] width 71 height 10
click at [52, 68] on span at bounding box center [52, 69] width 9 height 8
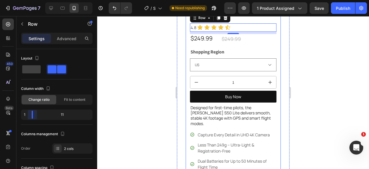
drag, startPoint x: 56, startPoint y: 116, endPoint x: 23, endPoint y: 116, distance: 33.7
click at [23, 0] on body "7 Version history / S50 LITE Need republishing Preview 1 product assigned Save …" at bounding box center [184, 0] width 369 height 0
drag, startPoint x: 31, startPoint y: 115, endPoint x: 35, endPoint y: 115, distance: 3.8
click at [34, 0] on body "7 Version history / S50 LITE Need republishing Preview 1 product assigned Save …" at bounding box center [184, 0] width 369 height 0
drag, startPoint x: 37, startPoint y: 115, endPoint x: 29, endPoint y: 116, distance: 7.3
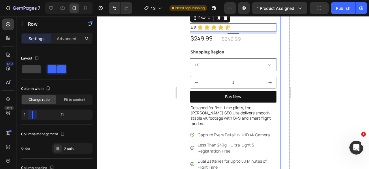
click at [29, 0] on body "7 Version history / S50 LITE Need republishing Preview 1 product assigned Publi…" at bounding box center [184, 0] width 369 height 0
click at [33, 0] on body "7 Version history / S50 LITE Need republishing Preview 1 product assigned Save …" at bounding box center [184, 0] width 369 height 0
click at [35, 0] on body "7 Version history / S50 LITE Need republishing Preview 1 product assigned Save …" at bounding box center [184, 0] width 369 height 0
drag, startPoint x: 36, startPoint y: 113, endPoint x: 32, endPoint y: 113, distance: 3.5
click at [32, 0] on body "7 Version history / S50 LITE Need republishing Preview 1 product assigned Save …" at bounding box center [184, 0] width 369 height 0
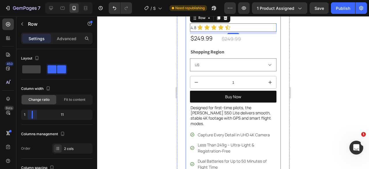
drag, startPoint x: 36, startPoint y: 114, endPoint x: 29, endPoint y: 115, distance: 6.6
click at [29, 0] on body "7 Version history / S50 LITE Need republishing Preview 1 product assigned Save …" at bounding box center [184, 0] width 369 height 0
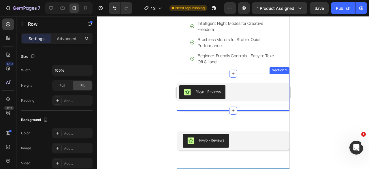
scroll to position [317, 0]
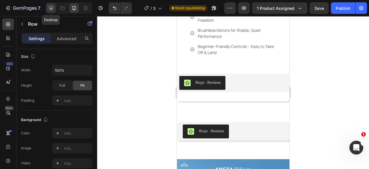
drag, startPoint x: 53, startPoint y: 10, endPoint x: 12, endPoint y: 59, distance: 64.5
click at [53, 10] on icon at bounding box center [51, 8] width 6 height 6
type input "1200"
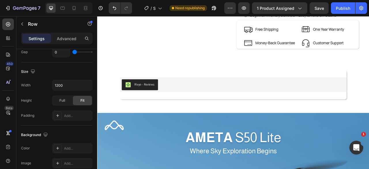
scroll to position [259, 0]
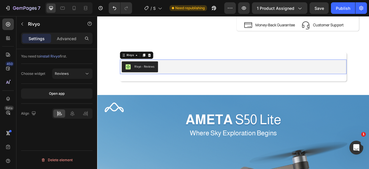
click at [202, 73] on div "Rivyo - Reviews" at bounding box center [270, 80] width 284 height 14
click at [66, 9] on div at bounding box center [62, 7] width 9 height 9
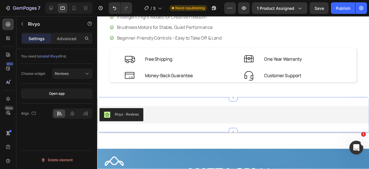
scroll to position [548, 0]
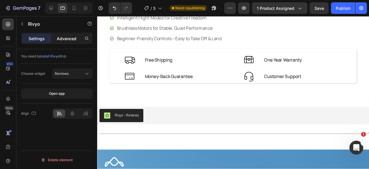
click at [68, 41] on p "Advanced" at bounding box center [67, 38] width 20 height 6
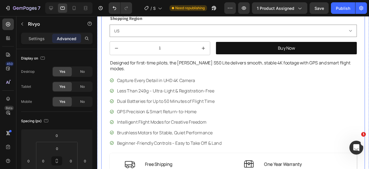
scroll to position [432, 0]
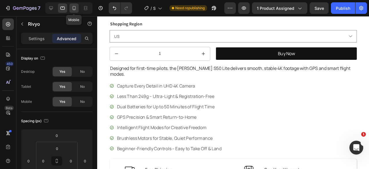
click at [72, 5] on icon at bounding box center [74, 8] width 6 height 6
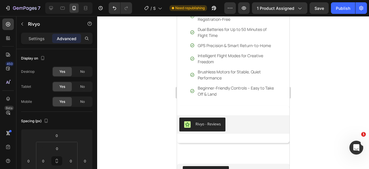
scroll to position [346, 0]
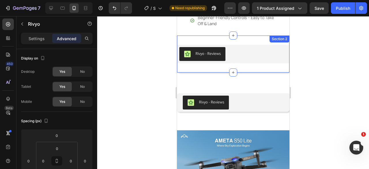
click at [224, 56] on div "Rivyo - Reviews Rivyo Section 2" at bounding box center [233, 53] width 112 height 37
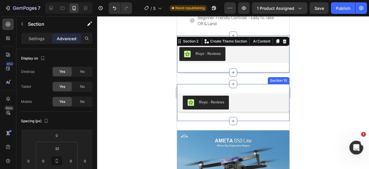
click at [211, 84] on div "Rivyo - Reviews Rivyo Section 10" at bounding box center [233, 102] width 112 height 37
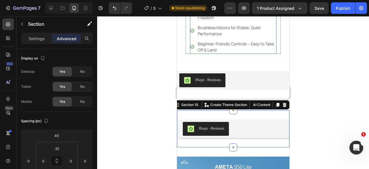
scroll to position [288, 0]
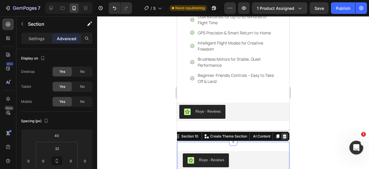
click at [282, 134] on icon at bounding box center [284, 136] width 4 height 4
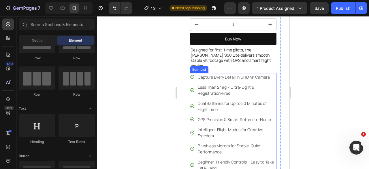
scroll to position [86, 0]
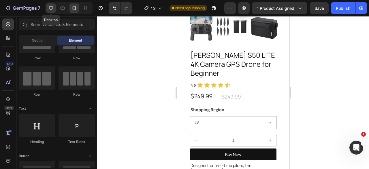
click at [50, 8] on icon at bounding box center [51, 8] width 4 height 4
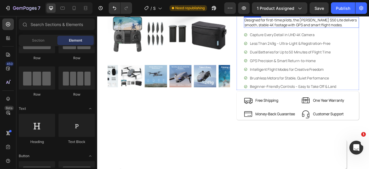
scroll to position [86, 0]
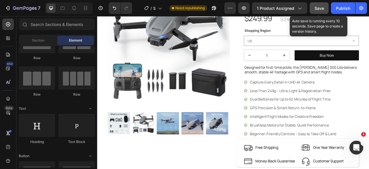
click at [322, 8] on span "Save" at bounding box center [319, 8] width 10 height 5
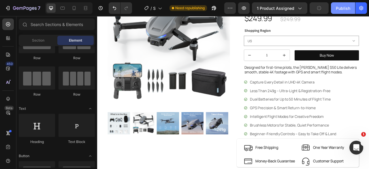
click at [338, 8] on div "Publish" at bounding box center [343, 8] width 14 height 6
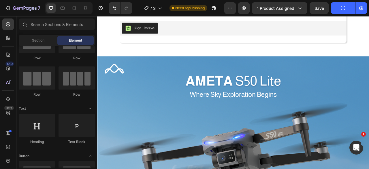
scroll to position [259, 0]
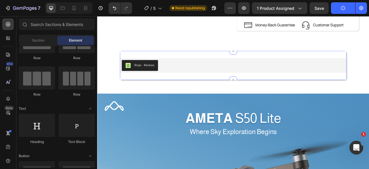
click at [193, 95] on div "Rivyo - Reviews Rivyo Section 2" at bounding box center [270, 78] width 288 height 37
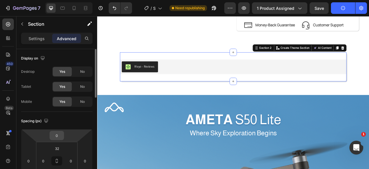
scroll to position [29, 0]
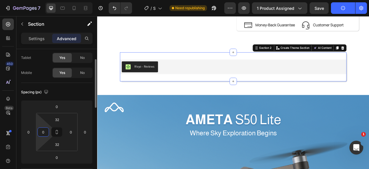
click at [45, 131] on input "0" at bounding box center [43, 131] width 9 height 9
type input "12"
click at [72, 131] on input "0" at bounding box center [71, 131] width 9 height 9
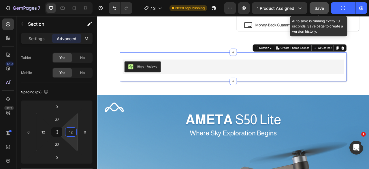
type input "12"
click at [318, 9] on span "Save" at bounding box center [319, 8] width 10 height 5
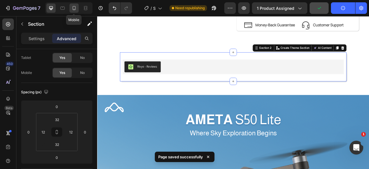
click at [75, 8] on icon at bounding box center [74, 8] width 6 height 6
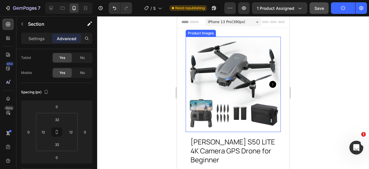
scroll to position [115, 0]
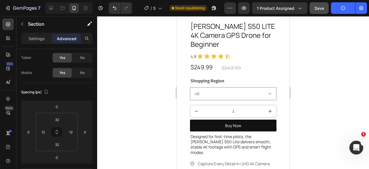
click at [311, 88] on div at bounding box center [233, 92] width 272 height 152
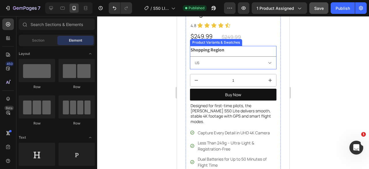
scroll to position [173, 0]
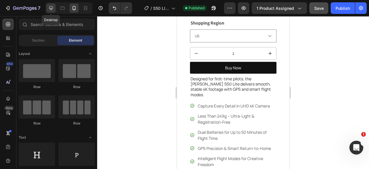
click at [51, 10] on icon at bounding box center [51, 8] width 6 height 6
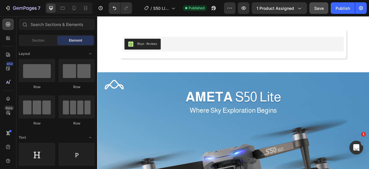
scroll to position [173, 0]
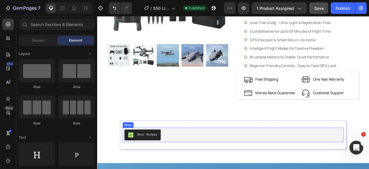
click at [195, 168] on div "Rivyo - Reviews" at bounding box center [270, 167] width 277 height 14
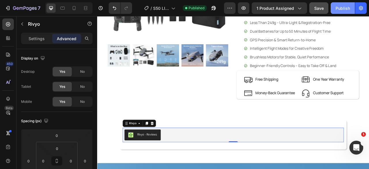
click at [336, 9] on div "Publish" at bounding box center [342, 8] width 14 height 6
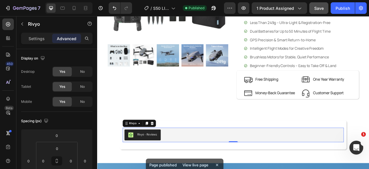
click at [190, 158] on div "Page published View live page" at bounding box center [185, 164] width 78 height 13
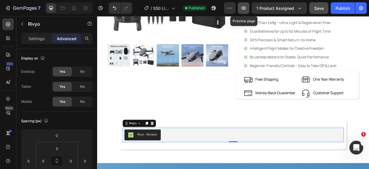
click at [242, 7] on icon "button" at bounding box center [244, 8] width 6 height 6
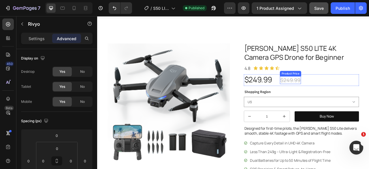
scroll to position [0, 0]
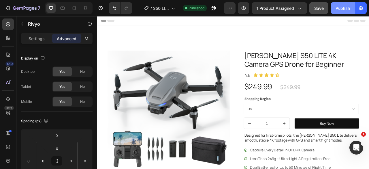
click at [342, 11] on div "Publish" at bounding box center [342, 8] width 14 height 6
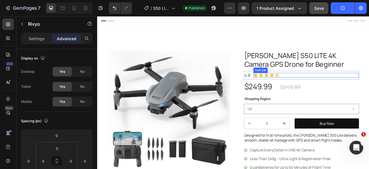
click at [340, 89] on div "Icon Icon Icon Icon Icon" at bounding box center [363, 91] width 134 height 6
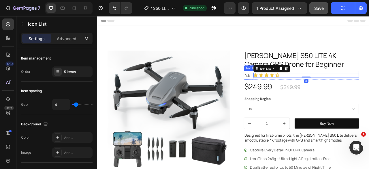
click at [293, 95] on div "4.8" at bounding box center [290, 91] width 12 height 11
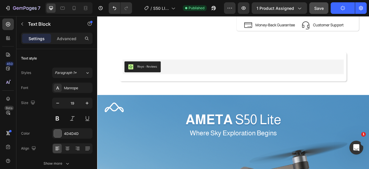
scroll to position [403, 0]
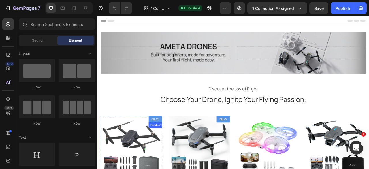
click at [167, 142] on pre "NEW" at bounding box center [170, 146] width 17 height 13
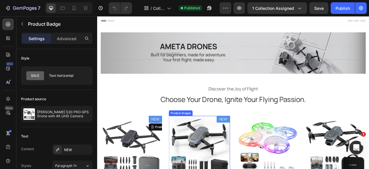
scroll to position [58, 0]
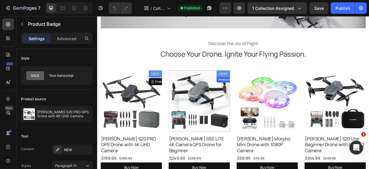
click at [256, 88] on pre "NEW" at bounding box center [257, 89] width 17 height 13
click at [256, 98] on div "Product Badge" at bounding box center [269, 99] width 27 height 5
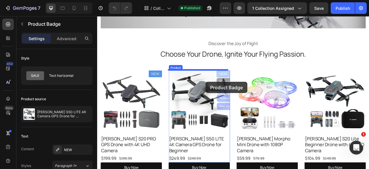
drag, startPoint x: 253, startPoint y: 91, endPoint x: 230, endPoint y: 103, distance: 25.9
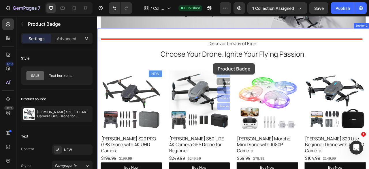
drag, startPoint x: 257, startPoint y: 88, endPoint x: 244, endPoint y: 76, distance: 17.5
click at [244, 76] on div "Header Drop element here Drop element here Hero Banner Row Section 1 Discover t…" at bounding box center [270, 158] width 346 height 398
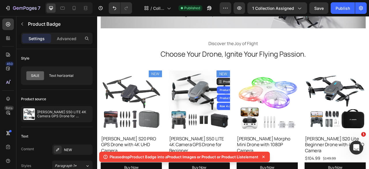
click at [257, 98] on div "Product Badge" at bounding box center [269, 99] width 27 height 5
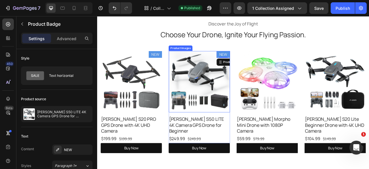
scroll to position [86, 0]
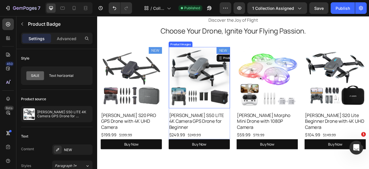
click at [216, 94] on img at bounding box center [227, 94] width 78 height 78
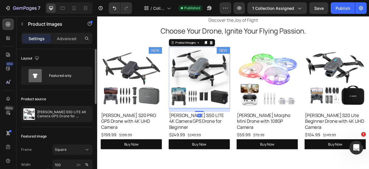
scroll to position [58, 0]
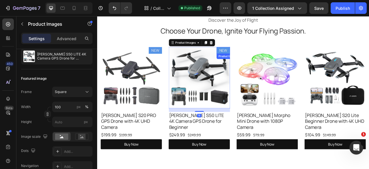
click at [249, 59] on pre "NEW" at bounding box center [257, 59] width 17 height 13
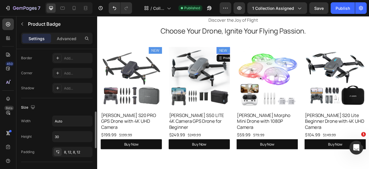
scroll to position [288, 0]
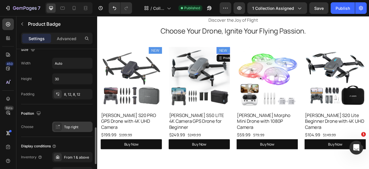
click at [65, 128] on div "Top right" at bounding box center [77, 126] width 27 height 5
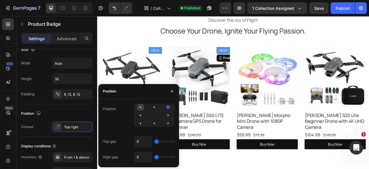
click at [141, 106] on div at bounding box center [140, 106] width 7 height 7
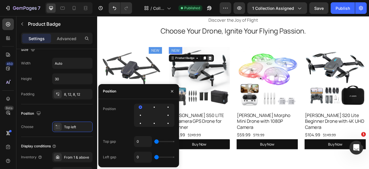
click at [242, 70] on div at bounding box center [240, 69] width 7 height 7
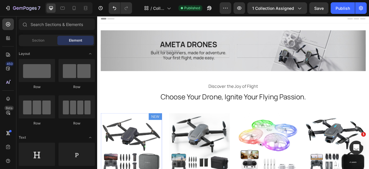
scroll to position [0, 0]
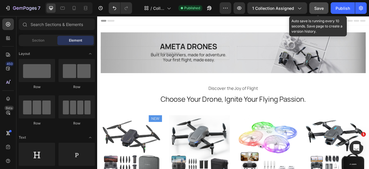
click at [316, 10] on span "Save" at bounding box center [319, 8] width 10 height 5
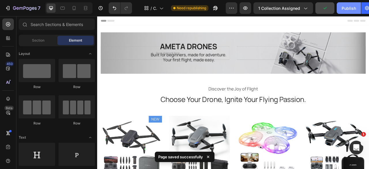
click at [339, 8] on button "Publish" at bounding box center [349, 8] width 24 height 12
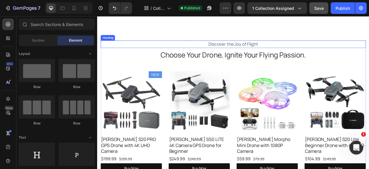
scroll to position [173, 0]
